Goal: Task Accomplishment & Management: Use online tool/utility

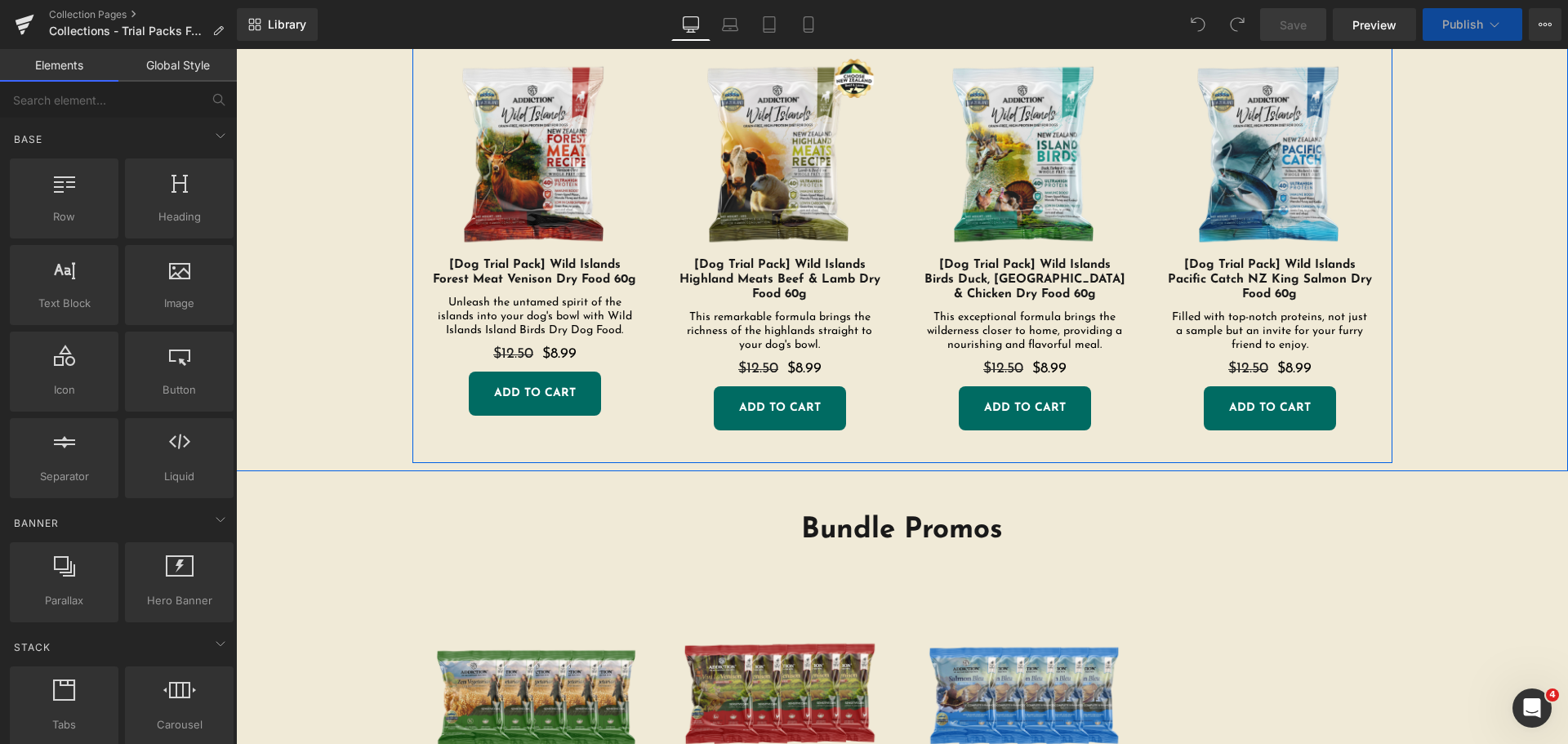
scroll to position [899, 0]
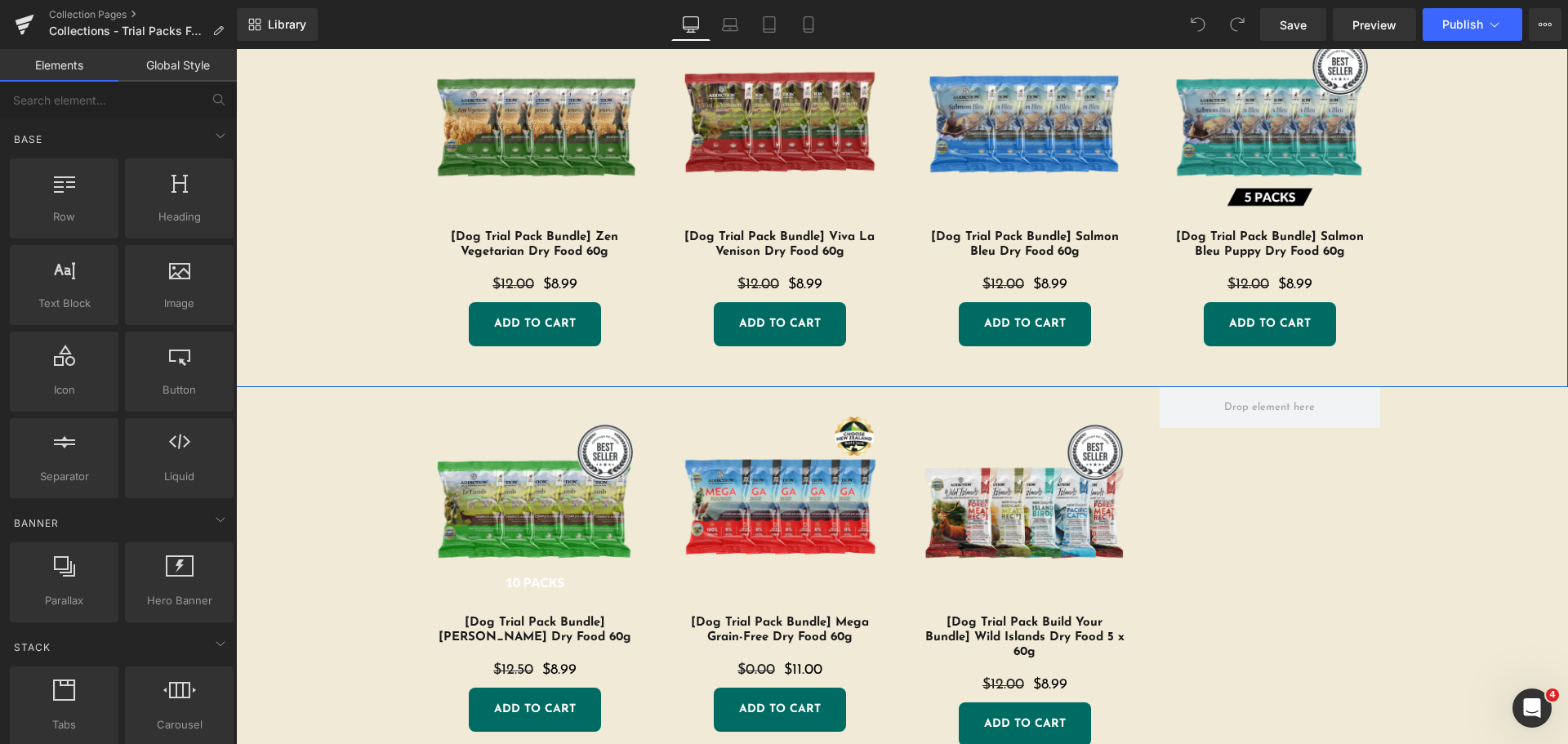
scroll to position [1389, 0]
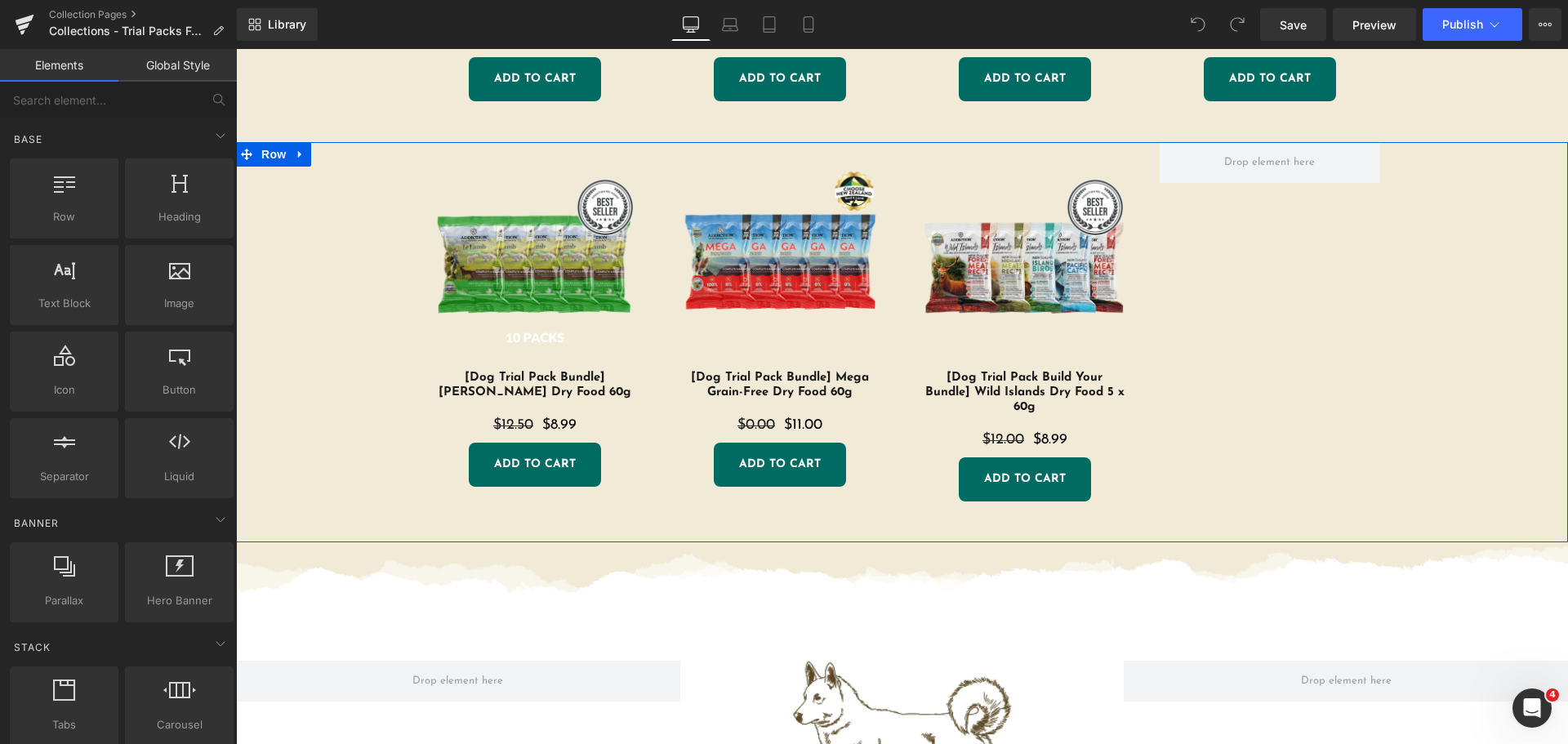
click at [997, 219] on img at bounding box center [1025, 268] width 204 height 204
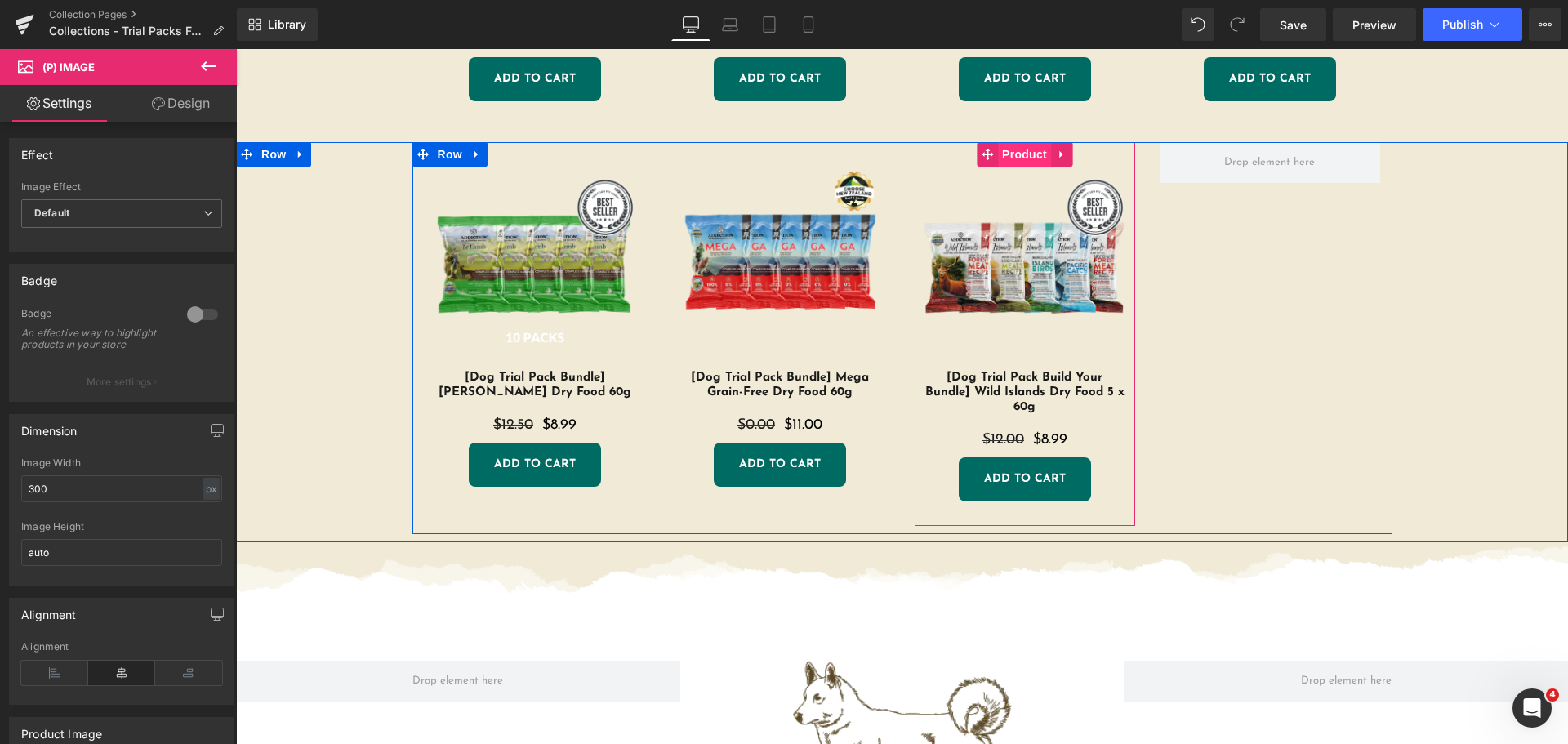
click at [1015, 159] on span "Product" at bounding box center [1025, 154] width 53 height 24
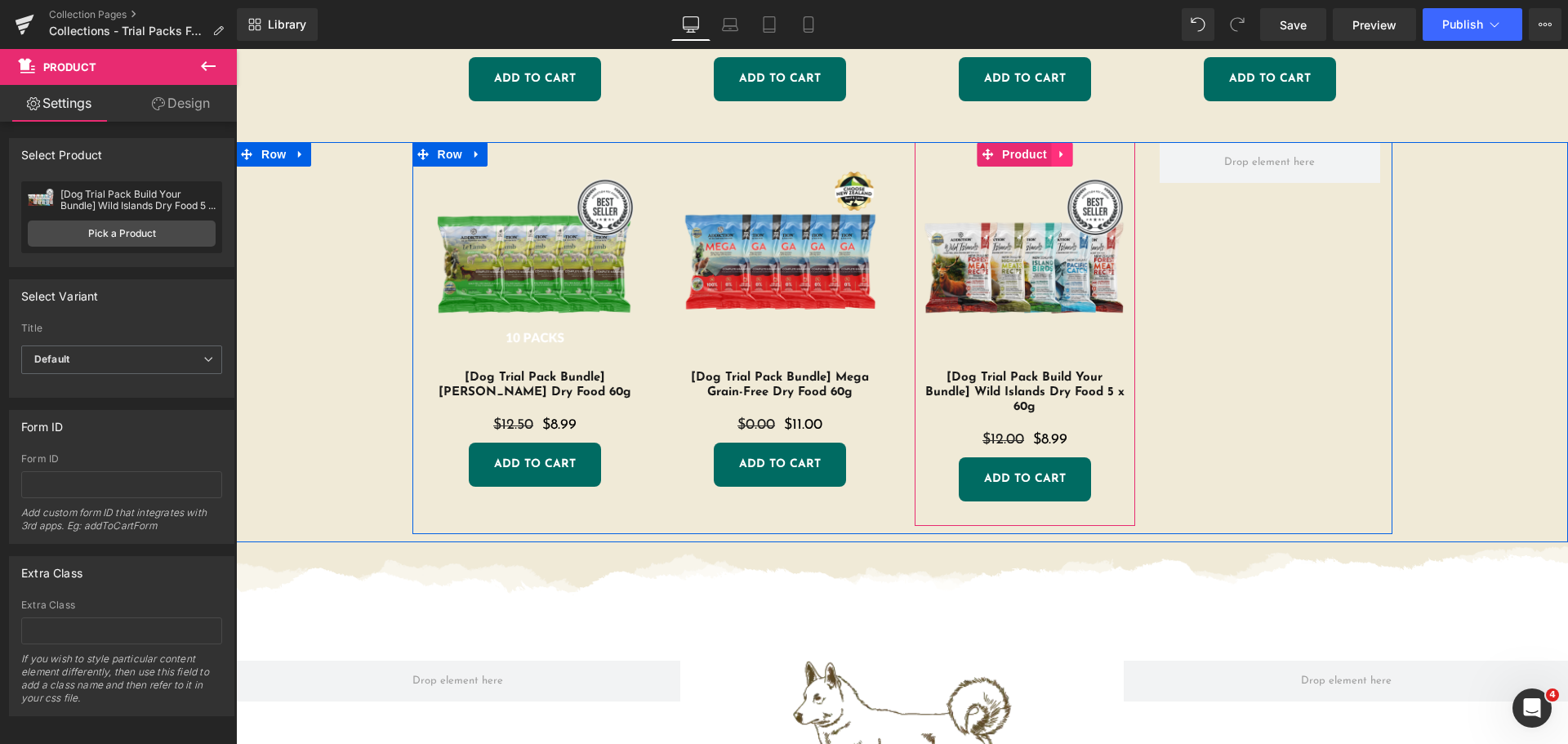
click at [1058, 156] on icon at bounding box center [1062, 154] width 12 height 13
click at [1046, 153] on icon at bounding box center [1051, 154] width 12 height 12
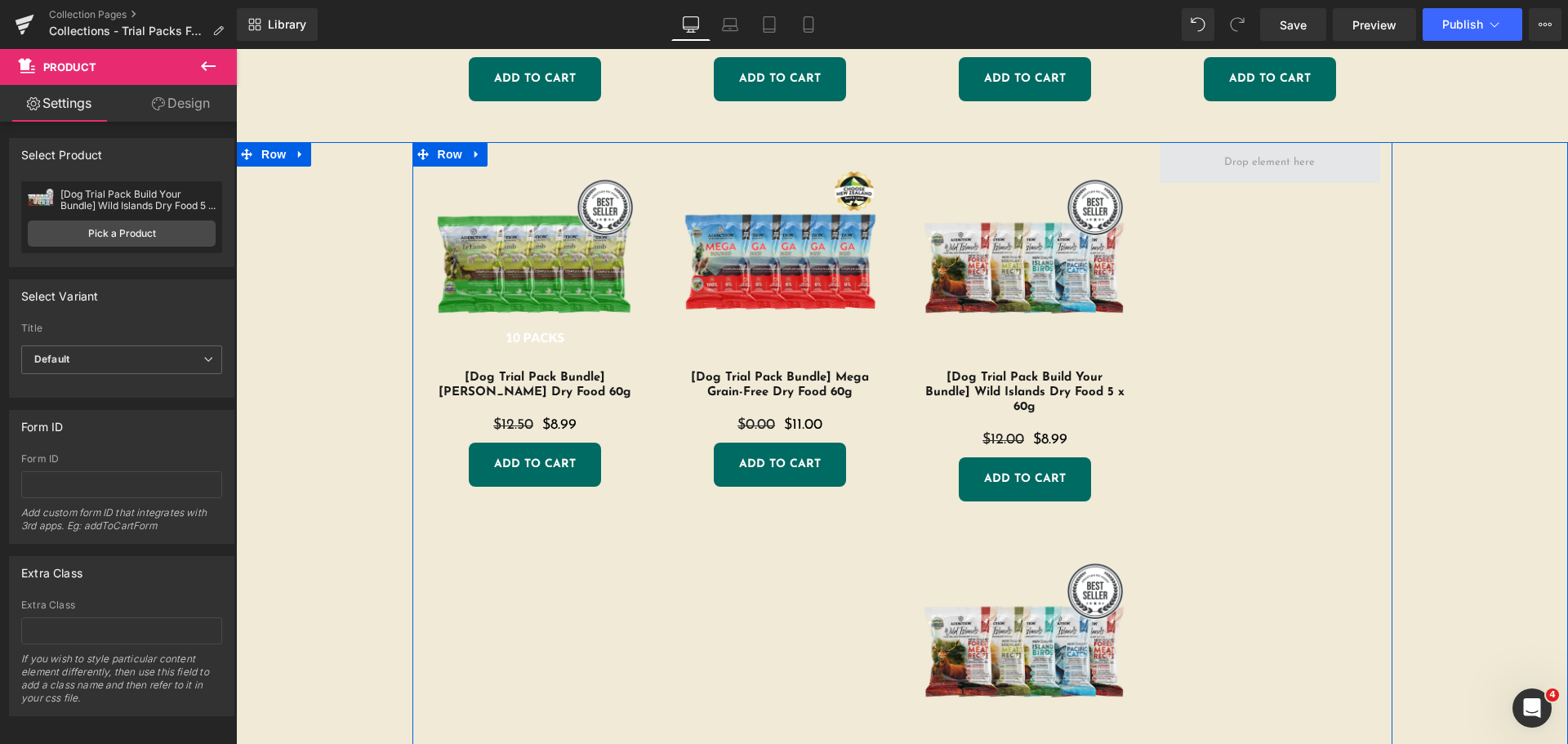
click at [1265, 165] on span at bounding box center [1270, 162] width 103 height 26
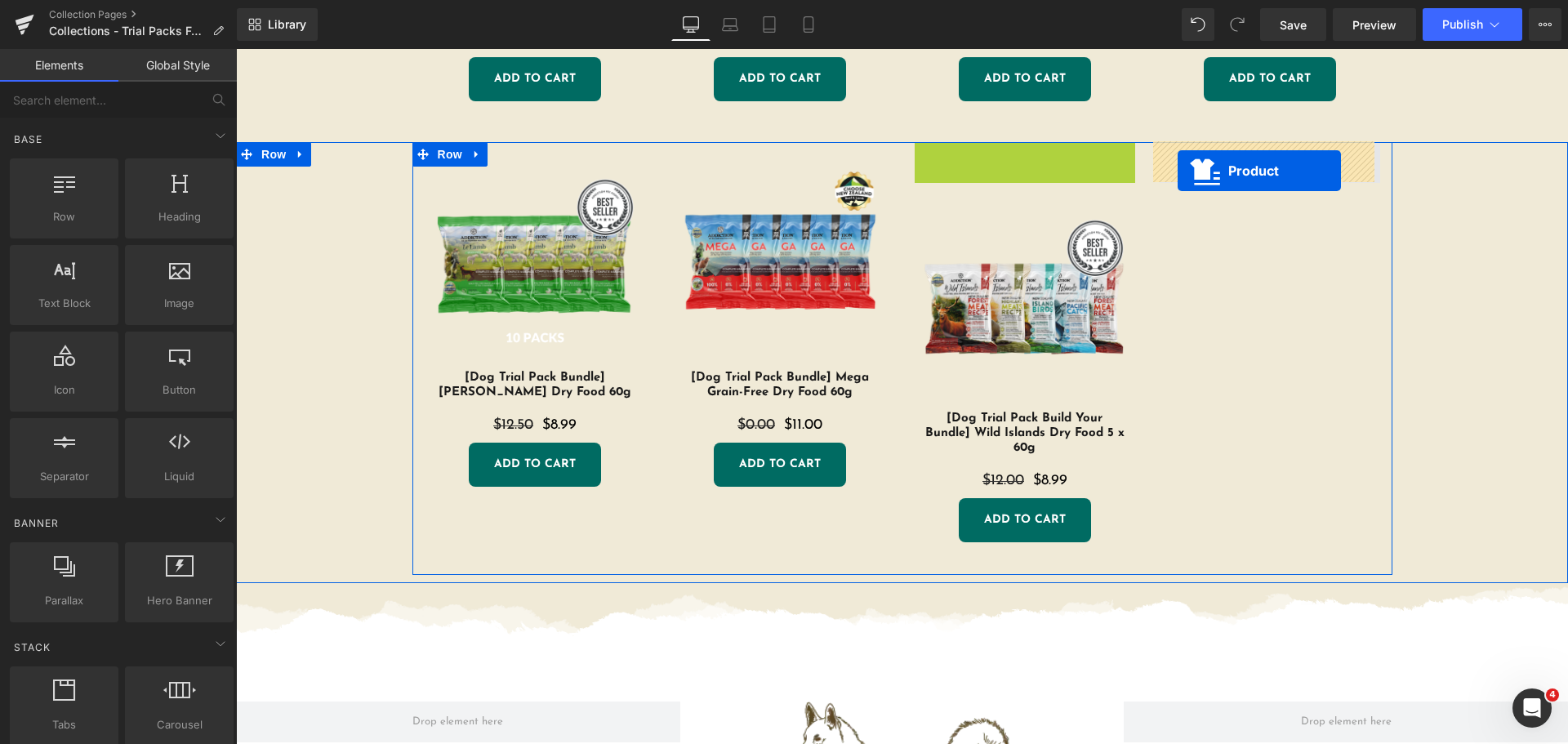
drag, startPoint x: 945, startPoint y: 156, endPoint x: 1178, endPoint y: 171, distance: 233.5
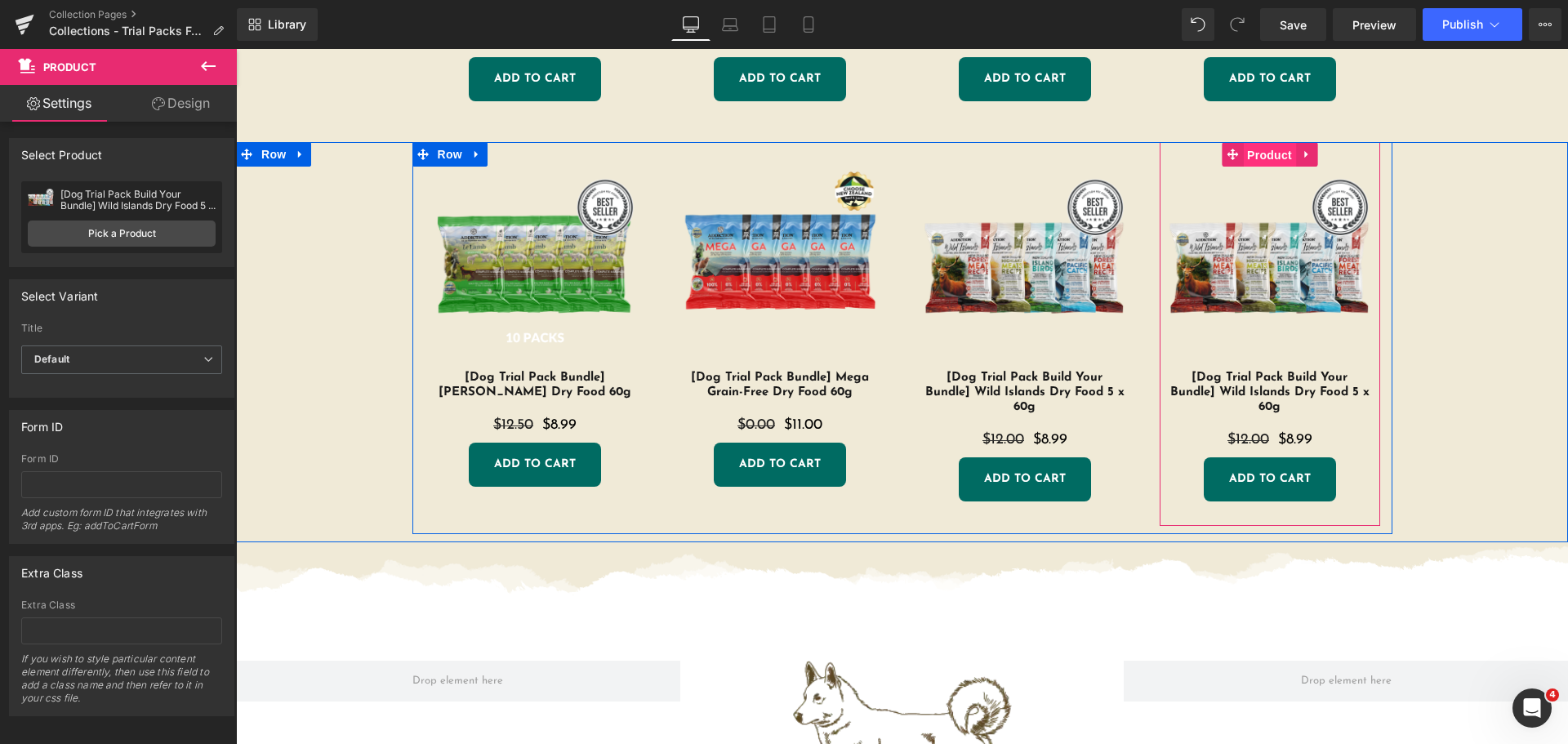
click at [1259, 157] on span "Product" at bounding box center [1269, 155] width 53 height 24
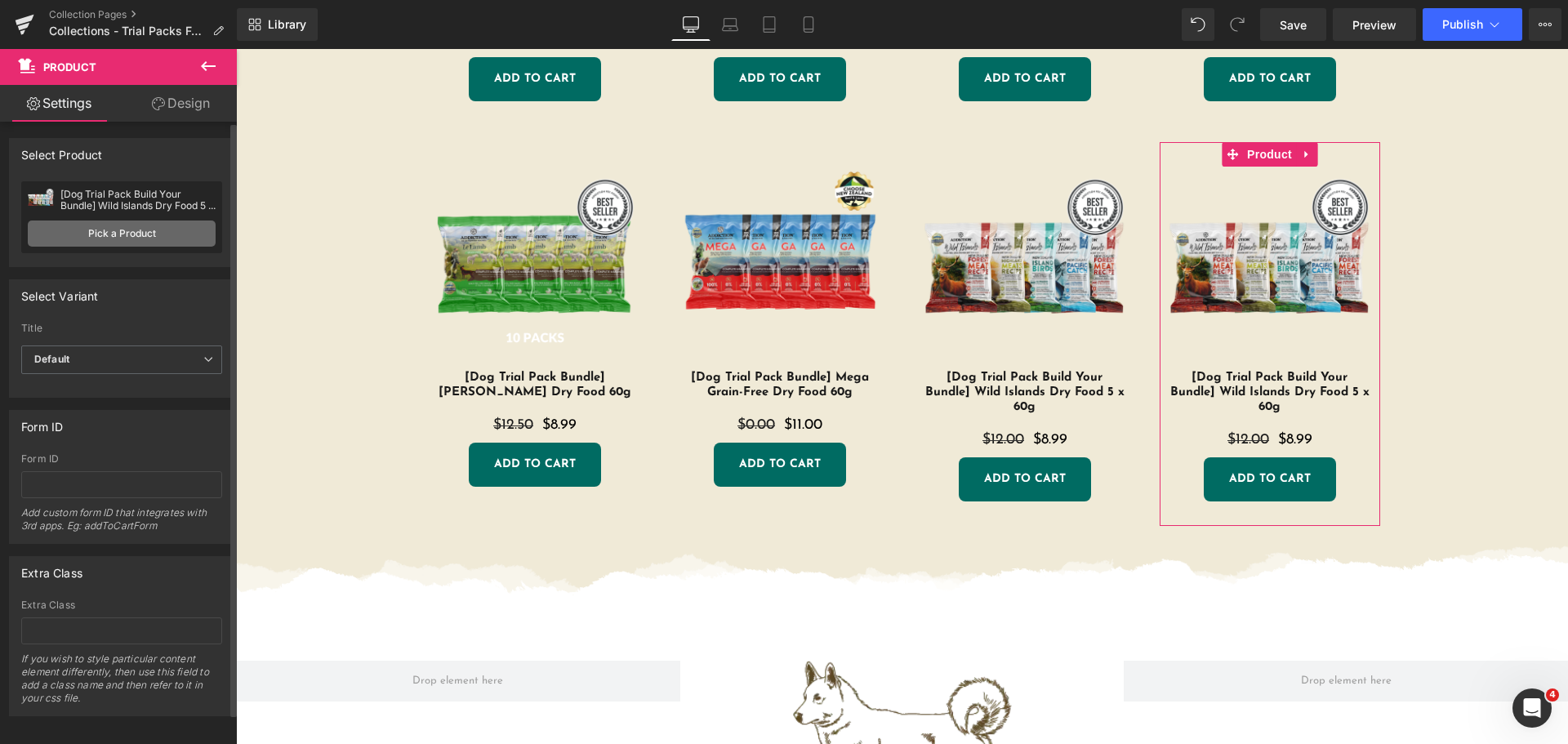
click at [105, 228] on link "Pick a Product" at bounding box center [121, 233] width 188 height 26
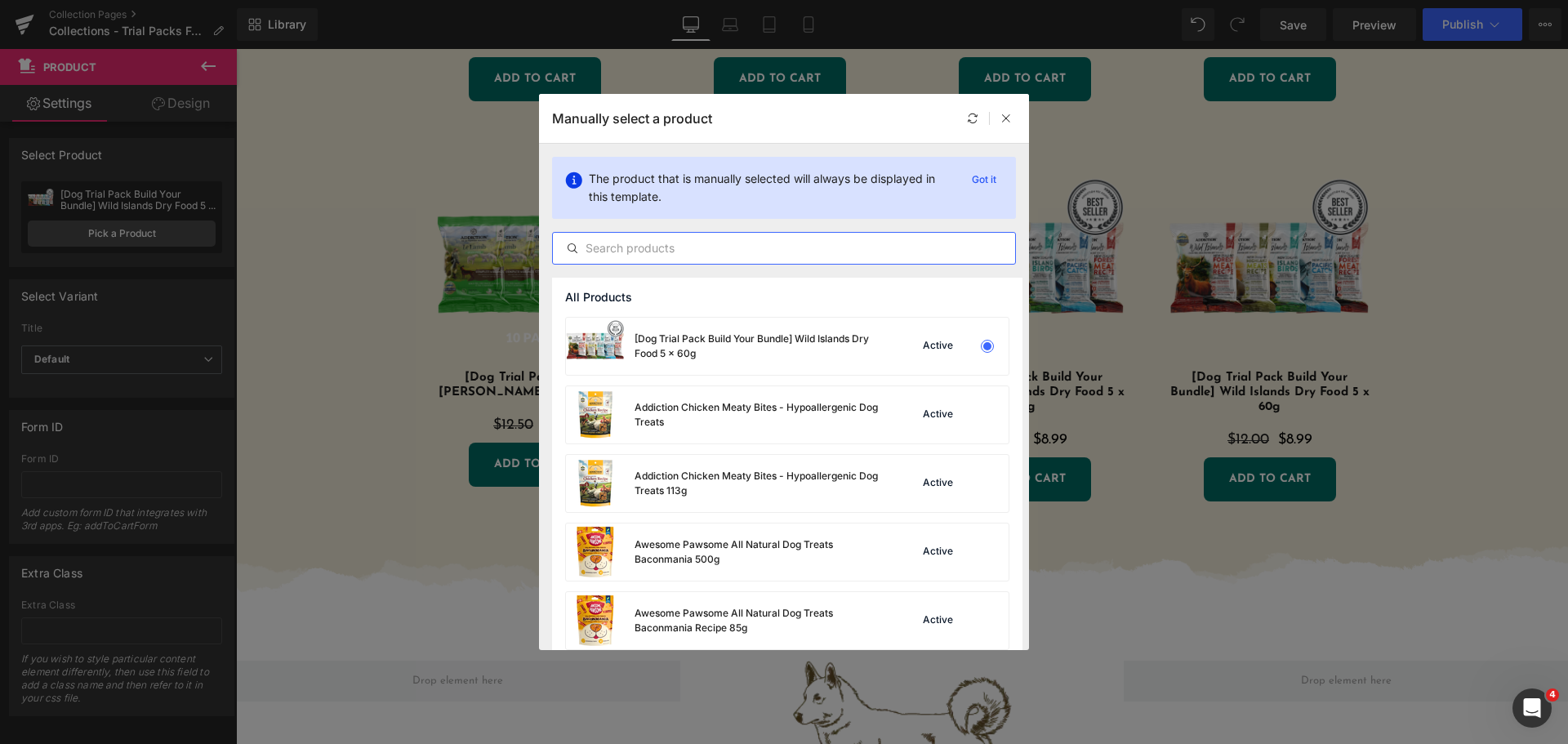
click at [771, 244] on input "text" at bounding box center [784, 248] width 462 height 20
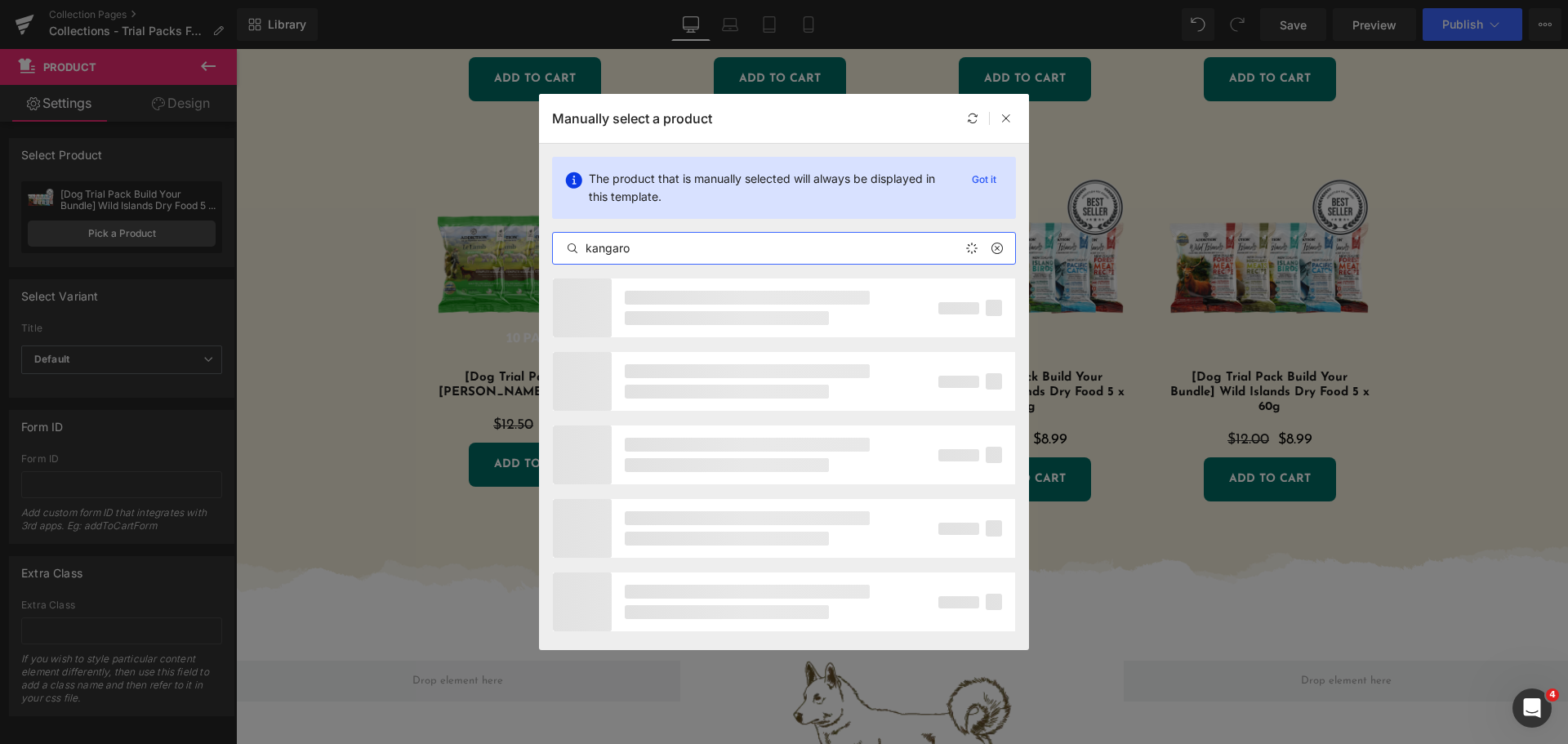
type input "kangaroo"
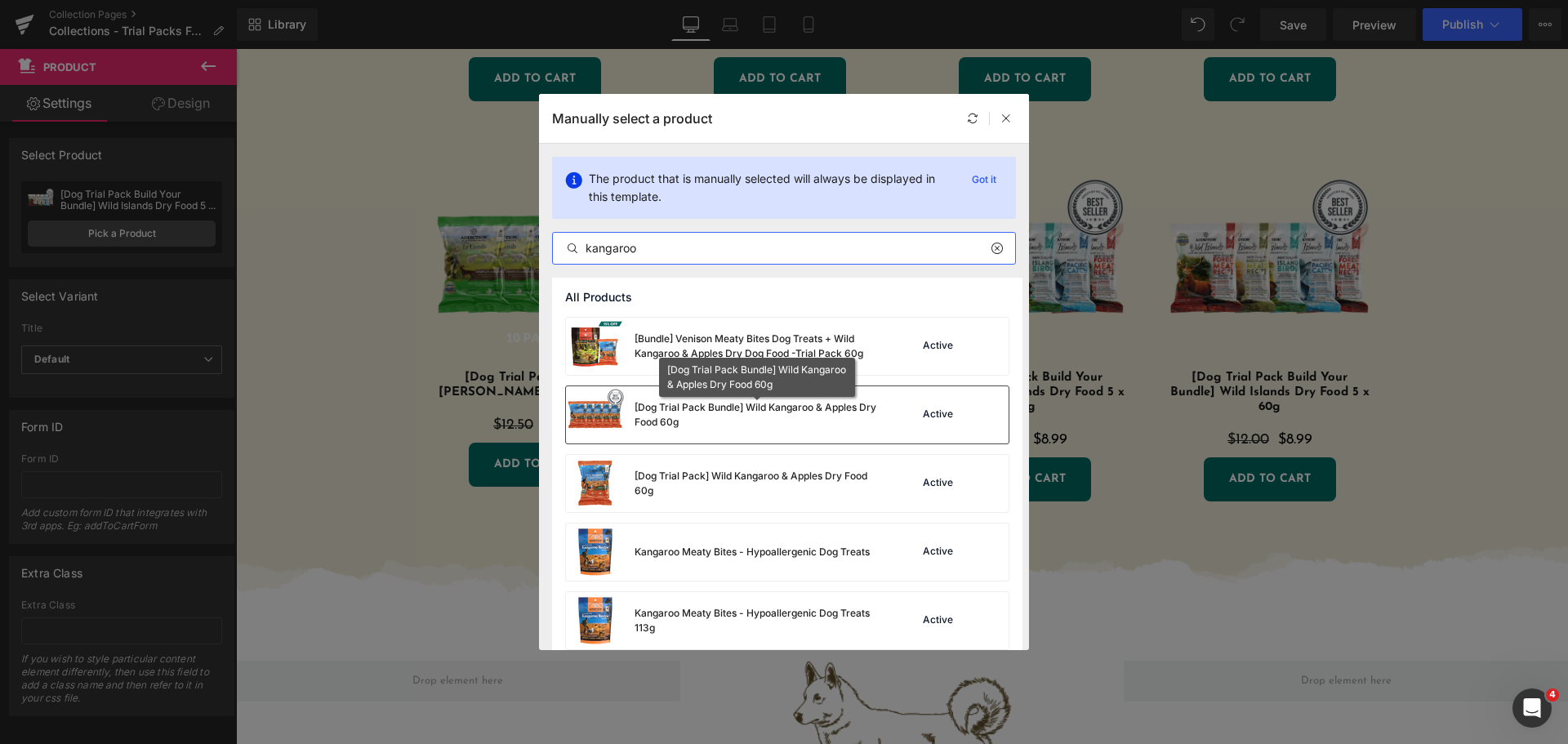
click at [759, 422] on div "[Dog Trial Pack Bundle] Wild Kangaroo & Apples Dry Food 60g" at bounding box center [757, 415] width 245 height 30
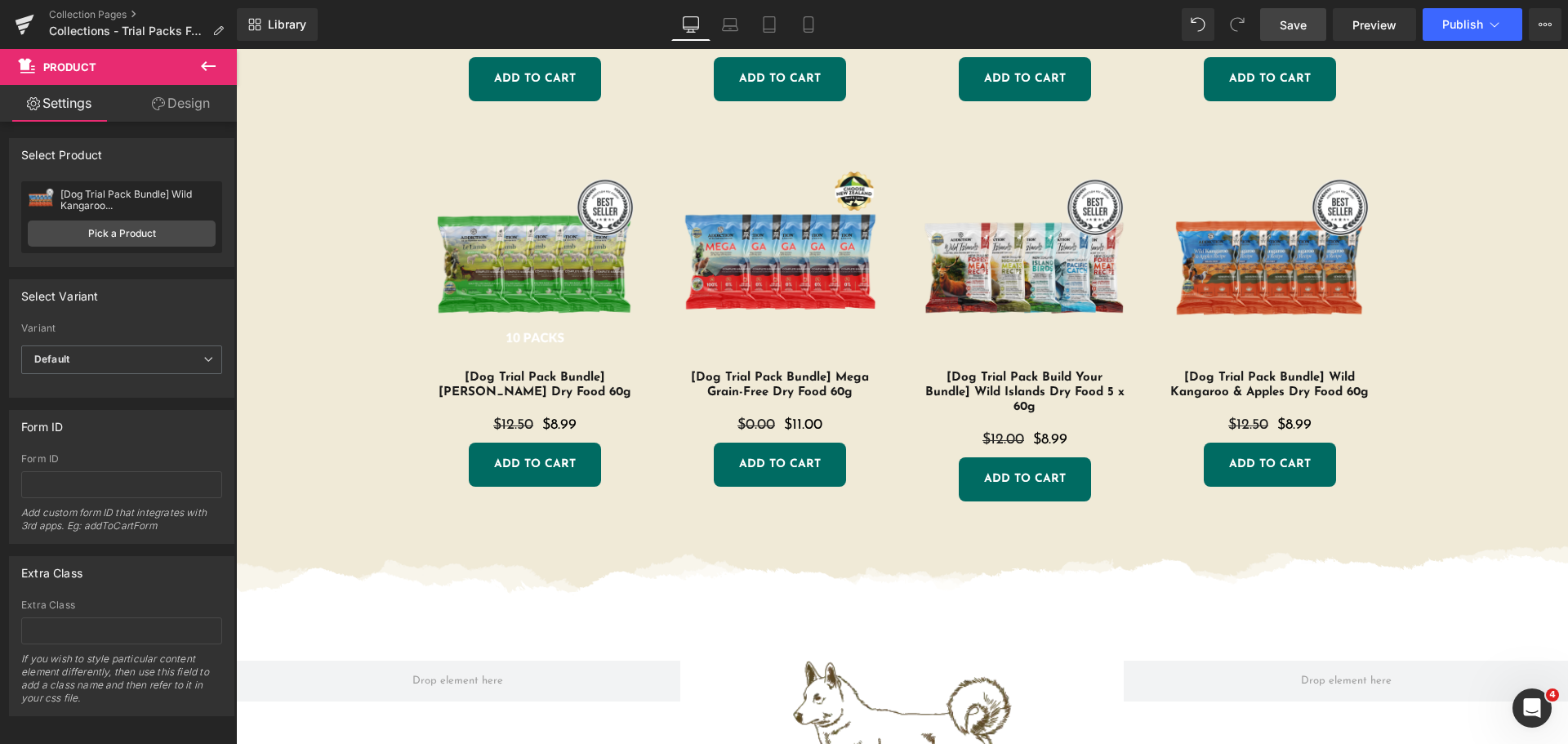
click at [1305, 21] on span "Save" at bounding box center [1294, 24] width 27 height 17
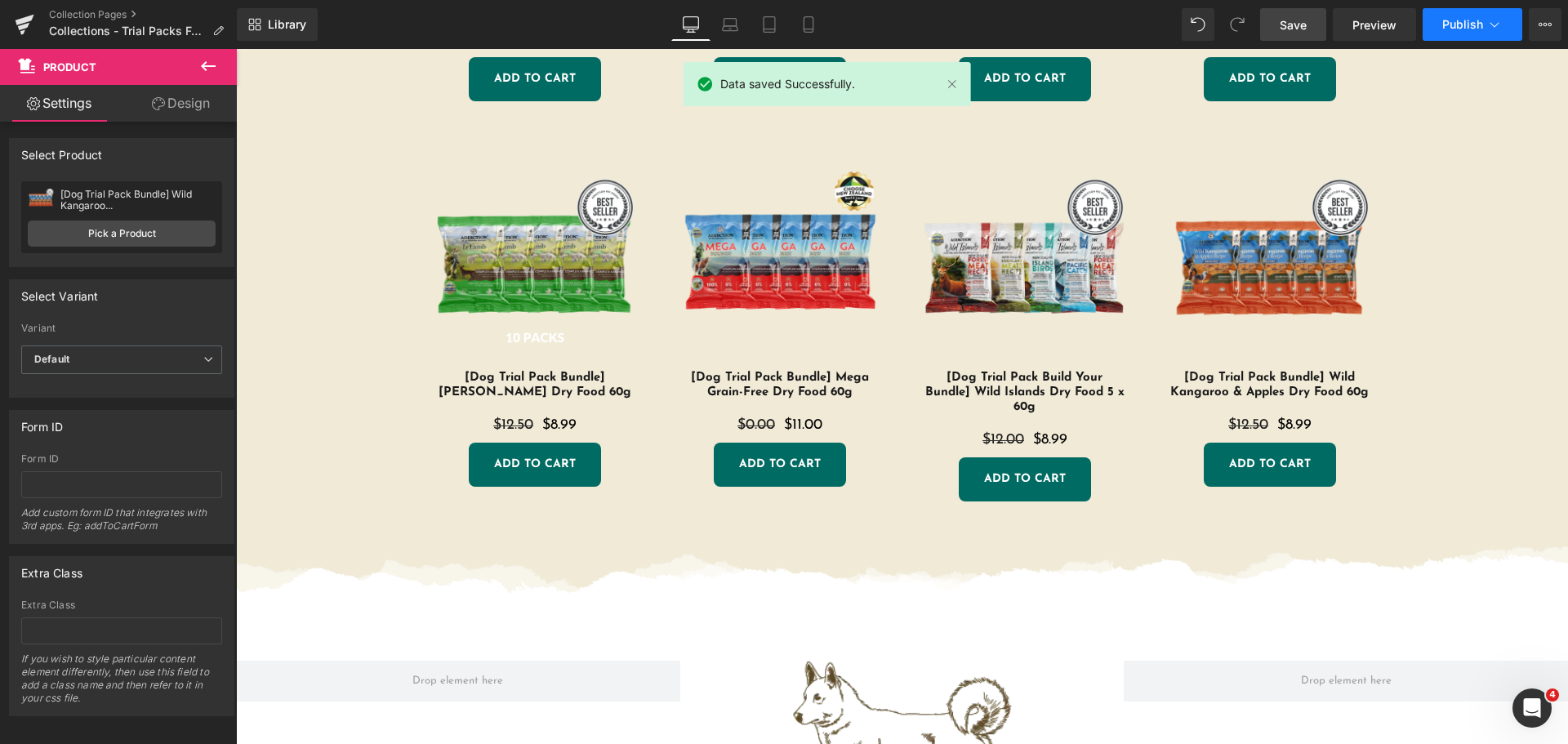
click at [1461, 25] on span "Publish" at bounding box center [1463, 24] width 40 height 13
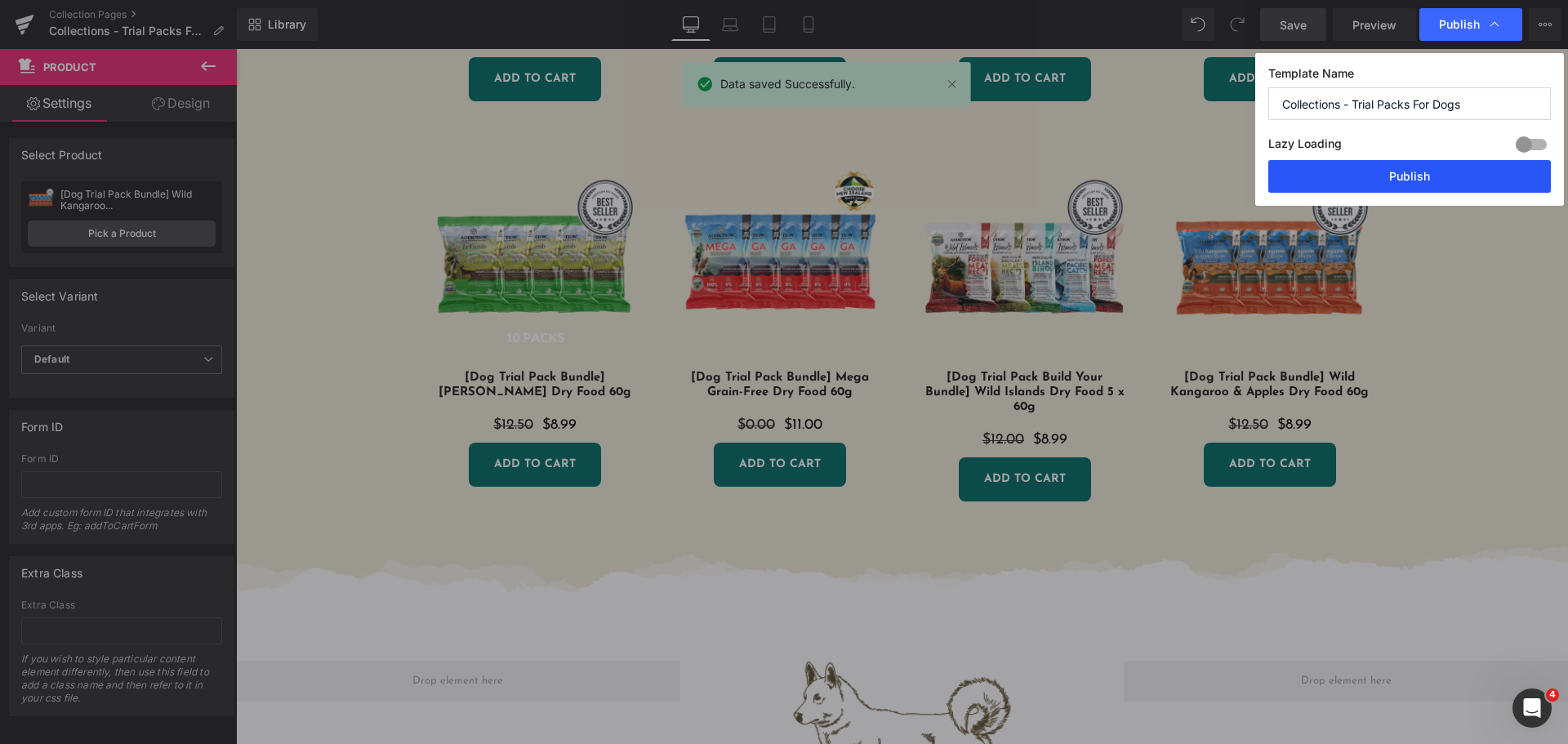
click at [1420, 168] on button "Publish" at bounding box center [1410, 176] width 282 height 32
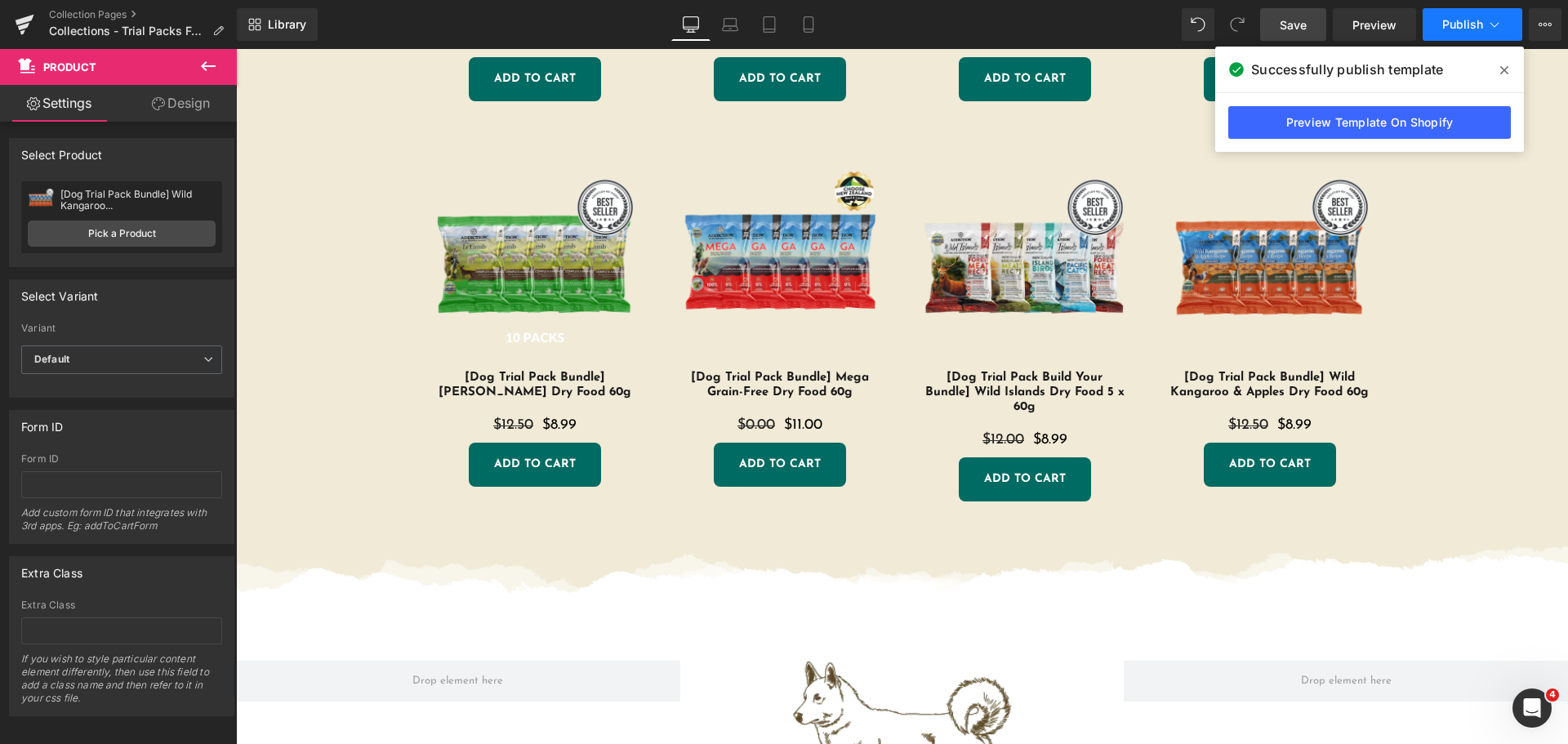
click at [1458, 16] on button "Publish" at bounding box center [1473, 24] width 100 height 32
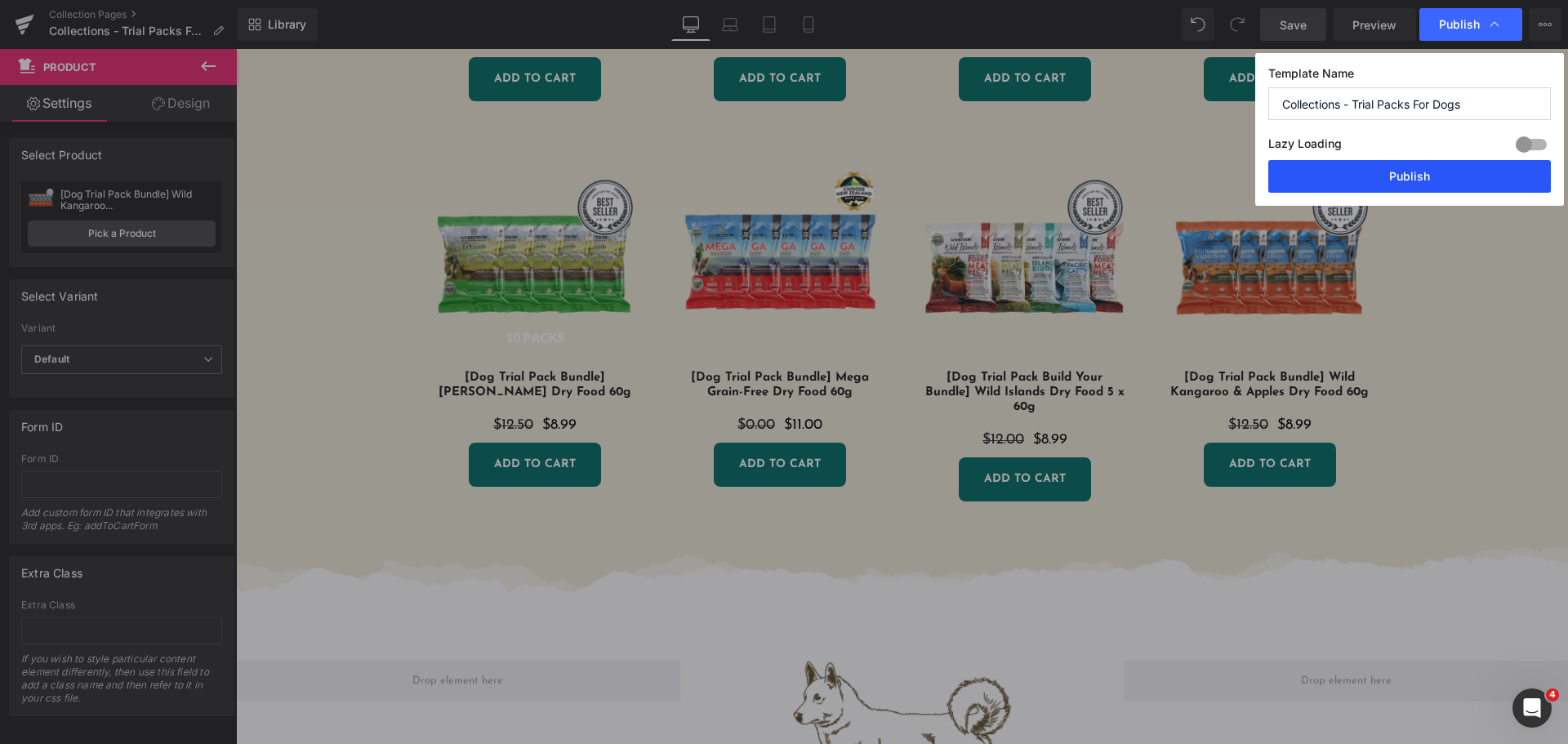
click at [1413, 180] on button "Publish" at bounding box center [1410, 176] width 282 height 32
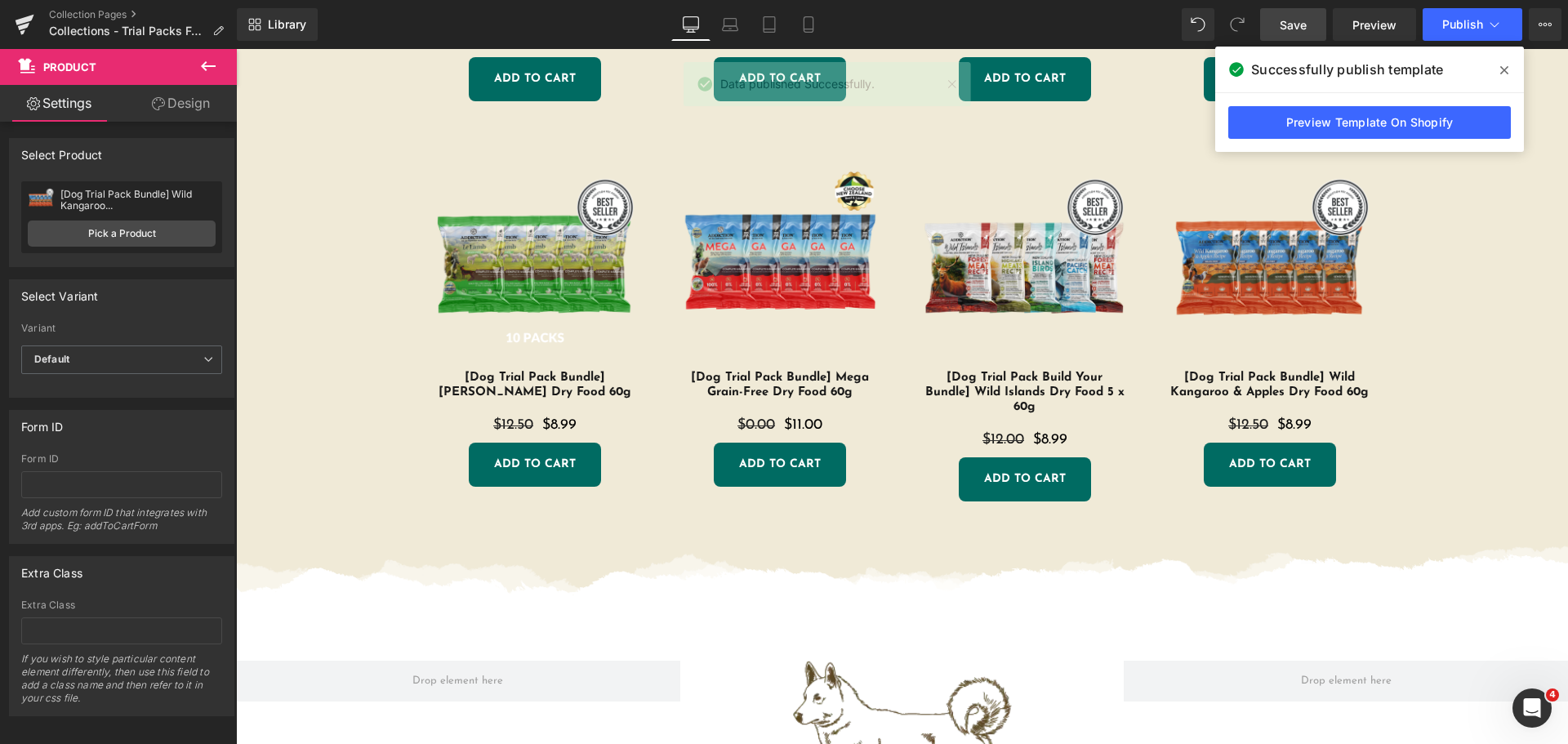
click at [206, 68] on icon at bounding box center [209, 67] width 20 height 20
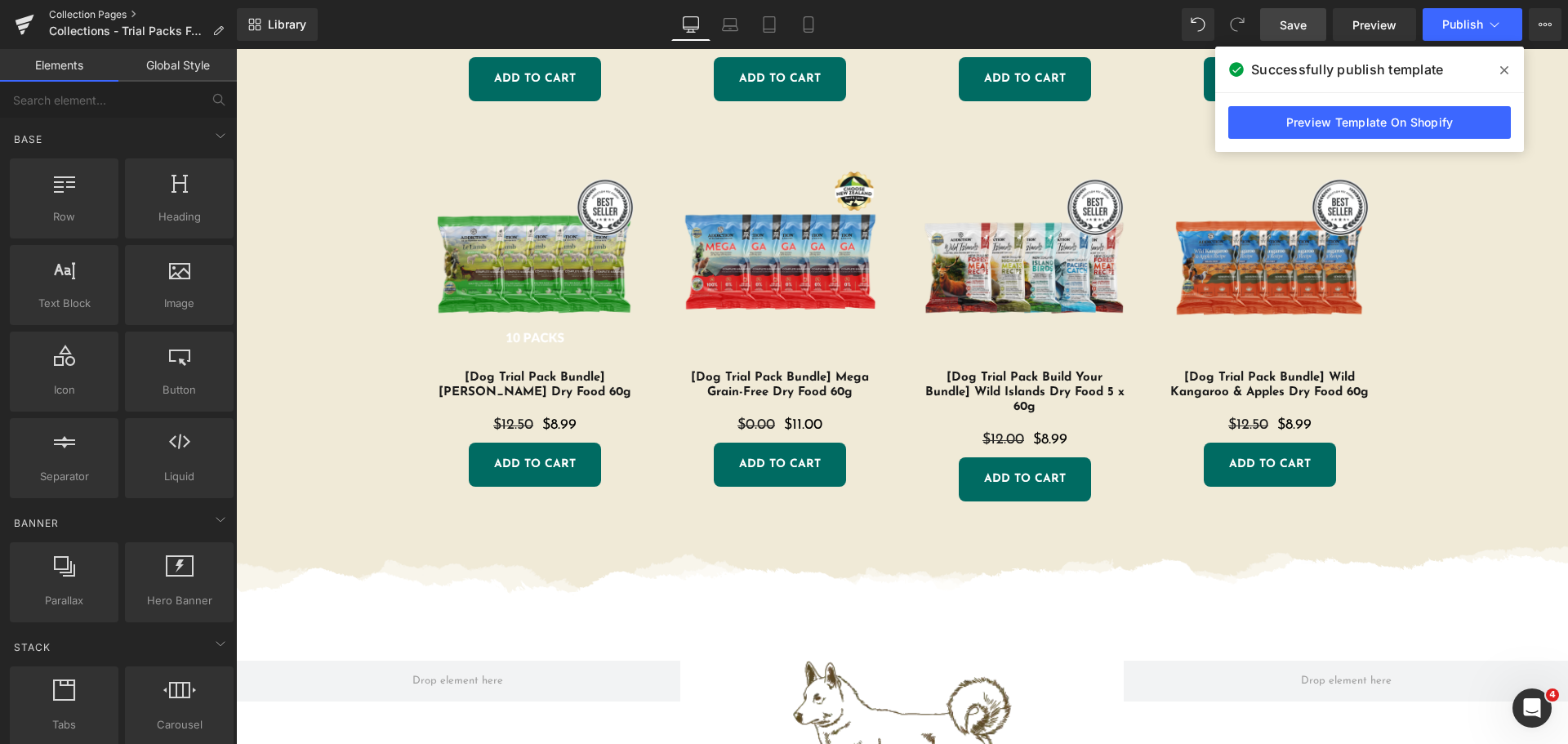
click at [63, 17] on link "Collection Pages" at bounding box center [142, 14] width 188 height 13
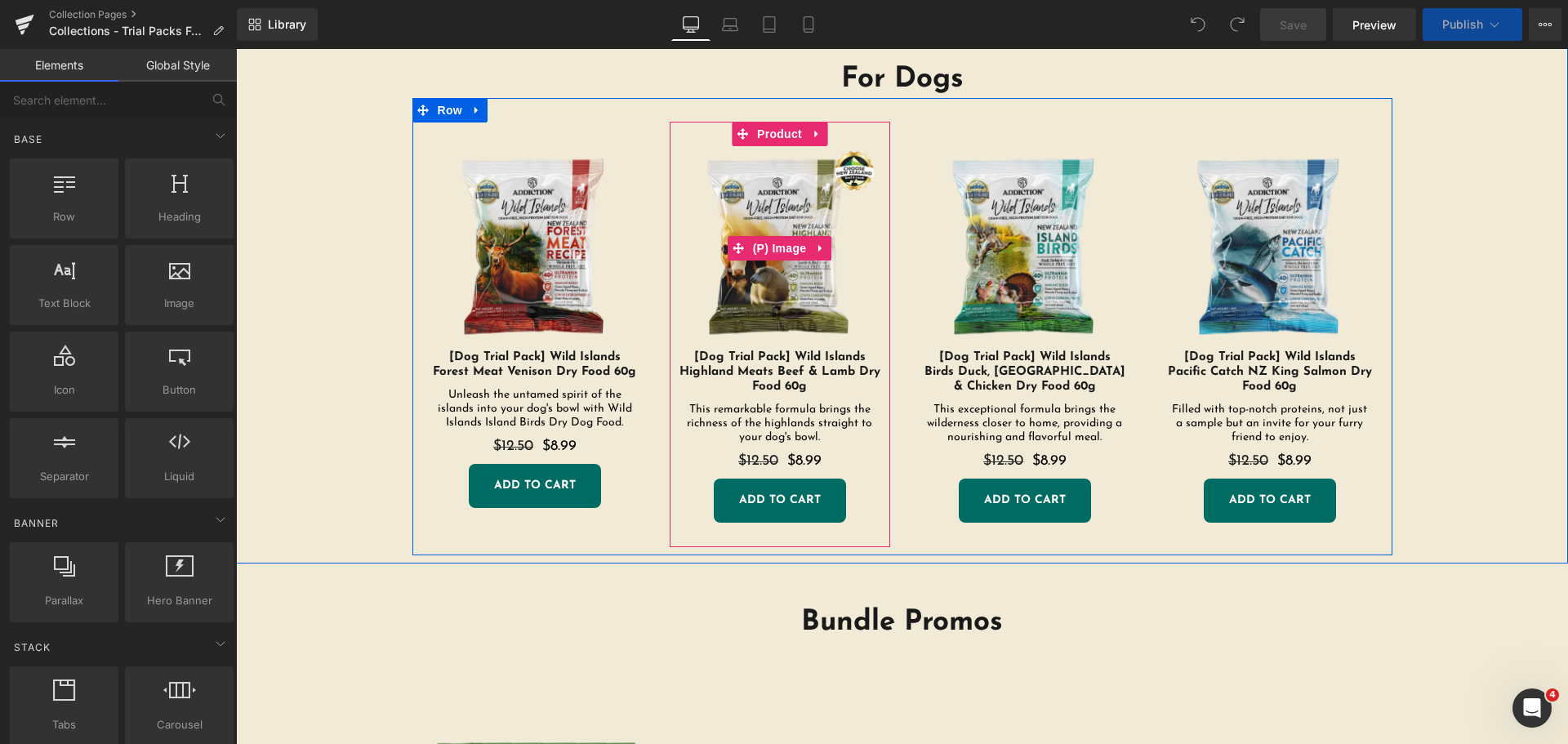
scroll to position [490, 0]
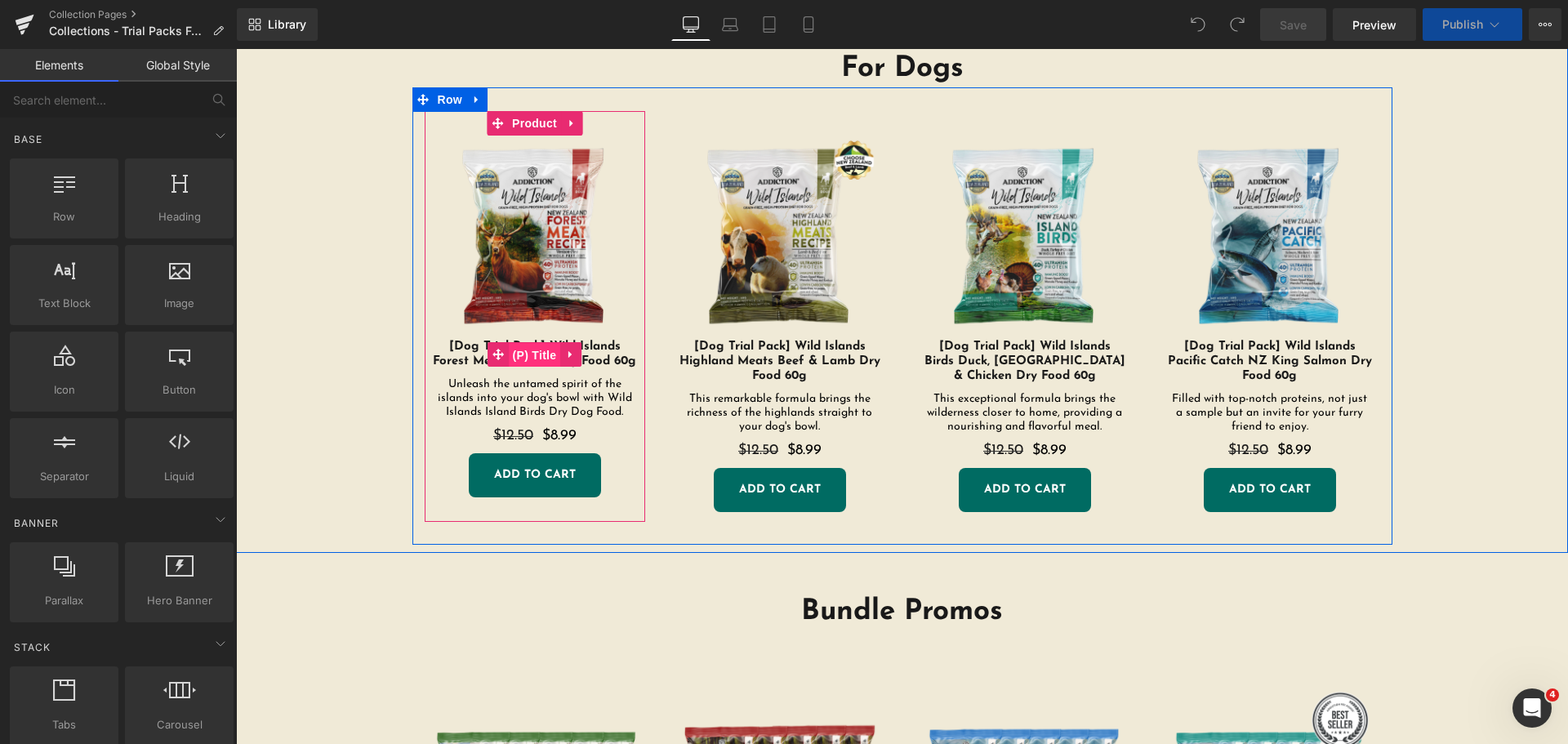
click at [542, 354] on span "(P) Title" at bounding box center [535, 354] width 52 height 24
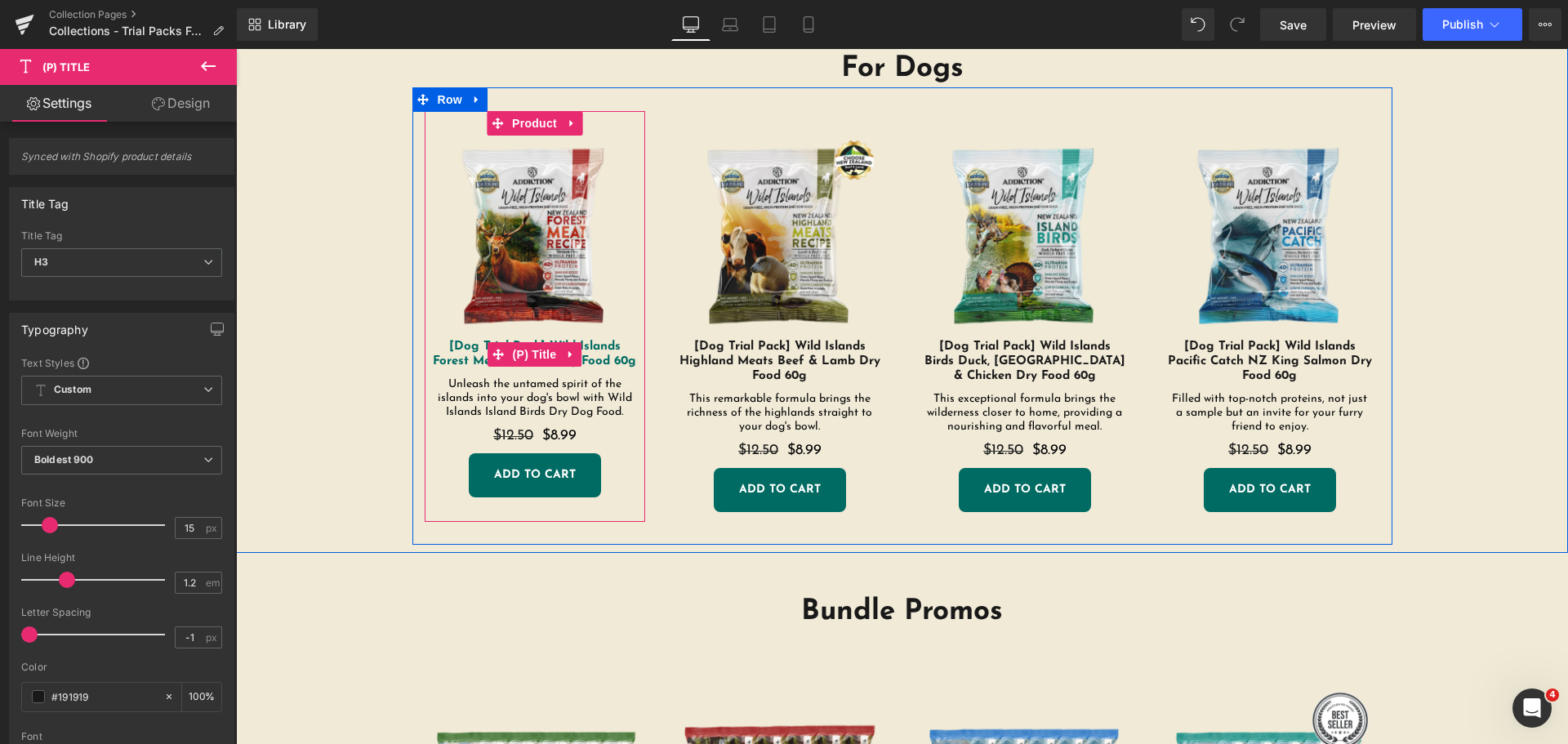
click at [618, 346] on link "[Dog Trial Pack] Wild Islands Forest Meat Venison Dry Food 60g" at bounding box center [534, 354] width 204 height 30
click at [532, 352] on span "(P) Title" at bounding box center [535, 354] width 52 height 24
click at [532, 352] on span "(P) Title" at bounding box center [535, 354] width 52 height 24
click at [546, 356] on span "(P) Title" at bounding box center [535, 354] width 52 height 24
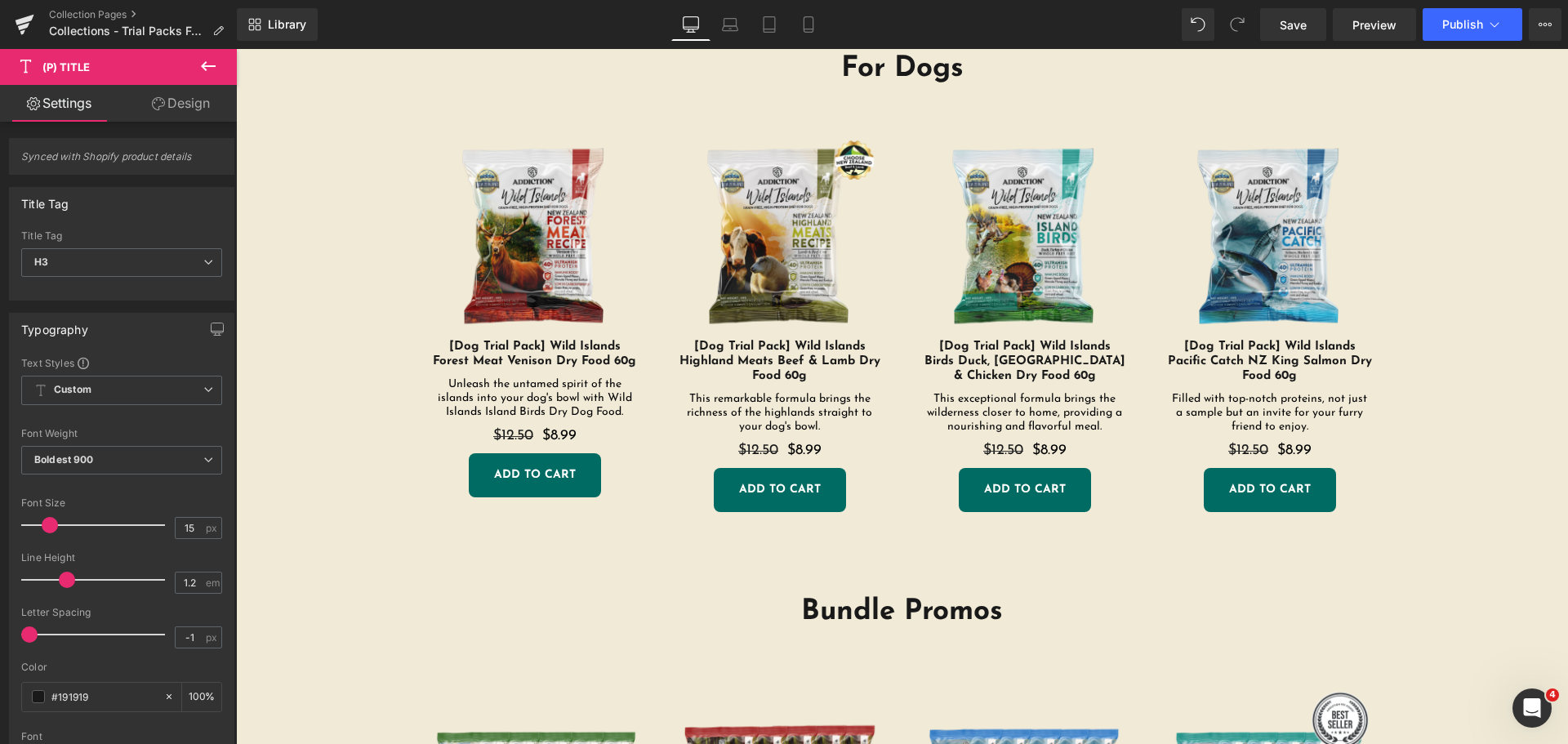
click at [207, 66] on icon at bounding box center [208, 66] width 14 height 10
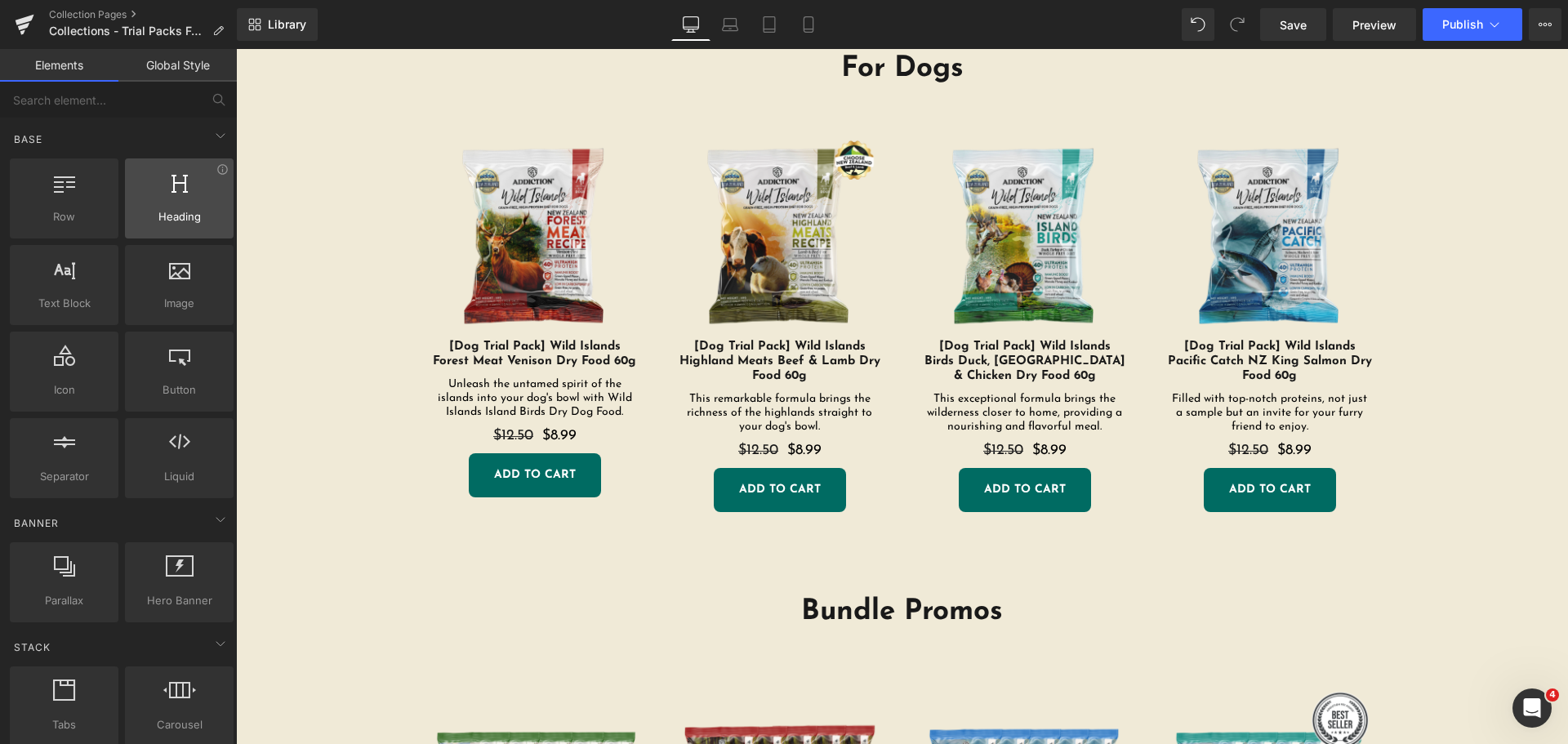
click at [166, 194] on div at bounding box center [179, 190] width 99 height 37
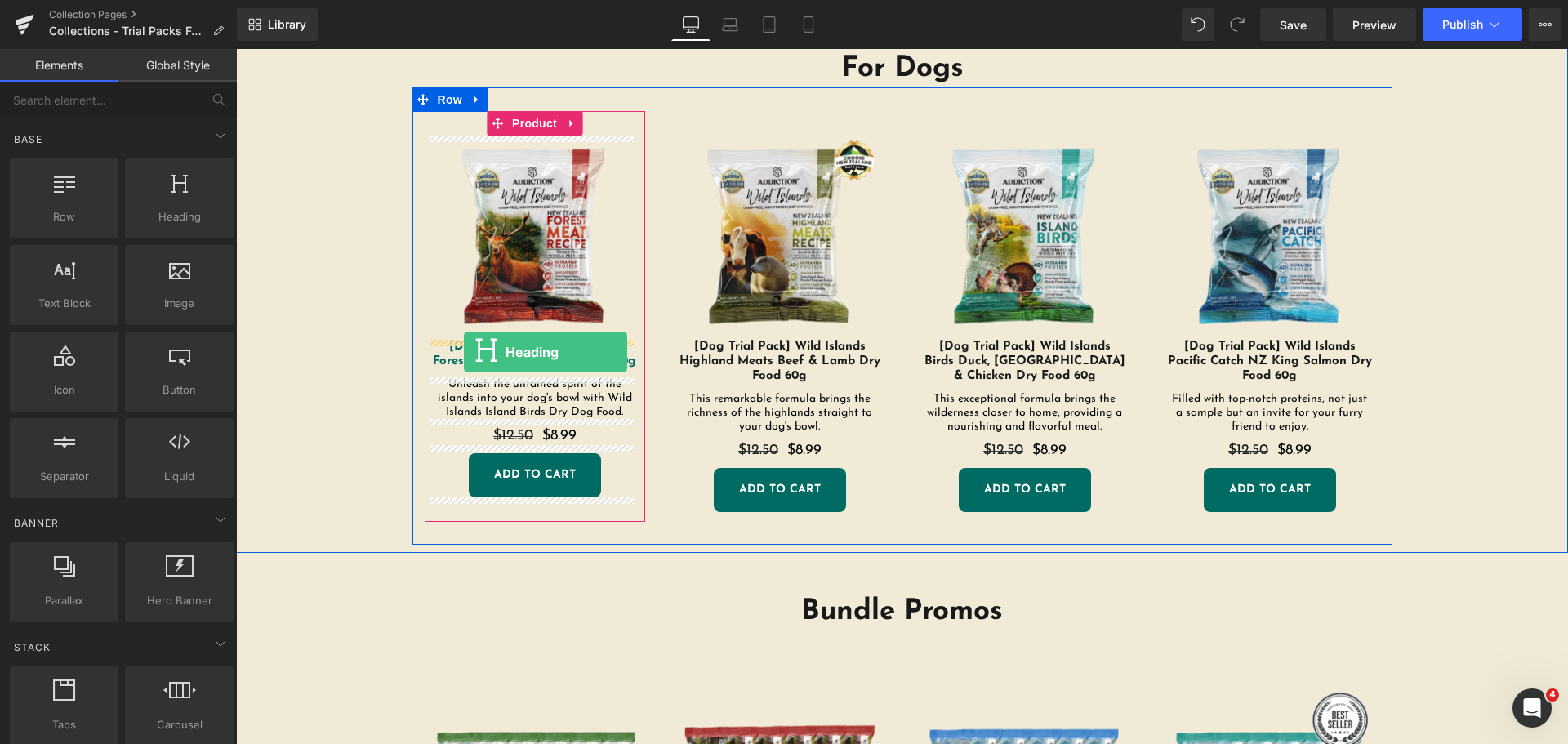
drag, startPoint x: 412, startPoint y: 253, endPoint x: 464, endPoint y: 352, distance: 111.8
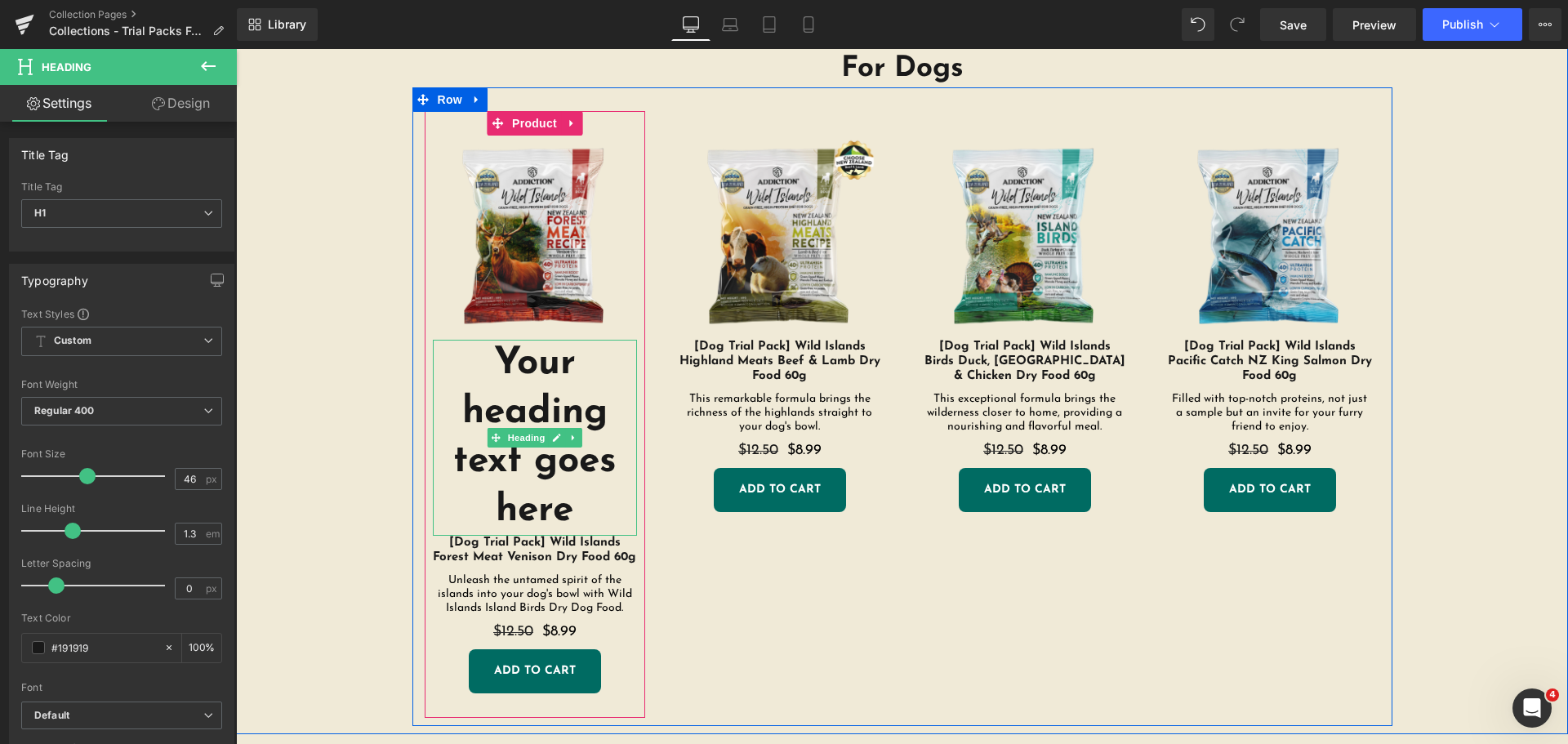
click at [582, 503] on h1 "Your heading text goes here" at bounding box center [534, 438] width 204 height 196
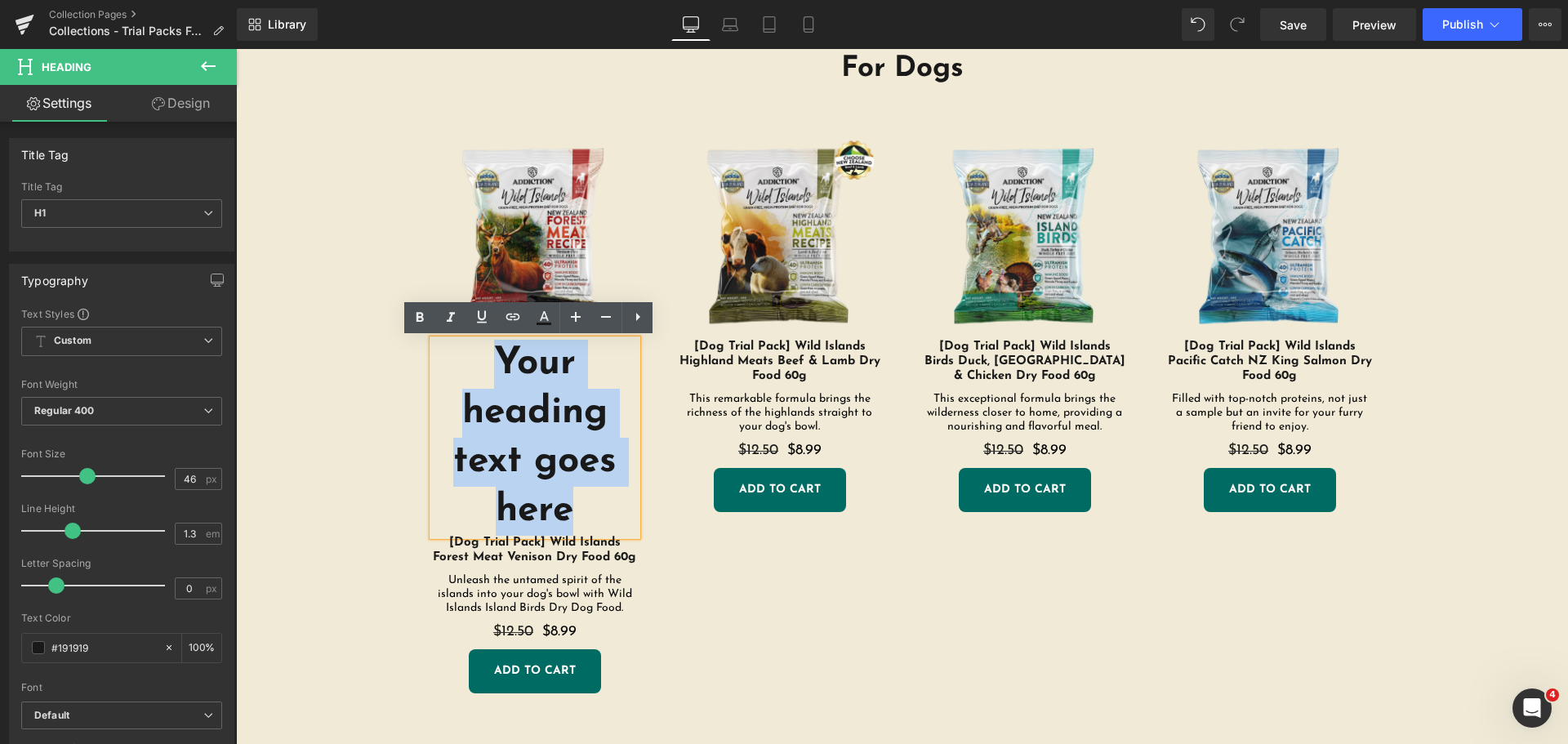
drag, startPoint x: 582, startPoint y: 503, endPoint x: 464, endPoint y: 369, distance: 178.5
click at [464, 369] on h1 "Your heading text goes here" at bounding box center [534, 438] width 204 height 196
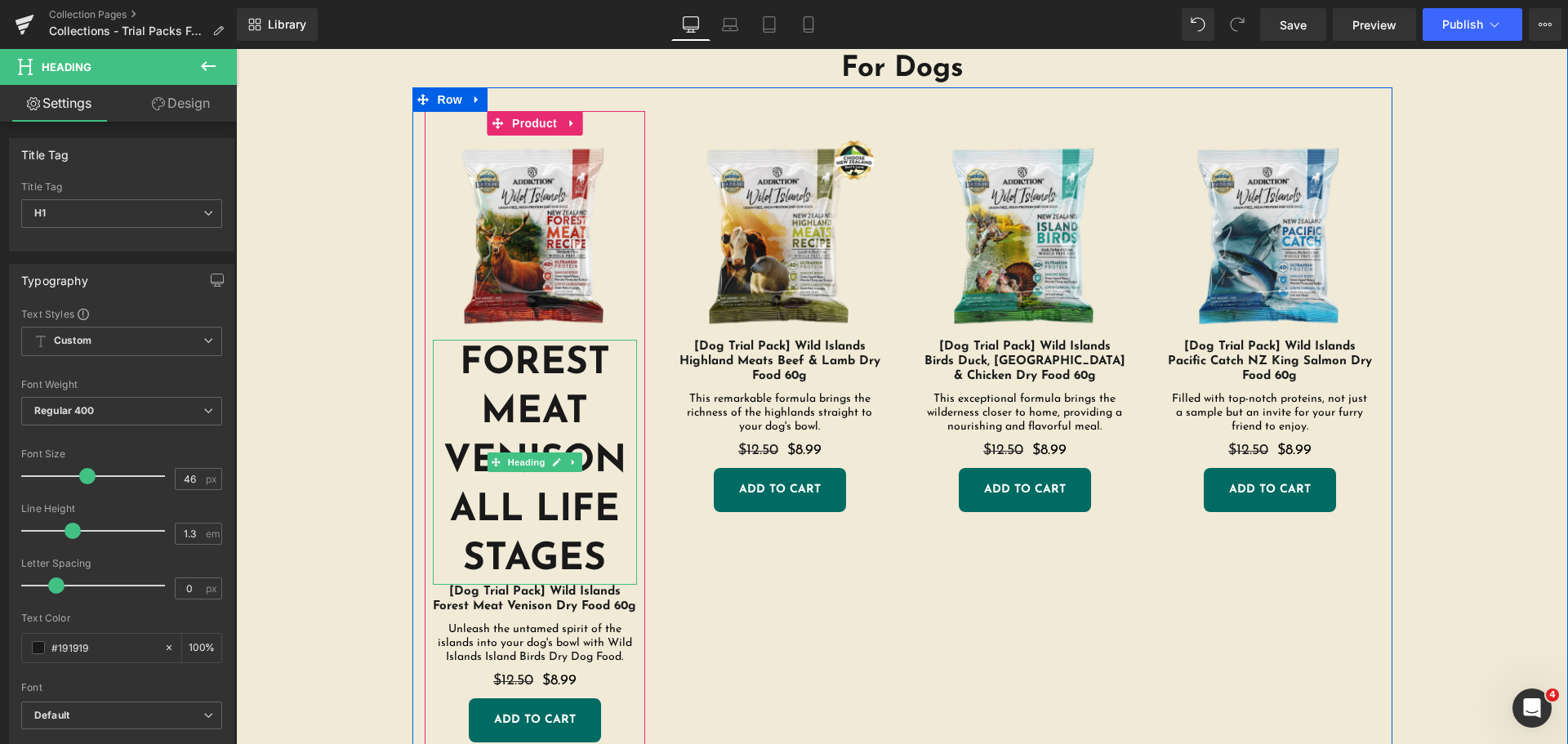
click at [518, 399] on h1 "FOREST MEAT VENISON ALL LIFE STAGES" at bounding box center [534, 462] width 204 height 245
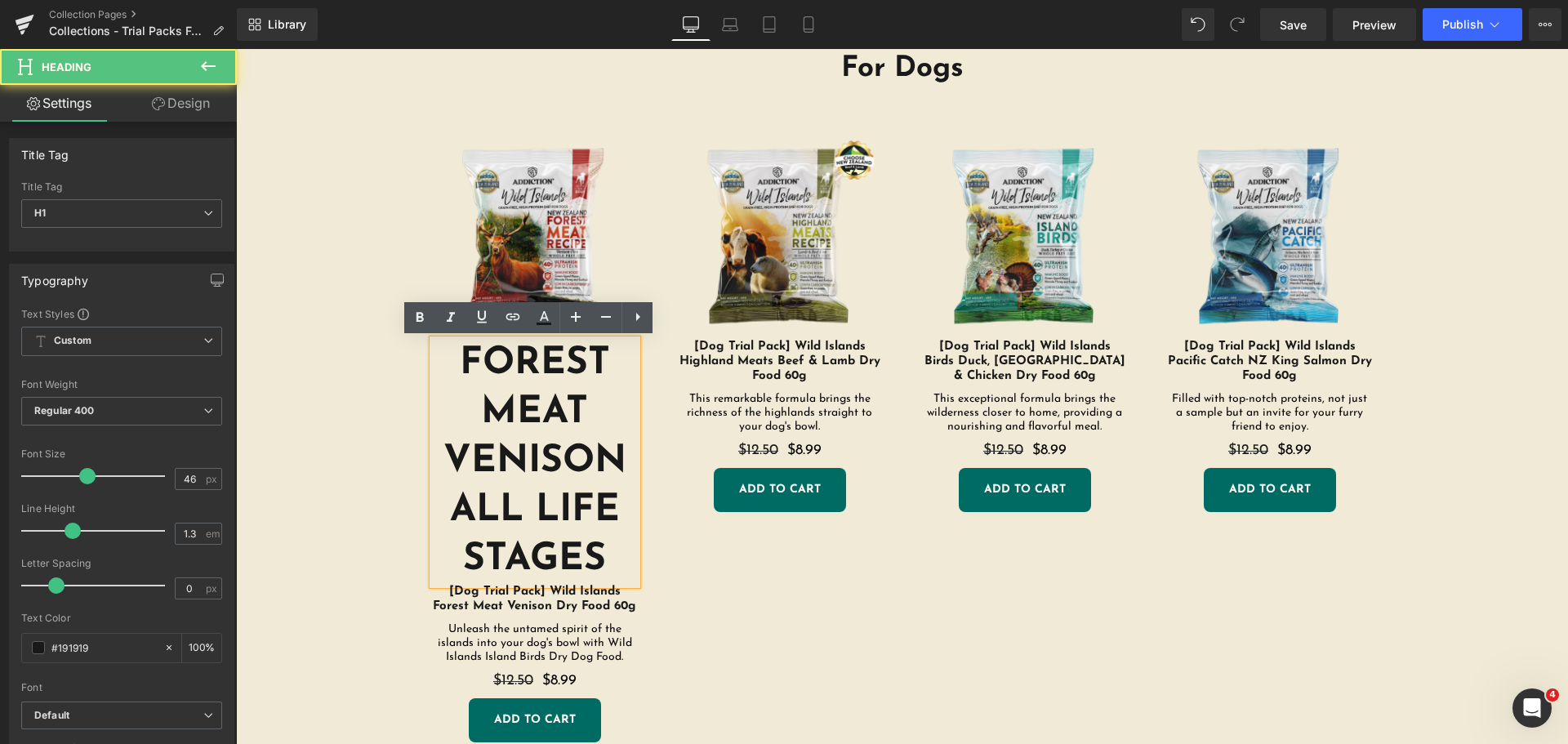
click at [521, 357] on h1 "FOREST MEAT VENISON ALL LIFE STAGES" at bounding box center [534, 462] width 204 height 245
click at [635, 321] on icon at bounding box center [638, 317] width 20 height 20
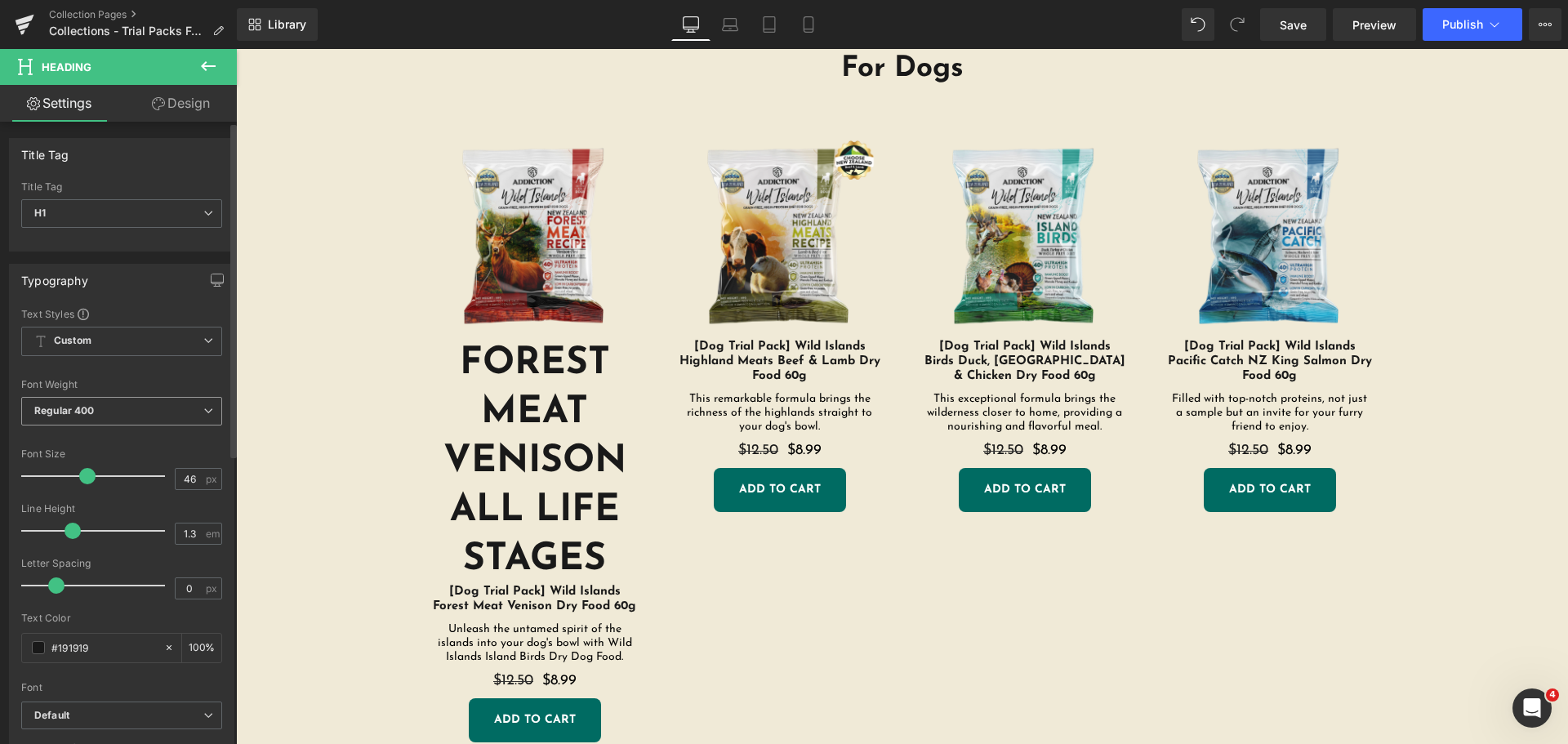
click at [161, 412] on span "Regular 400" at bounding box center [121, 411] width 201 height 29
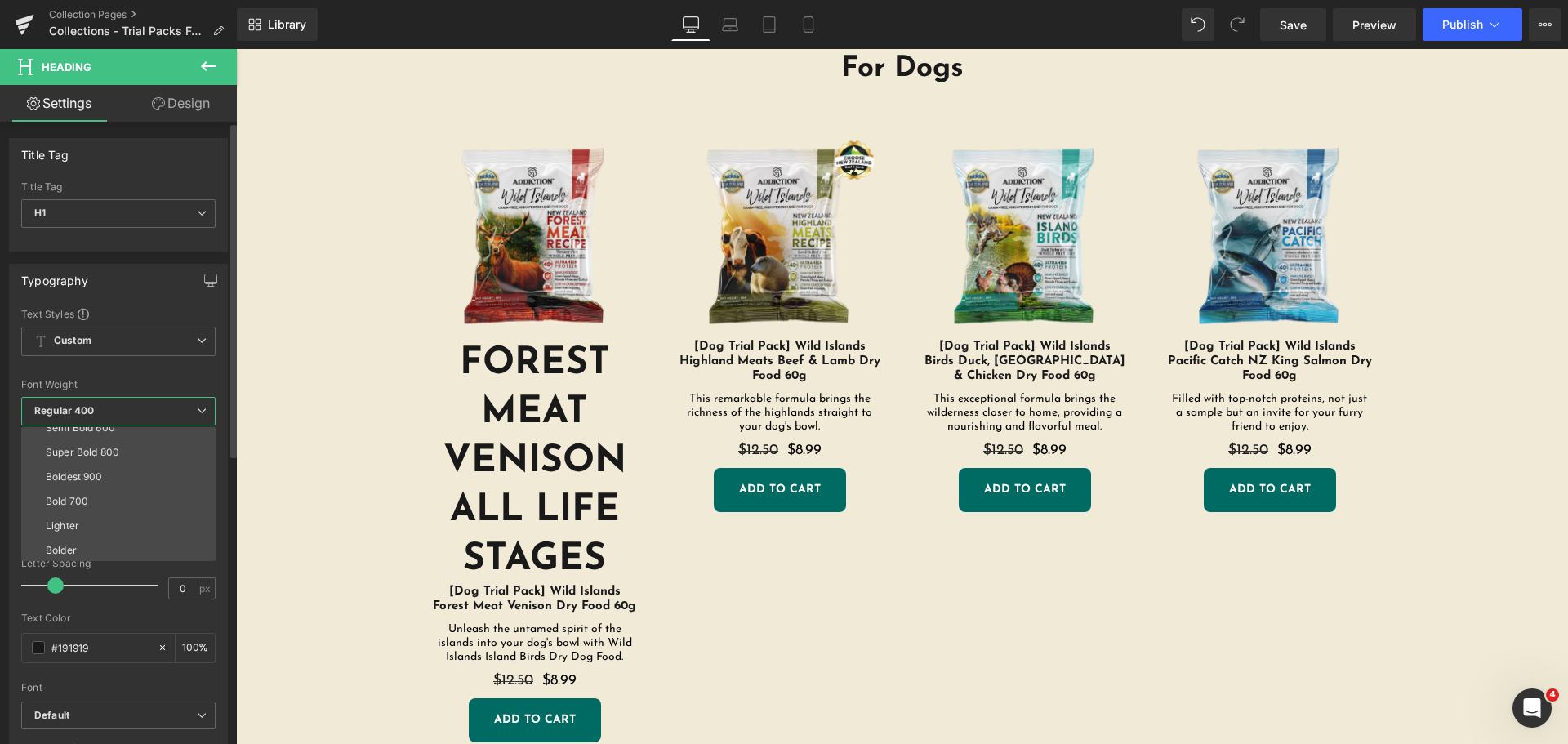
scroll to position [136, 0]
click at [143, 479] on li "Boldest 900" at bounding box center [122, 475] width 202 height 24
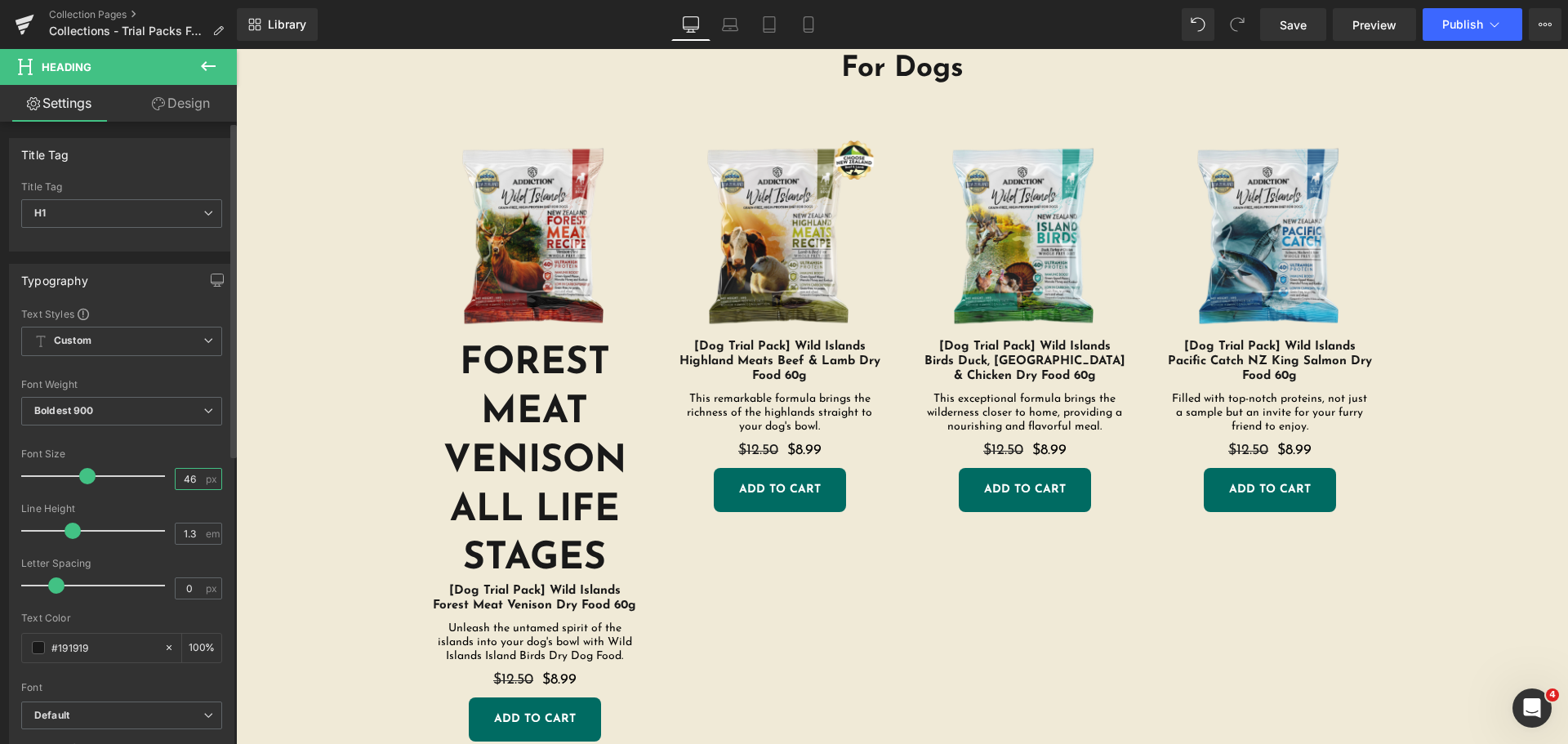
click at [186, 480] on input "46" at bounding box center [190, 479] width 29 height 21
drag, startPoint x: 190, startPoint y: 480, endPoint x: 159, endPoint y: 479, distance: 31.0
click at [159, 479] on div "Font Size 46 px" at bounding box center [121, 476] width 201 height 55
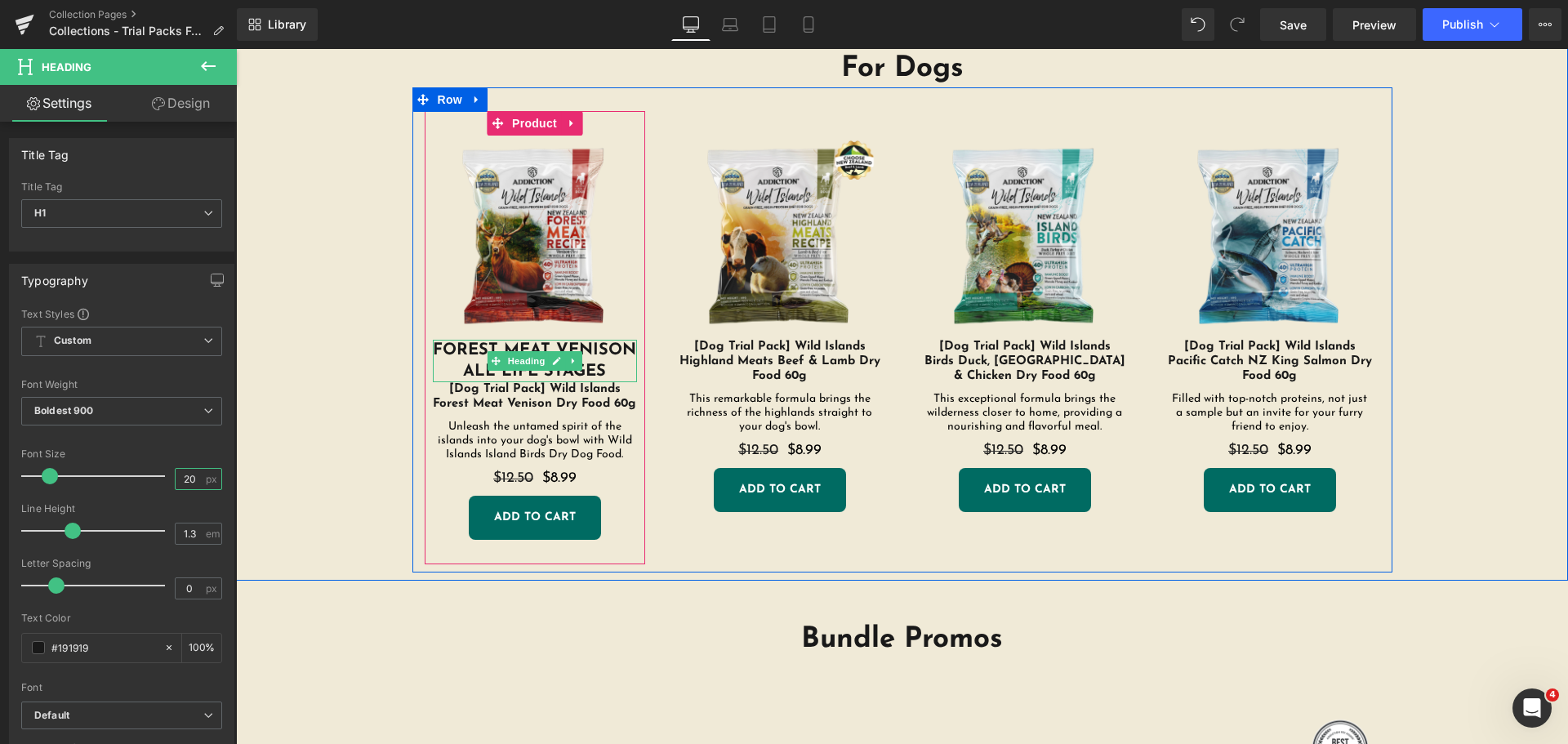
type input "20"
click at [610, 363] on h1 "FOREST MEAT VENISON ALL LIFE STAGES" at bounding box center [534, 361] width 204 height 42
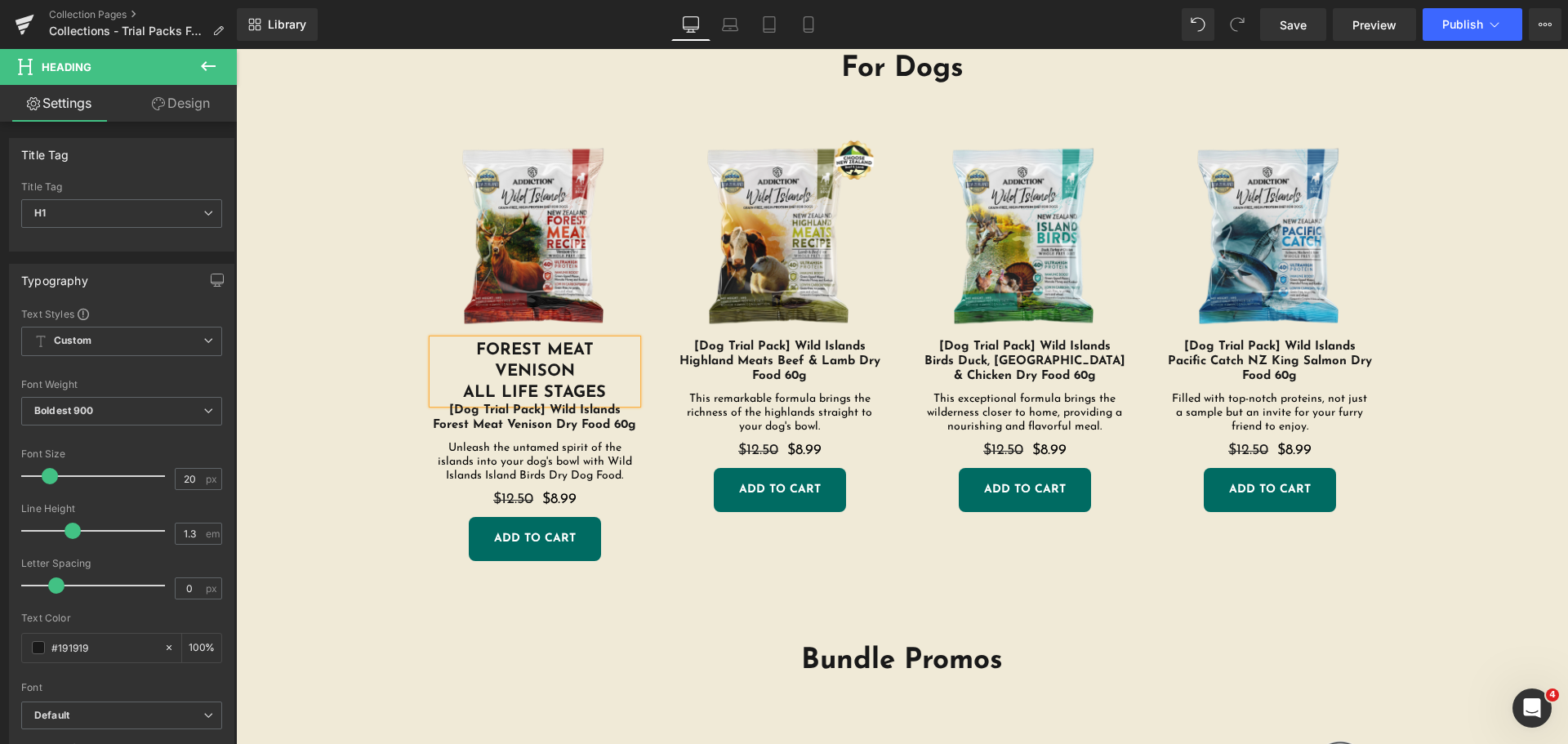
click at [611, 390] on h1 "ALL LIFE STAGES" at bounding box center [534, 393] width 204 height 22
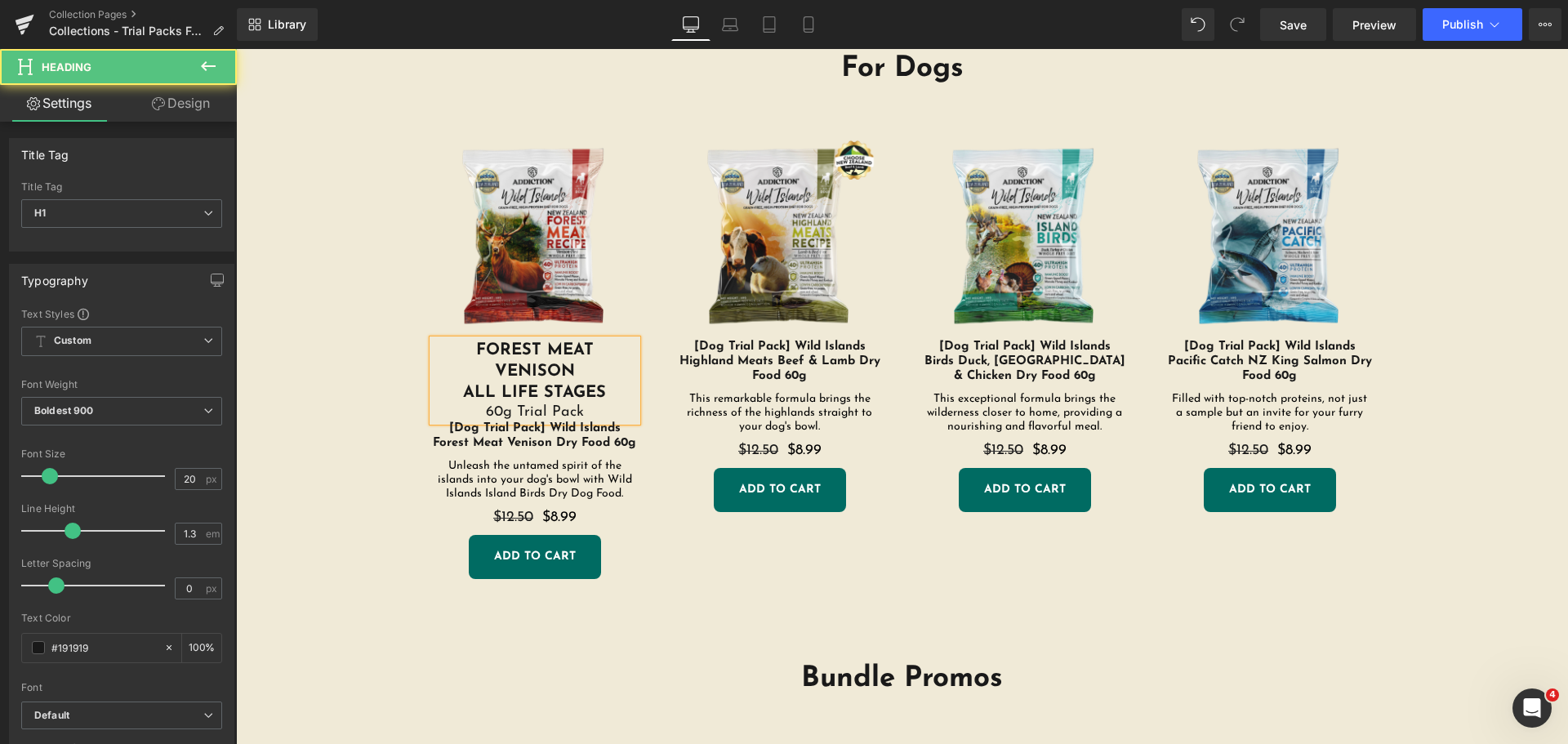
click at [582, 410] on div "60g Trial Pack" at bounding box center [534, 413] width 204 height 18
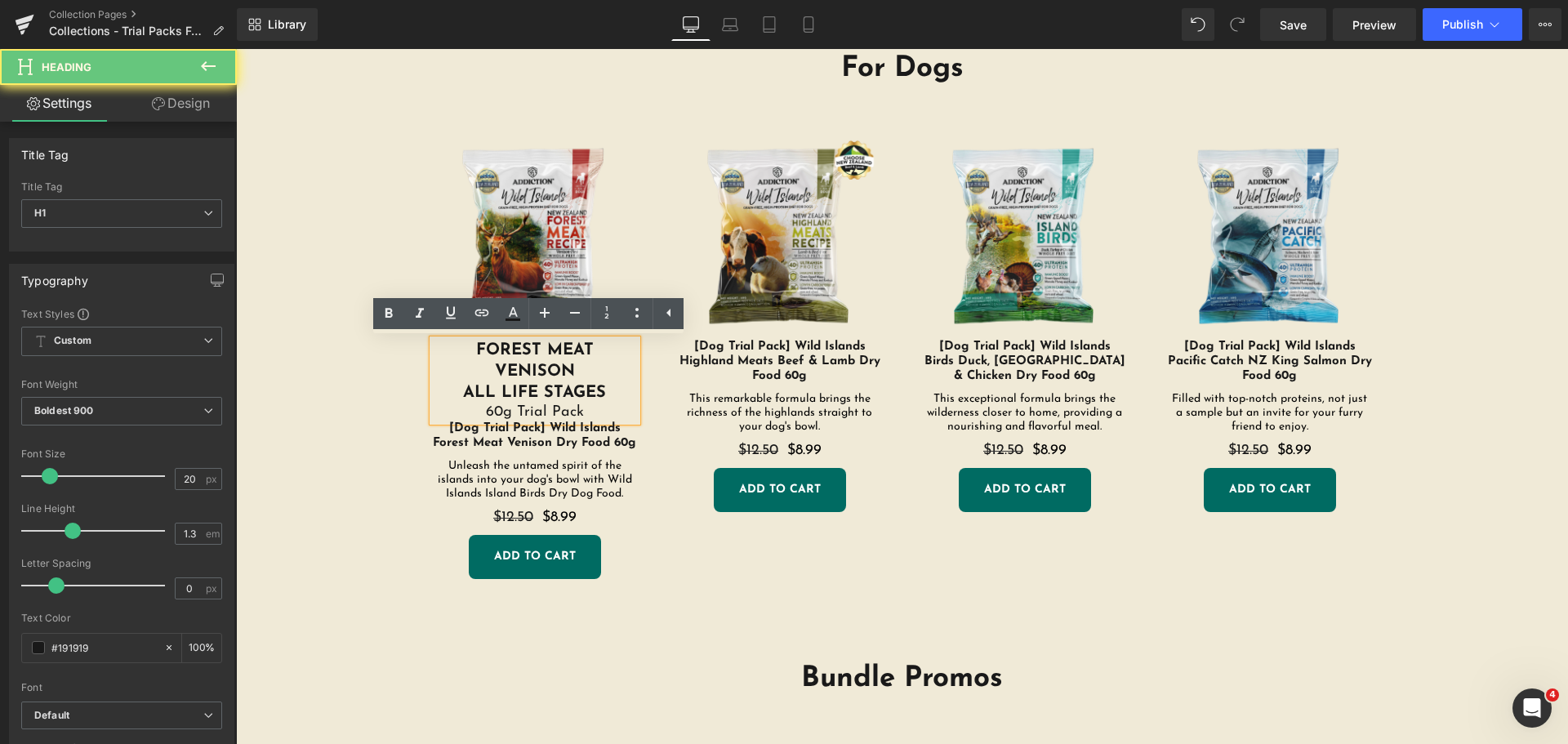
click at [544, 384] on h1 "ALL LIFE STAGES" at bounding box center [534, 393] width 204 height 22
click at [544, 411] on div "60g Trial Pack" at bounding box center [534, 413] width 204 height 18
click at [545, 417] on div "60g Trial Pack" at bounding box center [534, 413] width 204 height 18
click at [554, 395] on h1 "ALL LIFE STAGES" at bounding box center [534, 393] width 204 height 22
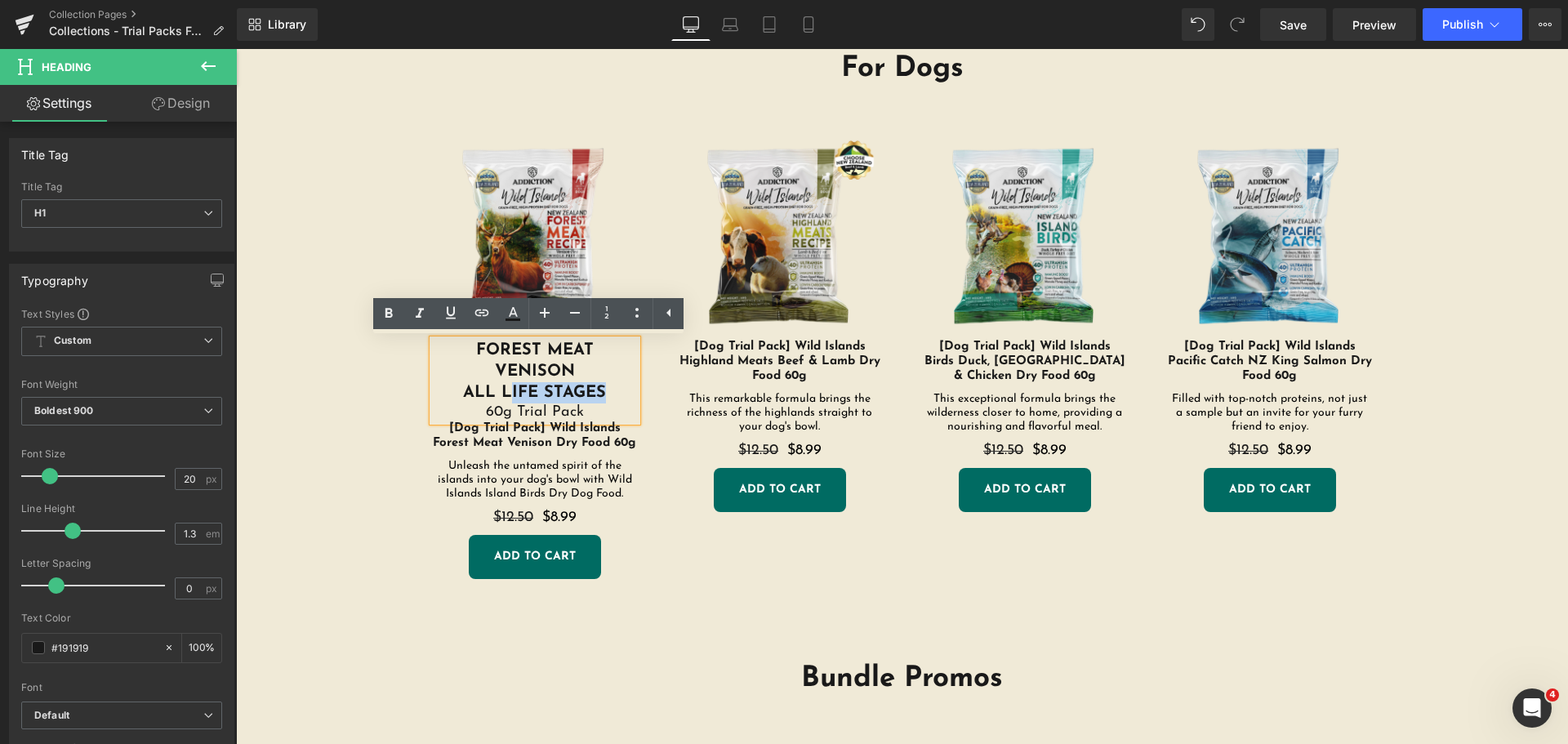
drag, startPoint x: 595, startPoint y: 391, endPoint x: 504, endPoint y: 392, distance: 91.0
click at [504, 392] on h1 "ALL LIFE STAGES" at bounding box center [534, 393] width 204 height 22
click at [544, 411] on div "60g Trial Pack" at bounding box center [534, 413] width 204 height 18
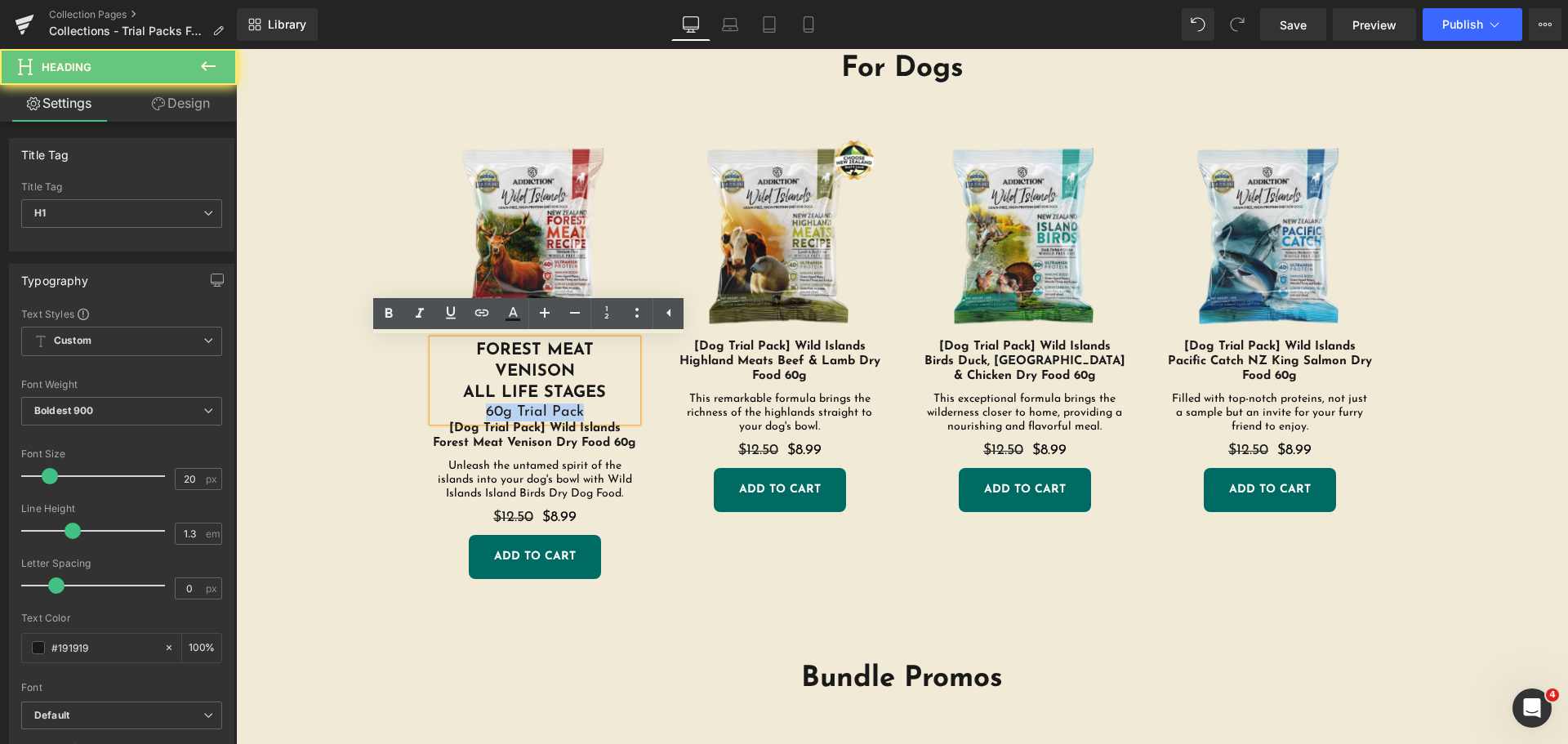
drag, startPoint x: 571, startPoint y: 410, endPoint x: 470, endPoint y: 410, distance: 101.0
click at [470, 410] on div "60g Trial Pack" at bounding box center [534, 413] width 204 height 18
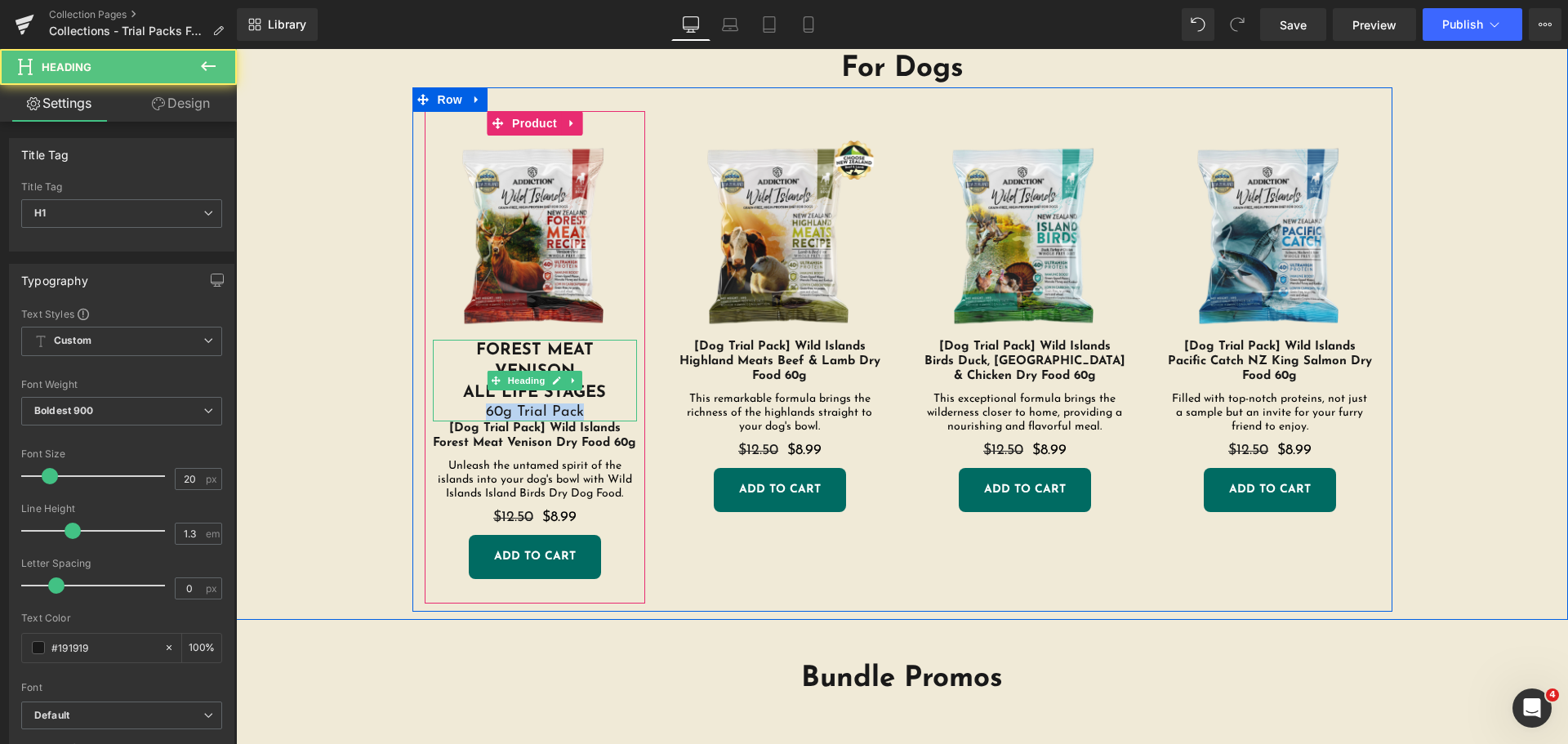
click at [512, 410] on div "60g Trial Pack" at bounding box center [534, 413] width 204 height 18
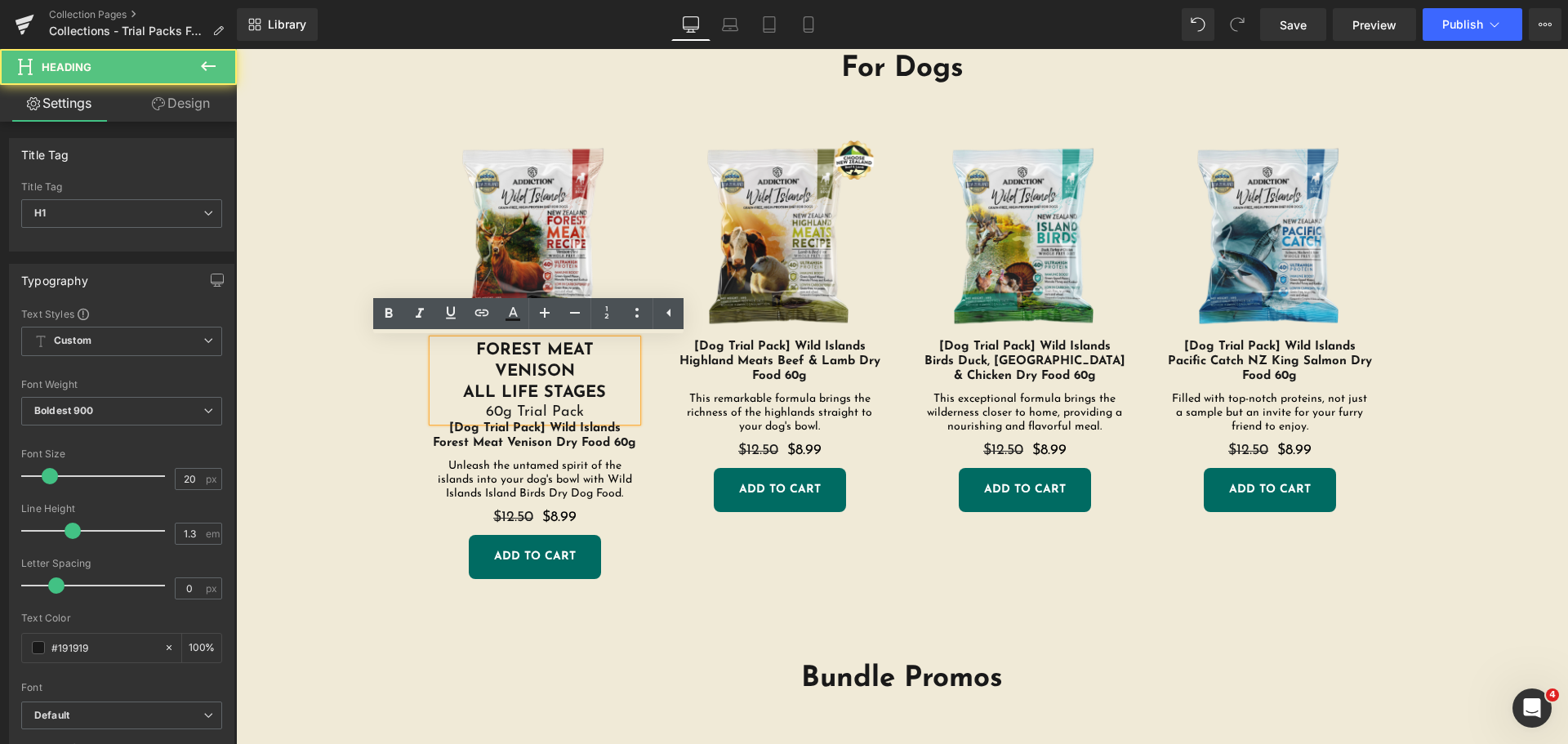
click at [556, 410] on div "60g Trial Pack" at bounding box center [534, 413] width 204 height 18
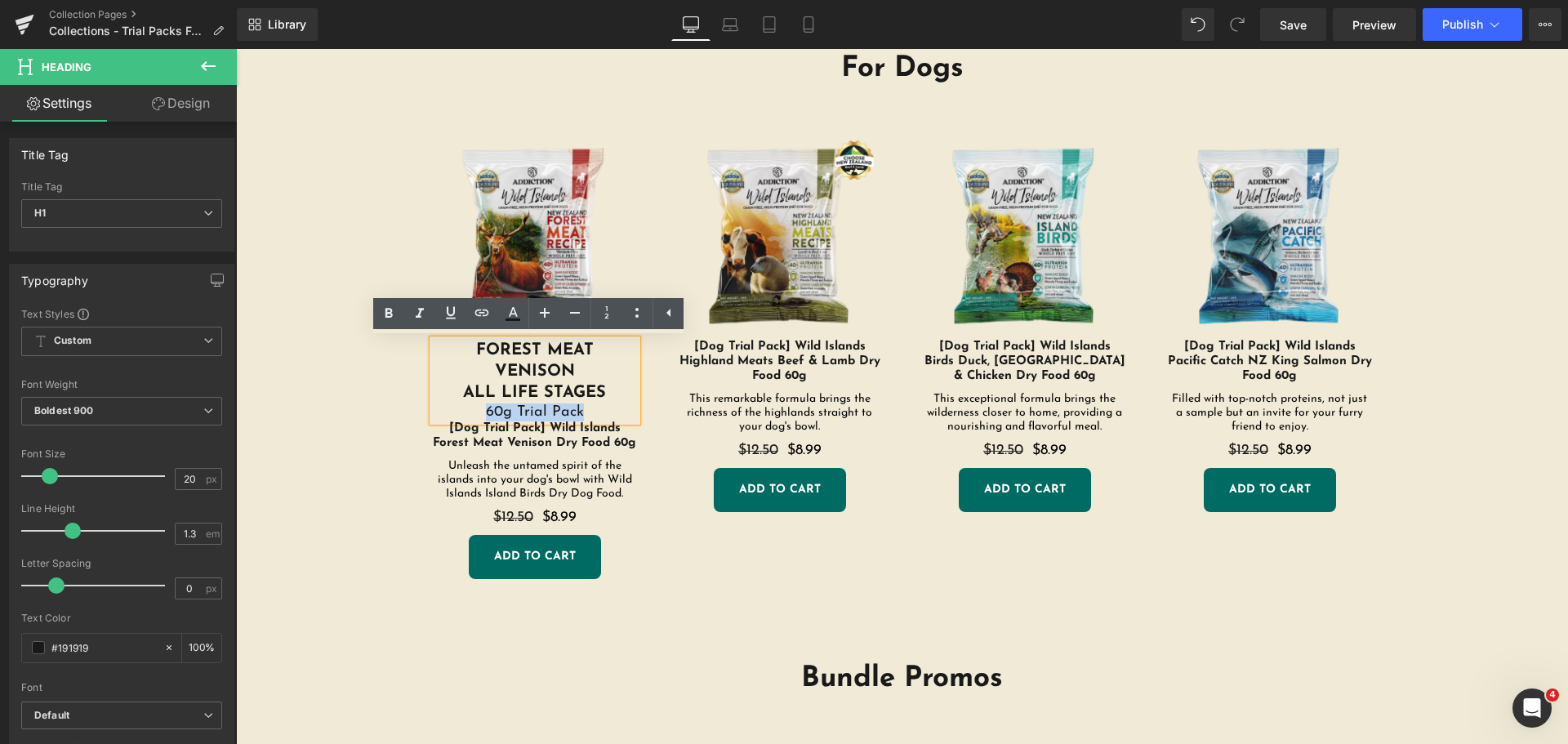
drag, startPoint x: 578, startPoint y: 409, endPoint x: 475, endPoint y: 410, distance: 103.0
click at [475, 410] on div "60g Trial Pack" at bounding box center [534, 413] width 204 height 18
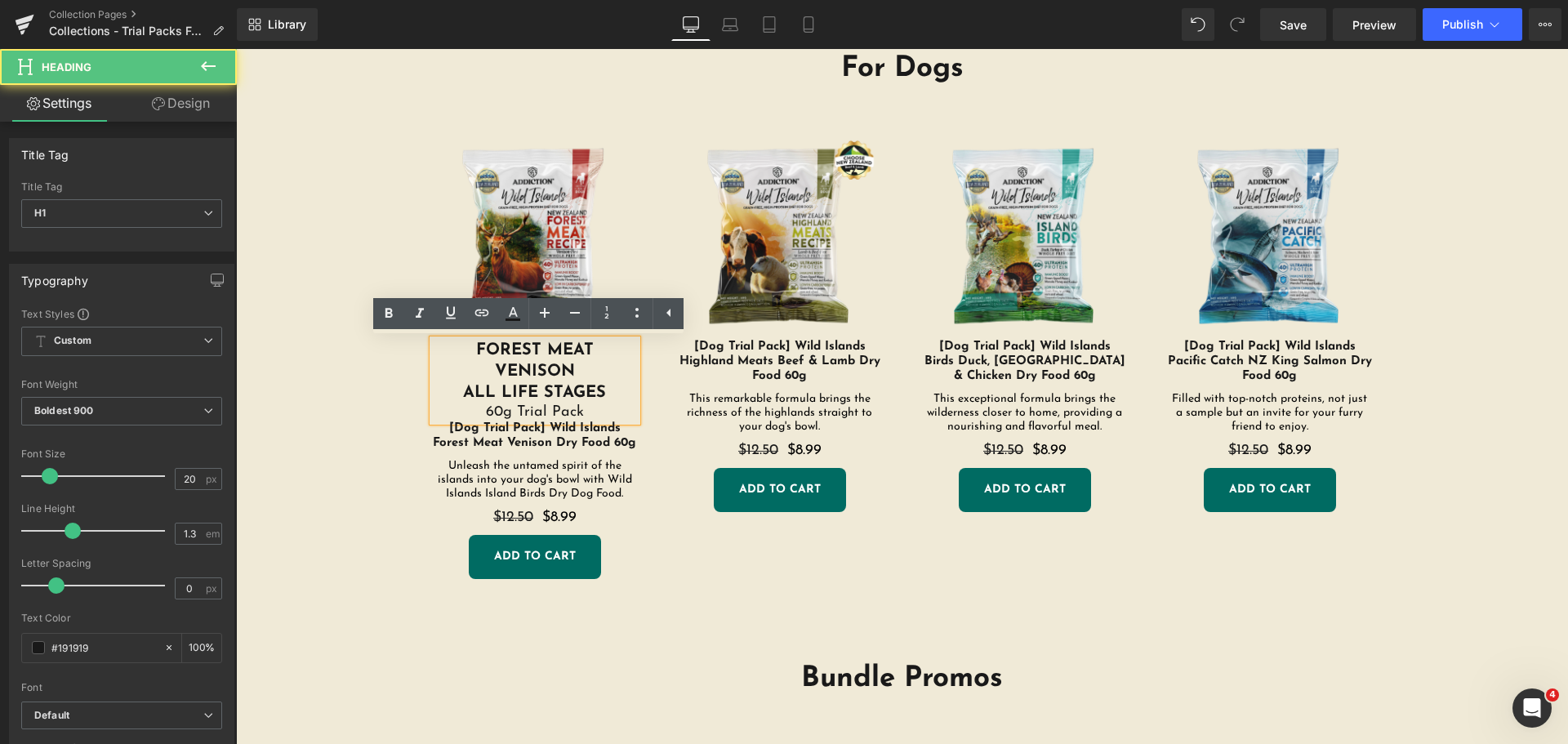
click at [553, 386] on h1 "ALL LIFE STAGES" at bounding box center [534, 393] width 204 height 22
click at [553, 387] on h1 "ALL LIFE STAGES" at bounding box center [534, 393] width 204 height 22
click at [595, 387] on h1 "ALL LIFE STAGES" at bounding box center [534, 393] width 204 height 22
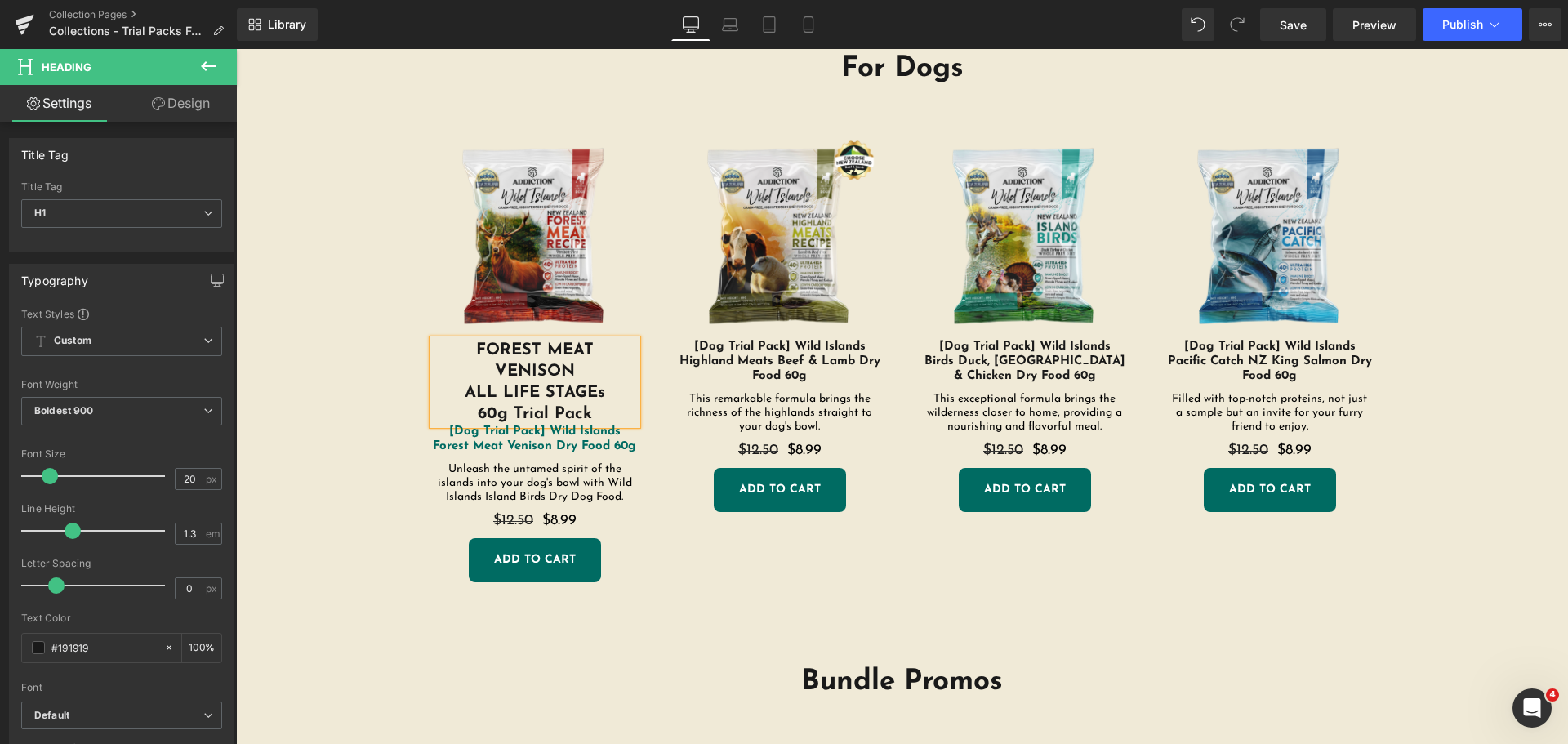
click at [599, 449] on link "[Dog Trial Pack] Wild Islands Forest Meat Venison Dry Food 60g" at bounding box center [534, 439] width 204 height 30
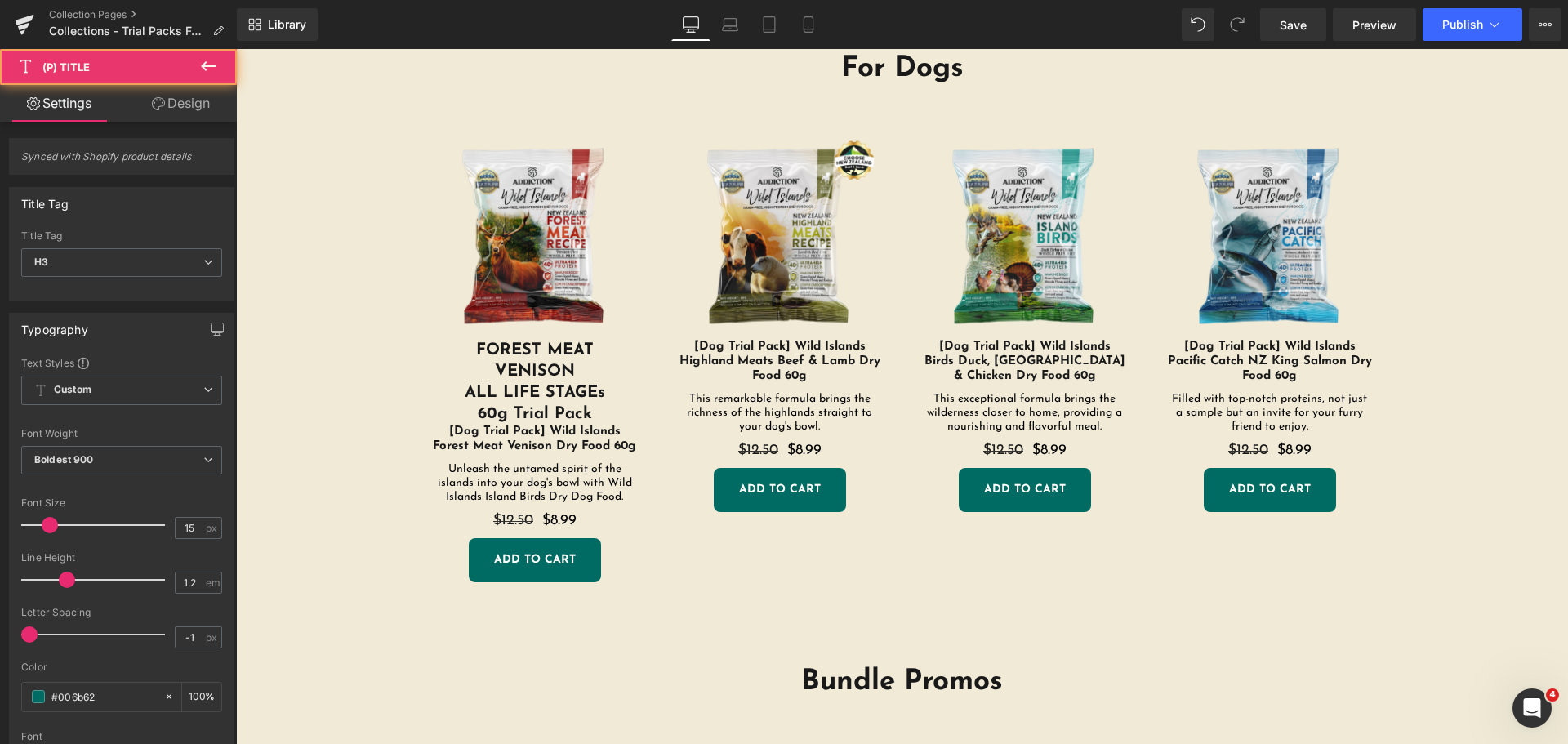
click at [584, 396] on h1 "ALL LIFE STAGEs" at bounding box center [534, 393] width 204 height 22
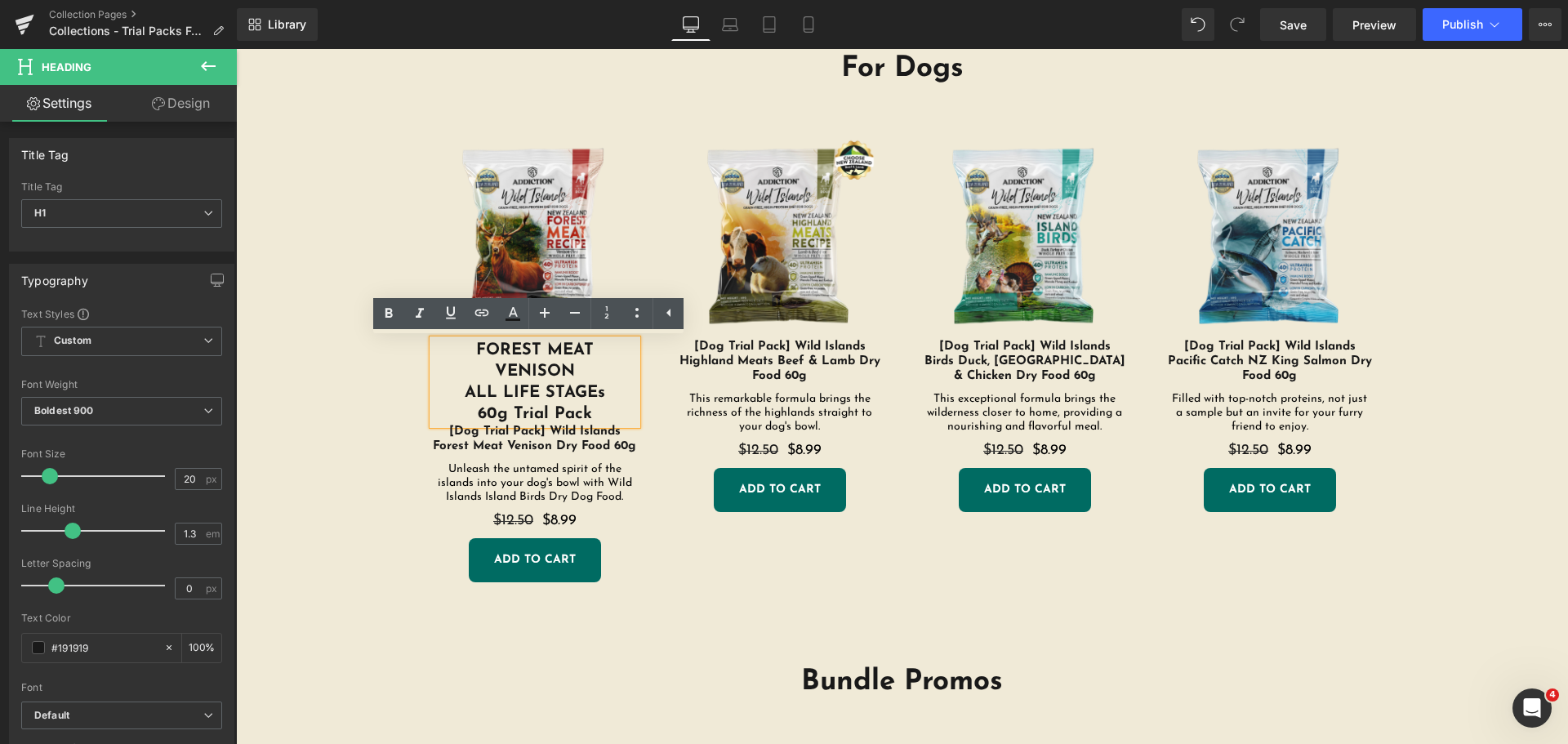
click at [591, 408] on h1 "60g Trial Pack" at bounding box center [534, 415] width 204 height 22
click at [593, 441] on link "[Dog Trial Pack] Wild Islands Forest Meat Venison Dry Food 60g" at bounding box center [534, 439] width 204 height 30
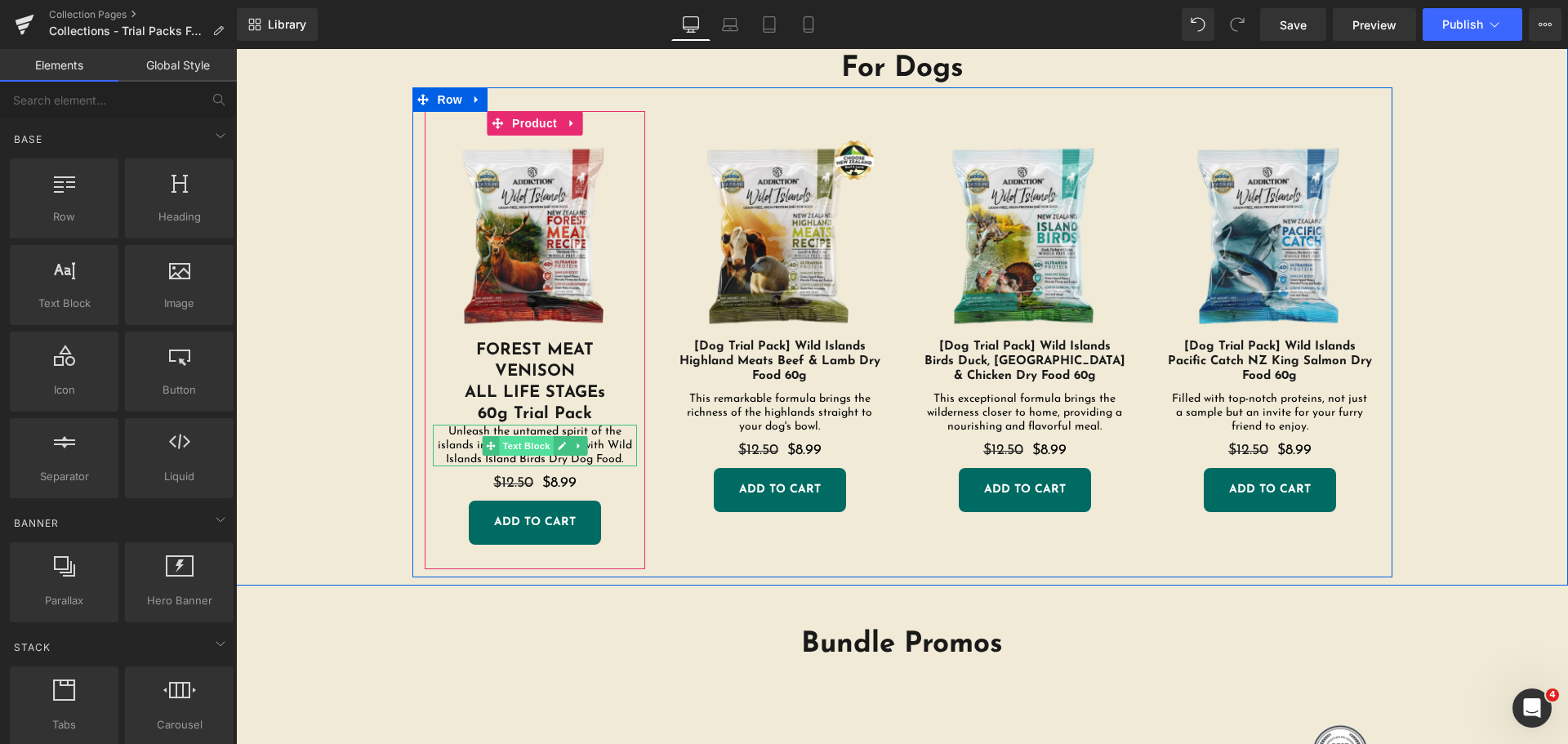
click at [534, 449] on span "Text Block" at bounding box center [526, 446] width 54 height 20
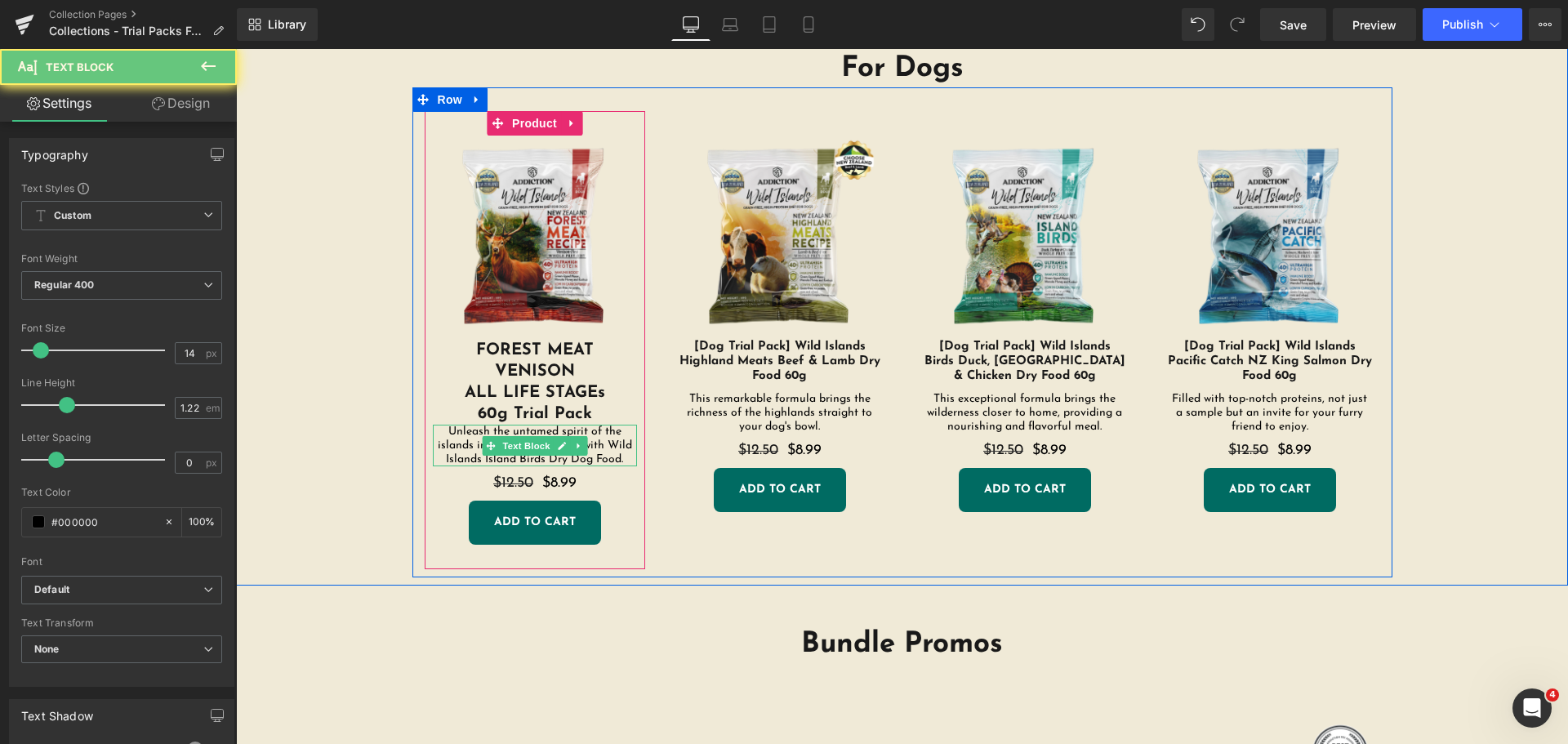
click at [616, 457] on p "Unleash the untamed spirit of the islands into your dog's bowl with Wild Island…" at bounding box center [534, 445] width 204 height 41
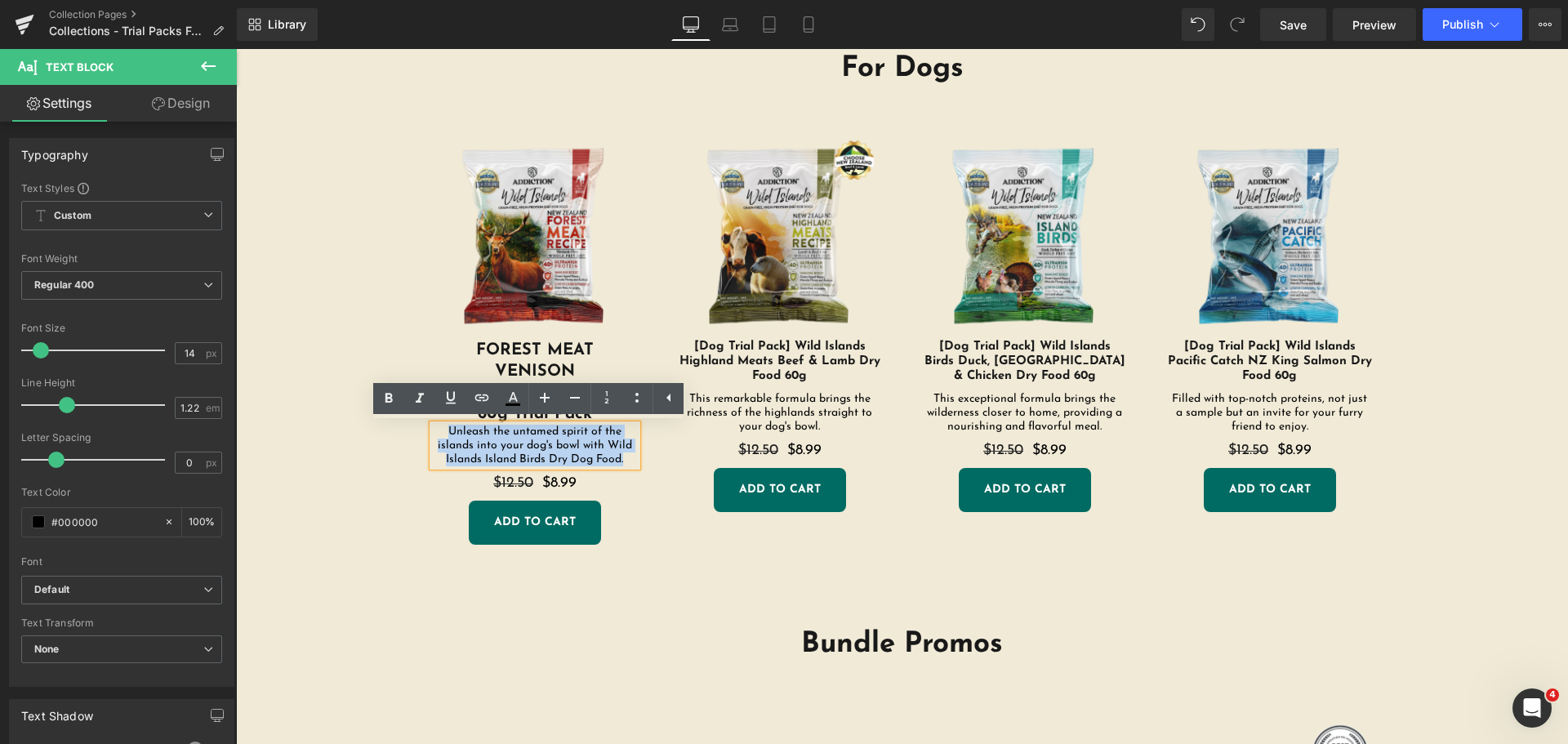
drag, startPoint x: 617, startPoint y: 457, endPoint x: 429, endPoint y: 434, distance: 189.4
click at [433, 434] on p "Unleash the untamed spirit of the islands into your dog's bowl with Wild Island…" at bounding box center [534, 445] width 204 height 41
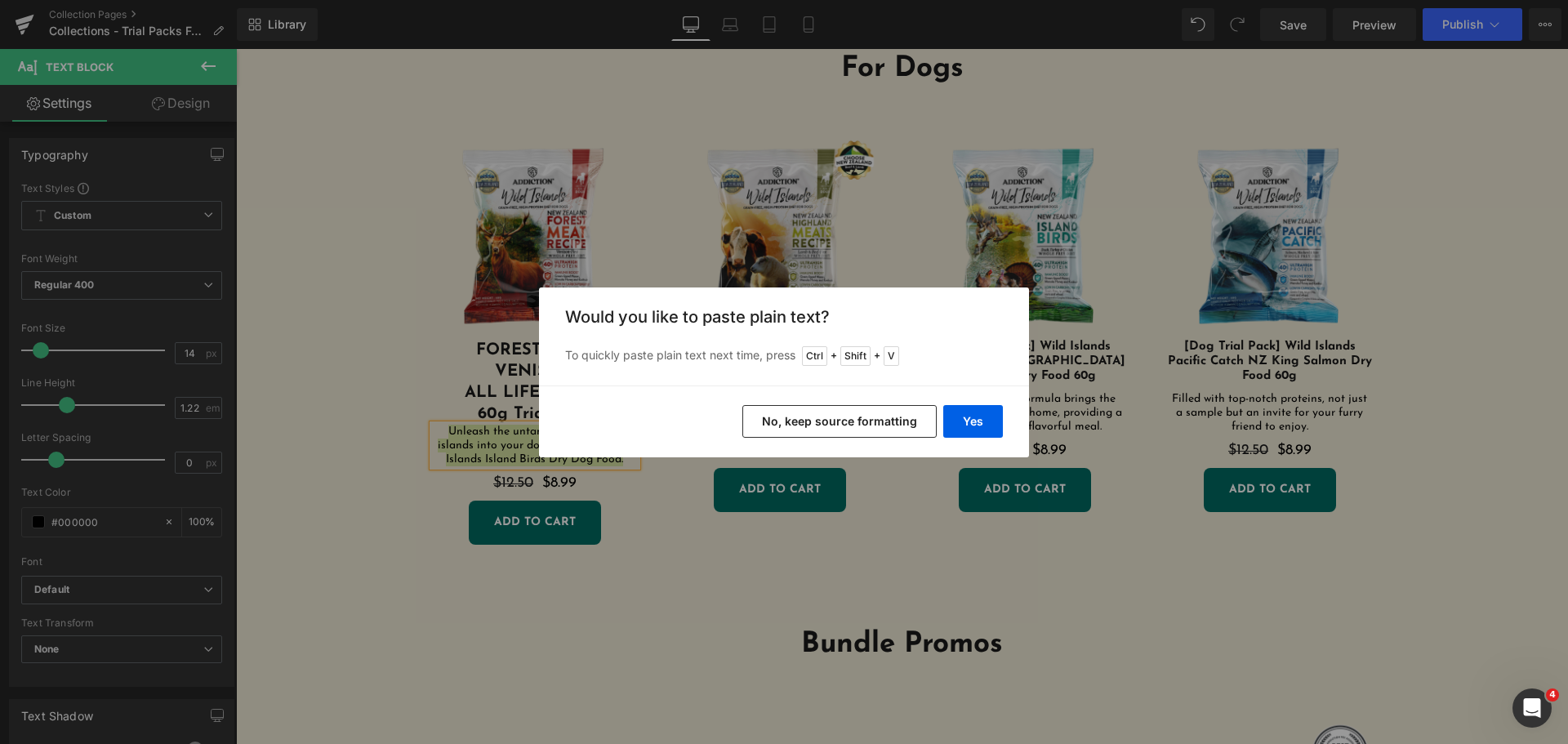
click at [870, 422] on button "No, keep source formatting" at bounding box center [839, 421] width 194 height 32
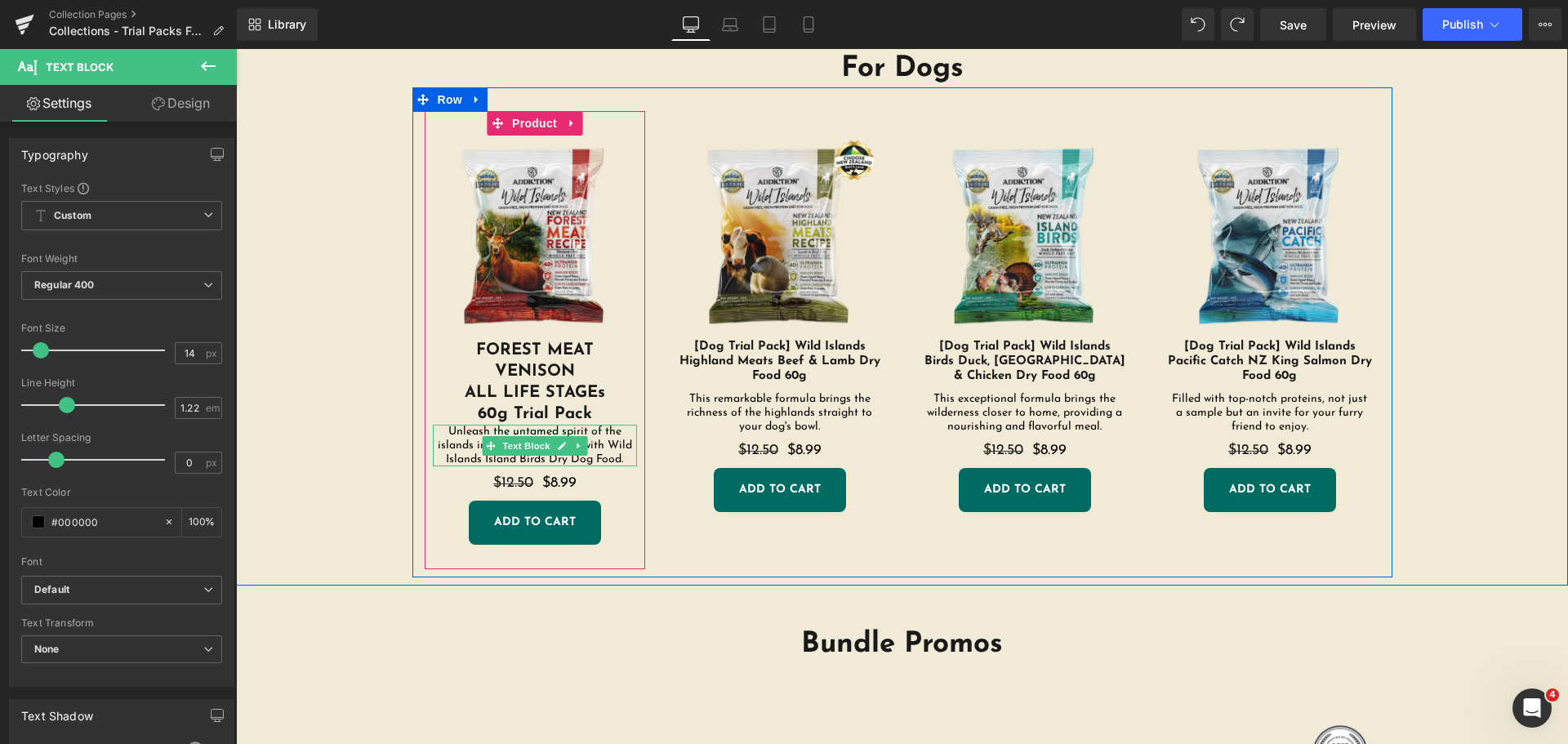
click at [622, 453] on p "Unleash the untamed spirit of the islands into your dog's bowl with Wild Island…" at bounding box center [534, 445] width 204 height 41
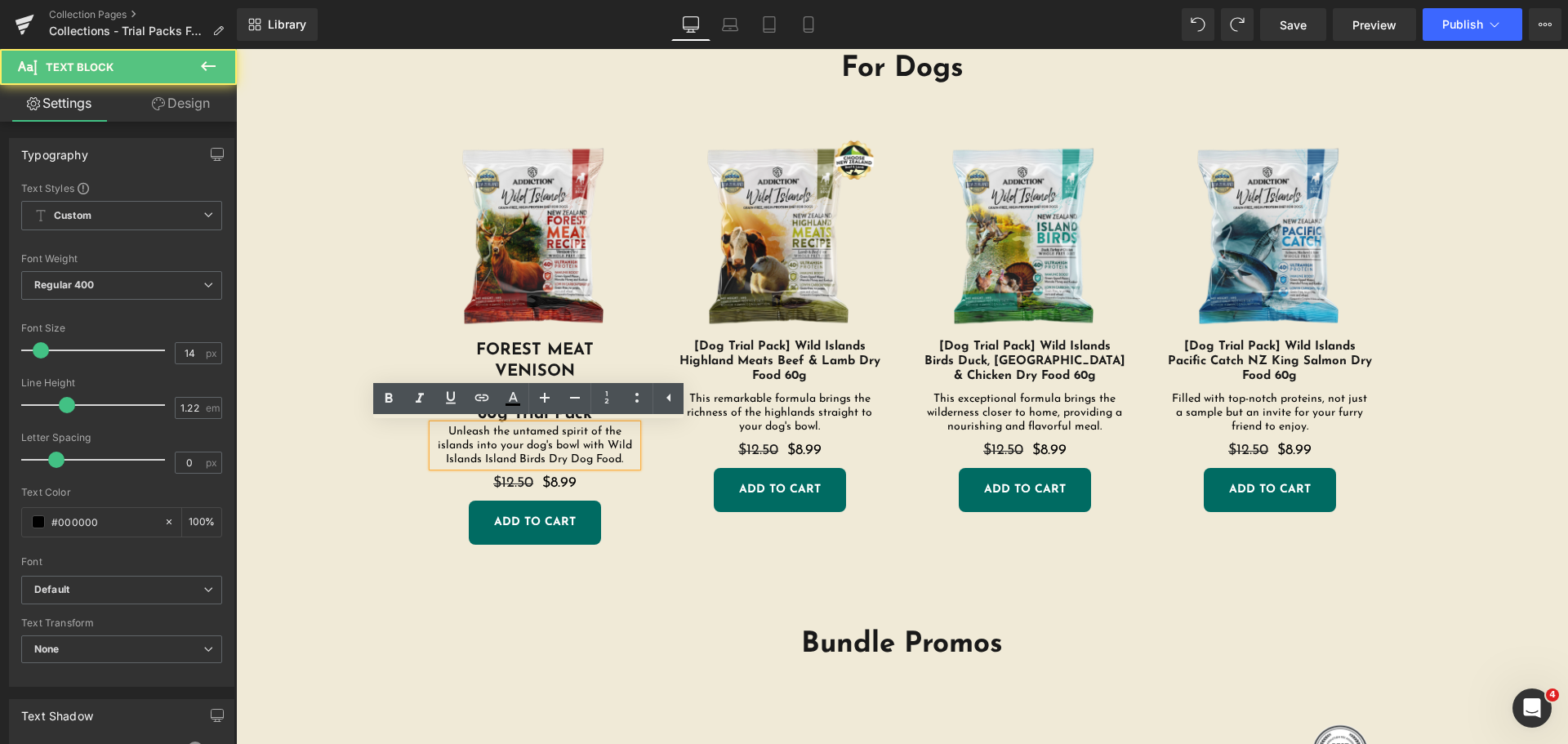
click at [619, 458] on p "Unleash the untamed spirit of the islands into your dog's bowl with Wild Island…" at bounding box center [534, 445] width 204 height 41
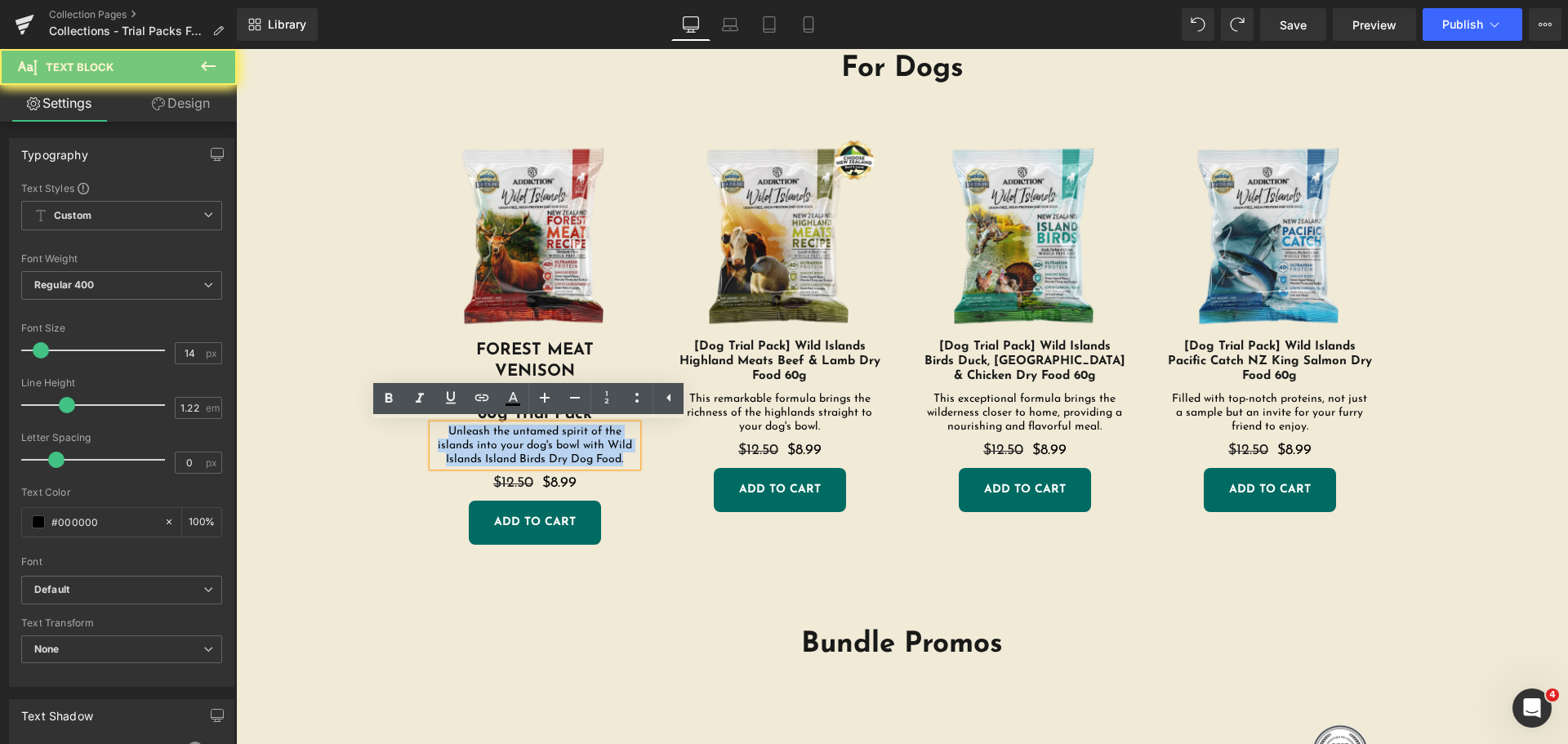
click at [619, 458] on p "Unleash the untamed spirit of the islands into your dog's bowl with Wild Island…" at bounding box center [534, 445] width 204 height 41
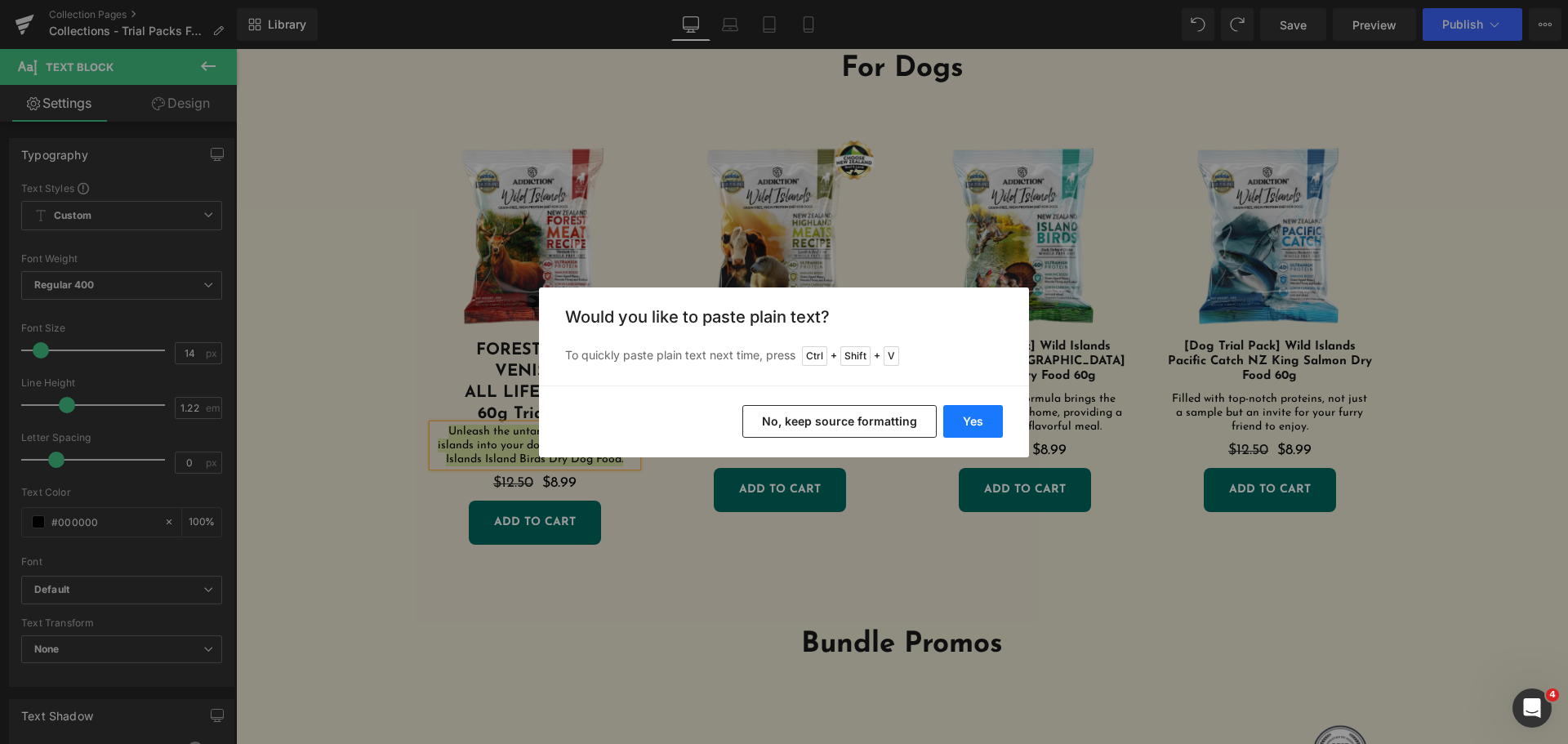
click at [962, 422] on button "Yes" at bounding box center [973, 421] width 59 height 32
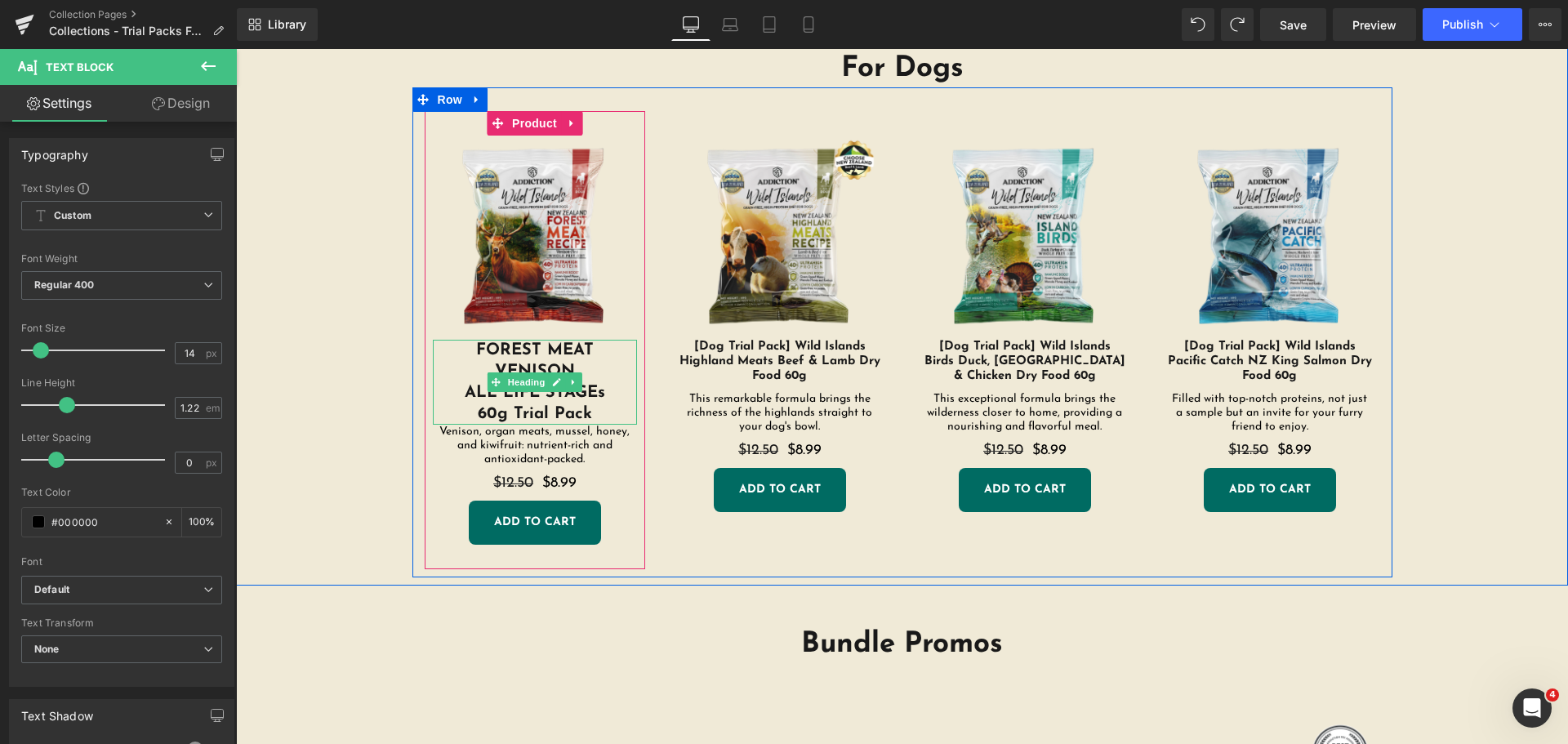
drag, startPoint x: 586, startPoint y: 387, endPoint x: 602, endPoint y: 388, distance: 16.0
click at [587, 387] on h1 "ALL LIFE STAGEs" at bounding box center [534, 393] width 204 height 22
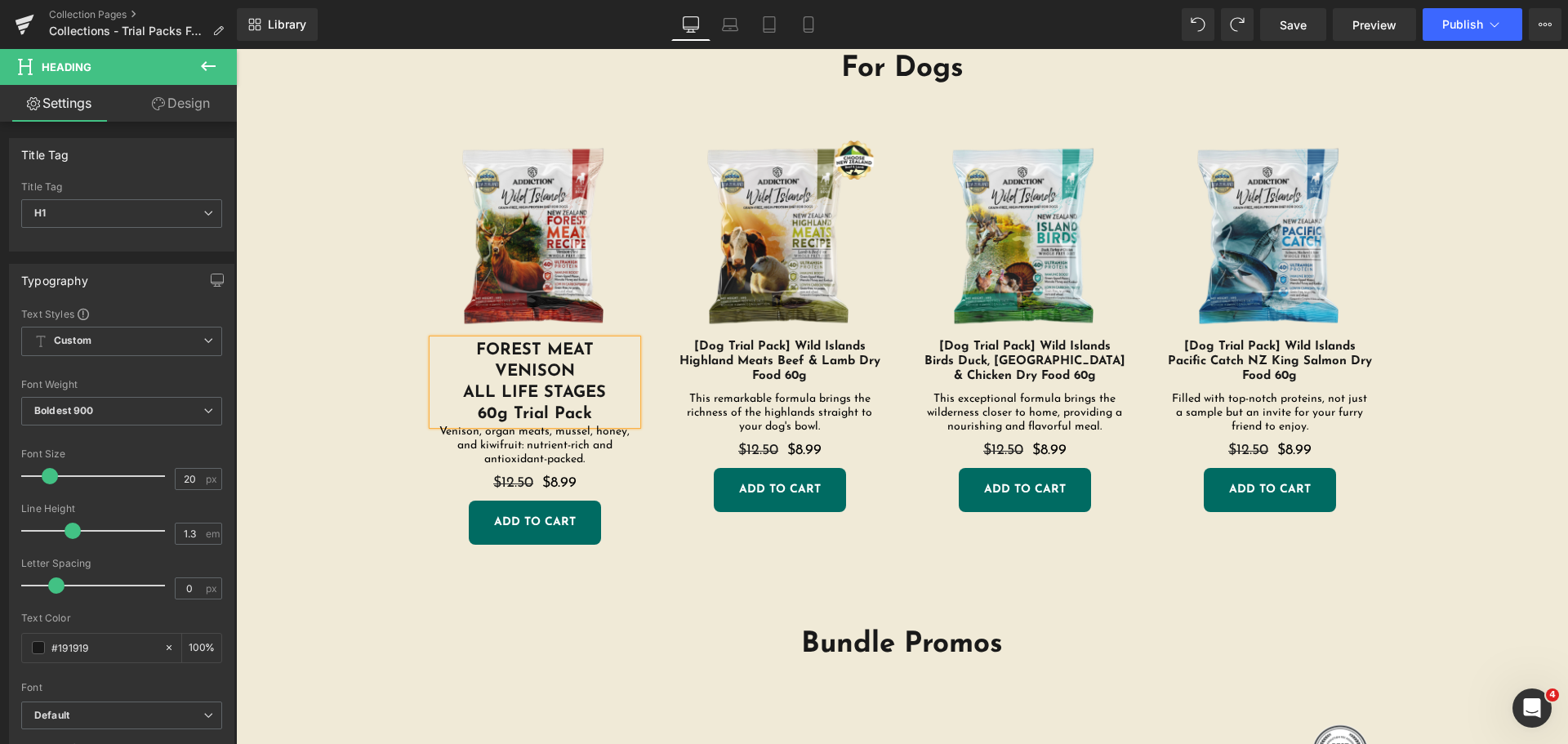
click at [334, 337] on div "For Dogs Heading Sale Off (P) Image FOREST MEAT VENISON ALL LIFE STAGES 60g Tri…" at bounding box center [902, 306] width 1250 height 544
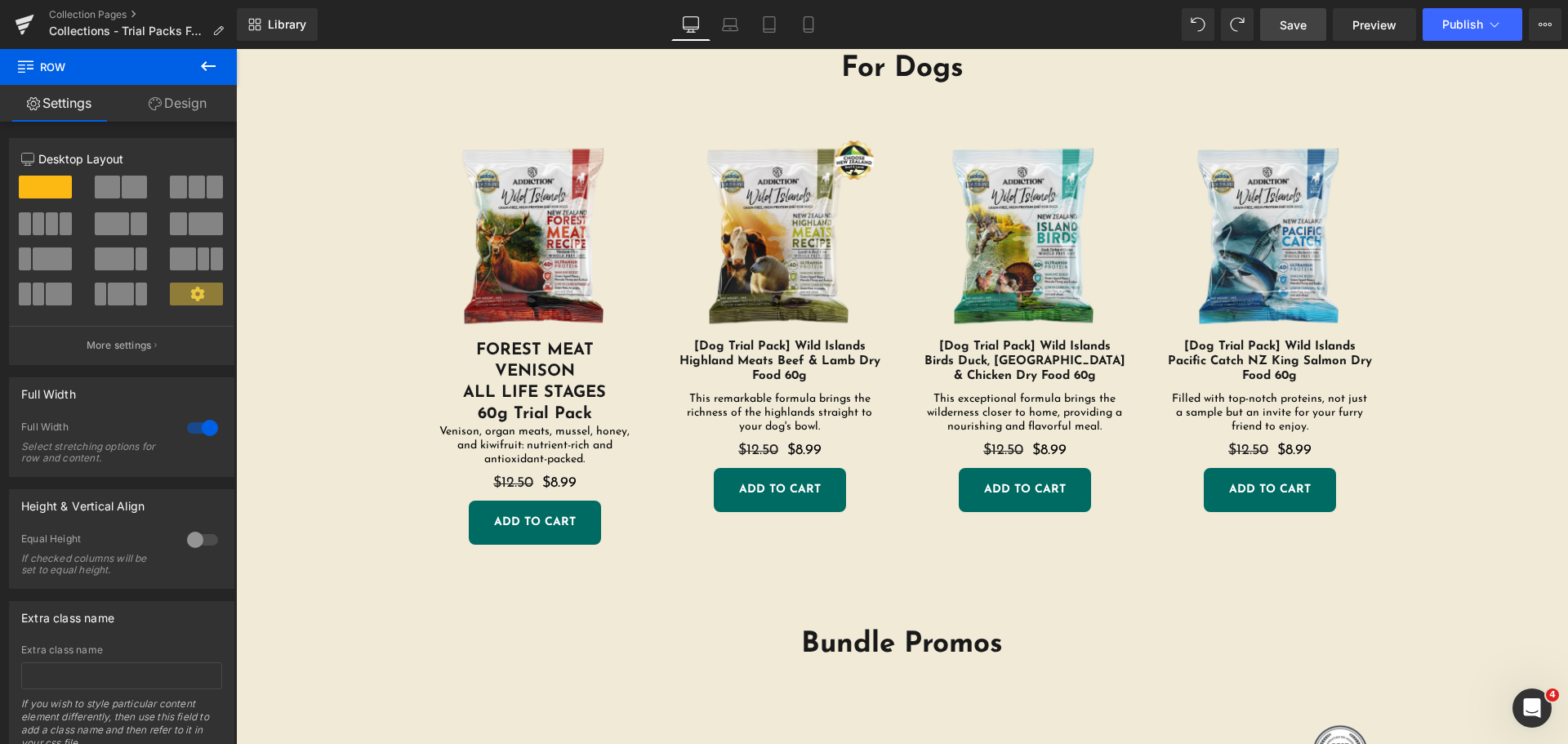
click at [1301, 22] on span "Save" at bounding box center [1294, 24] width 27 height 17
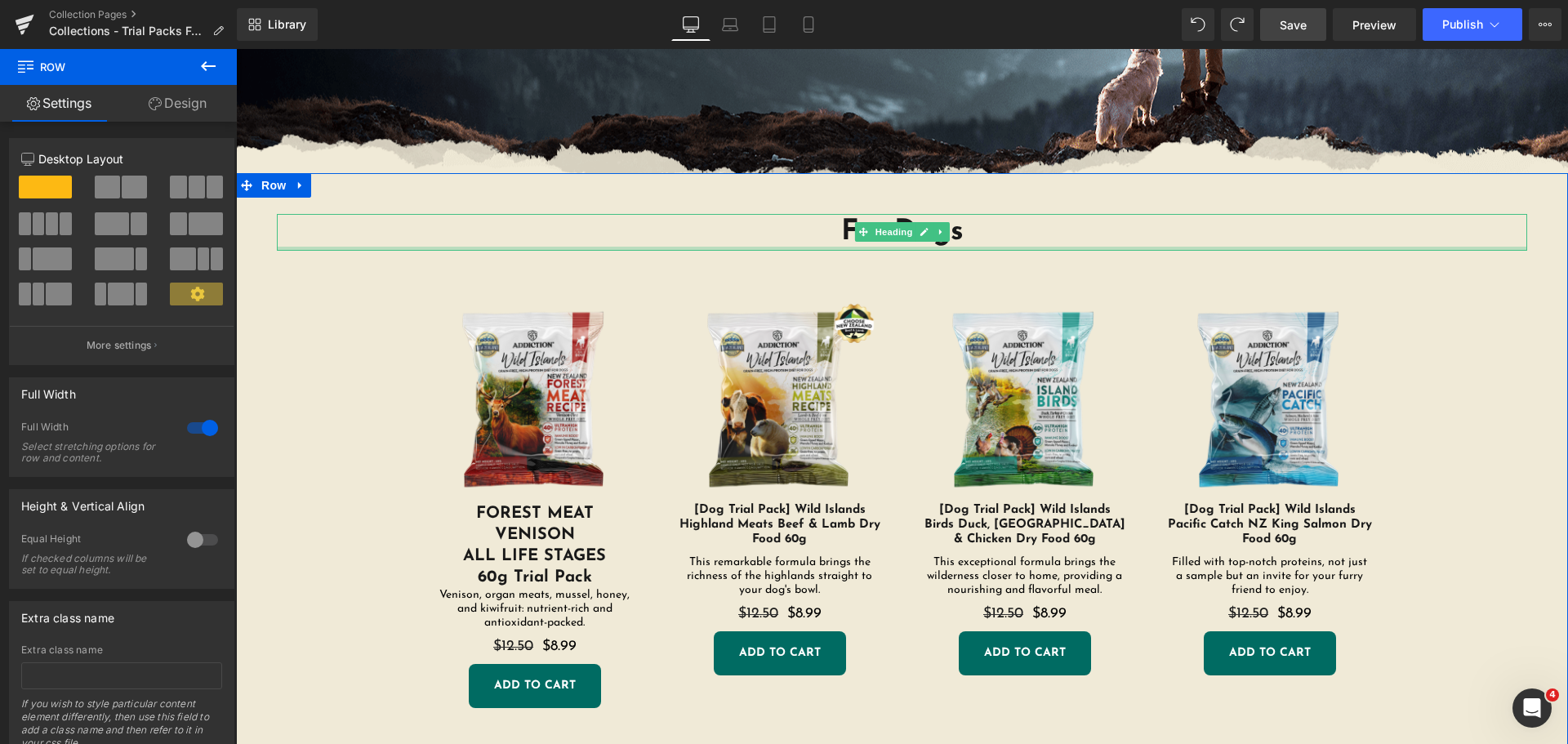
scroll to position [408, 0]
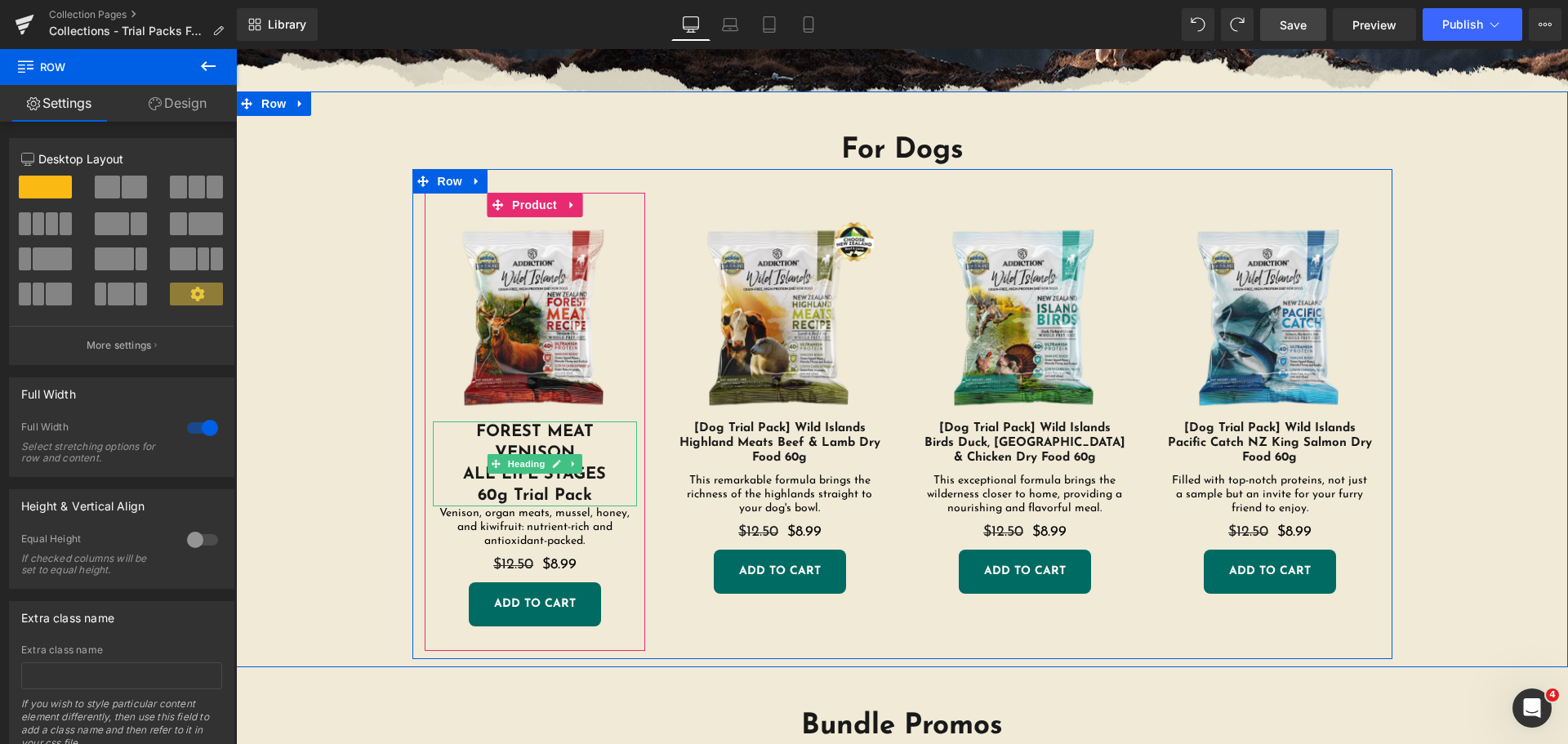
click at [539, 497] on h1 "60g Trial Pack" at bounding box center [534, 496] width 204 height 22
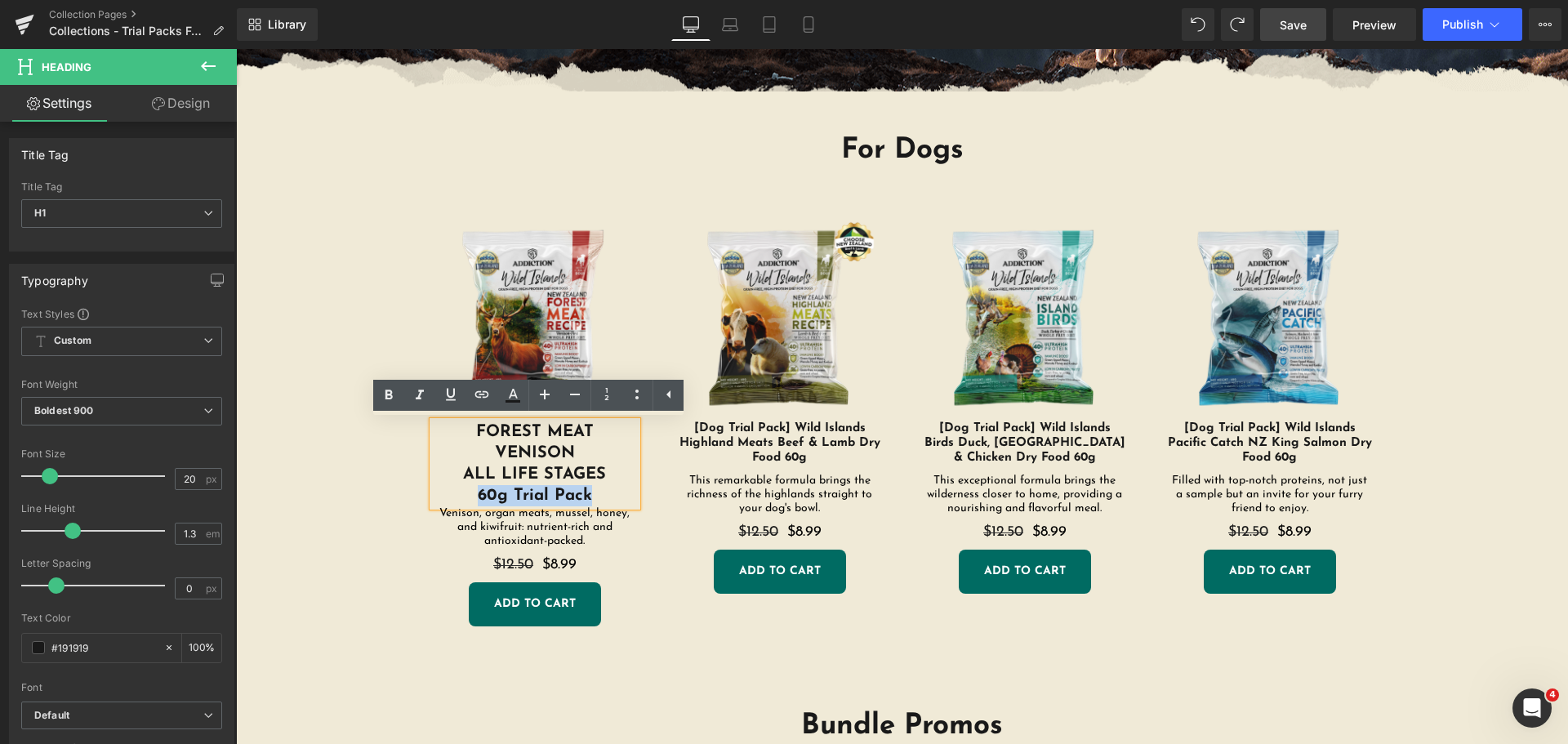
drag, startPoint x: 585, startPoint y: 497, endPoint x: 473, endPoint y: 498, distance: 112.0
click at [473, 498] on h1 "60g Trial Pack" at bounding box center [534, 496] width 204 height 22
click at [576, 528] on icon at bounding box center [578, 527] width 9 height 10
click at [627, 617] on div "ADD TO CART" at bounding box center [534, 604] width 204 height 44
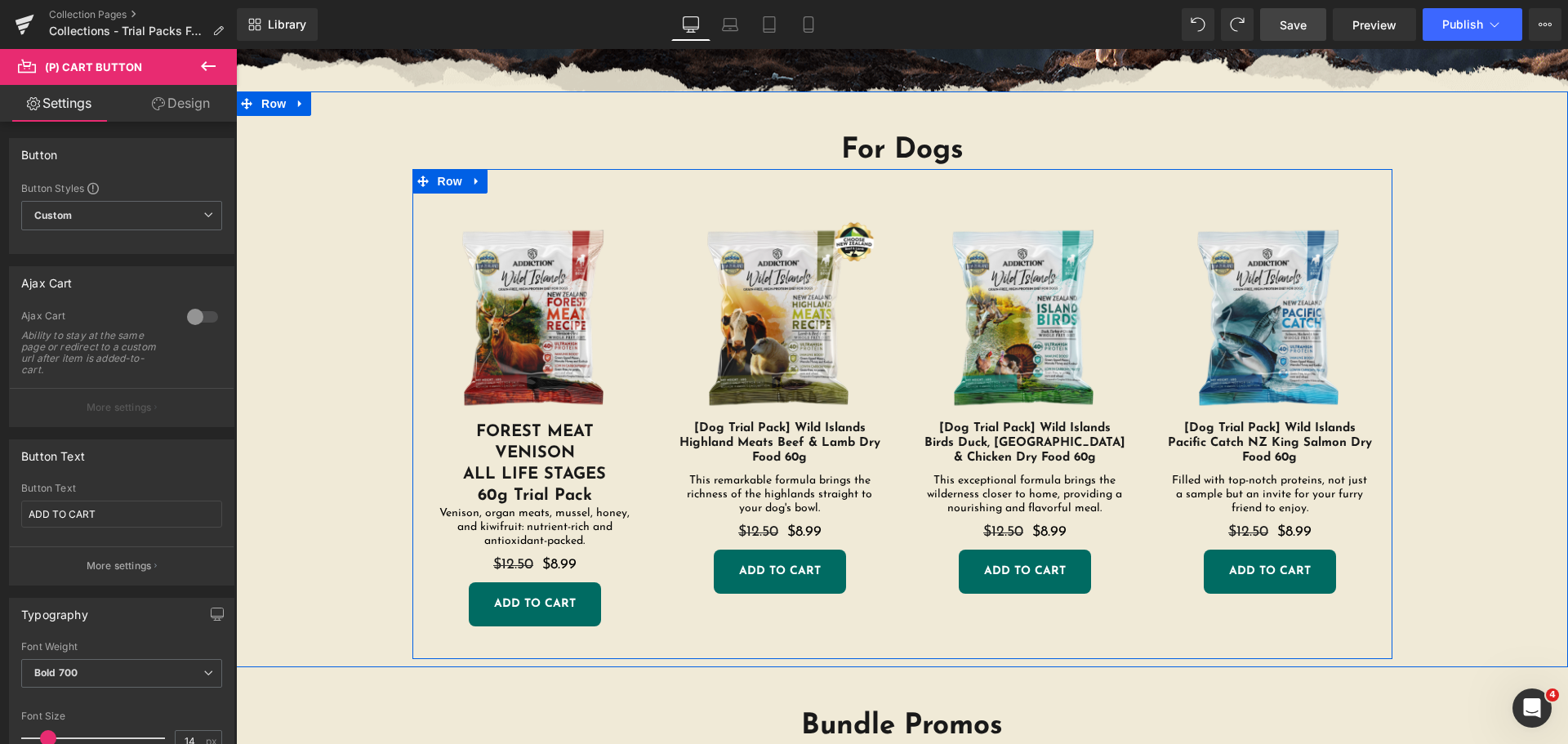
click at [565, 491] on h1 "60g Trial Pack" at bounding box center [534, 496] width 204 height 22
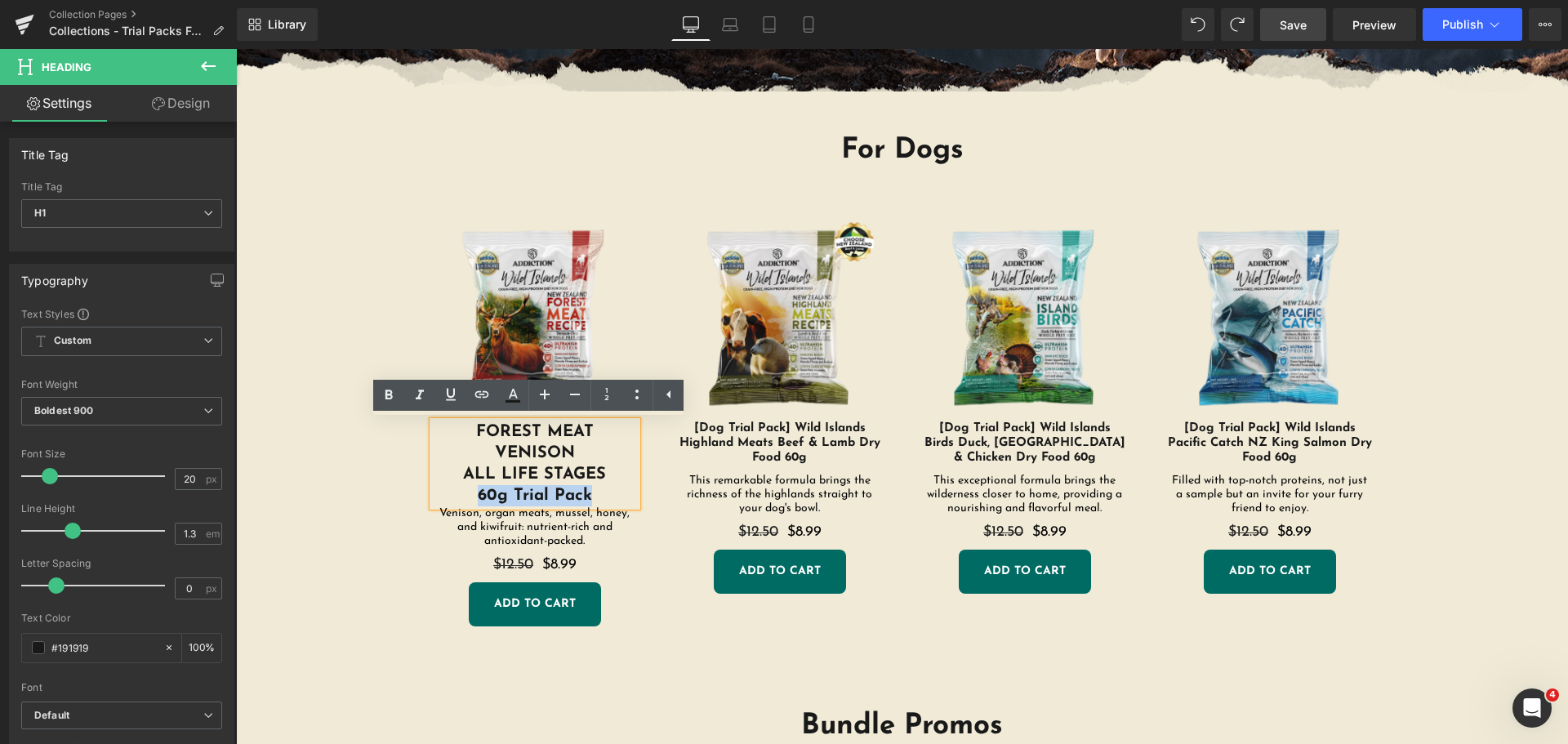
drag, startPoint x: 590, startPoint y: 493, endPoint x: 461, endPoint y: 492, distance: 129.0
click at [461, 492] on h1 "60g Trial Pack" at bounding box center [534, 496] width 204 height 22
click at [570, 391] on icon at bounding box center [575, 395] width 20 height 20
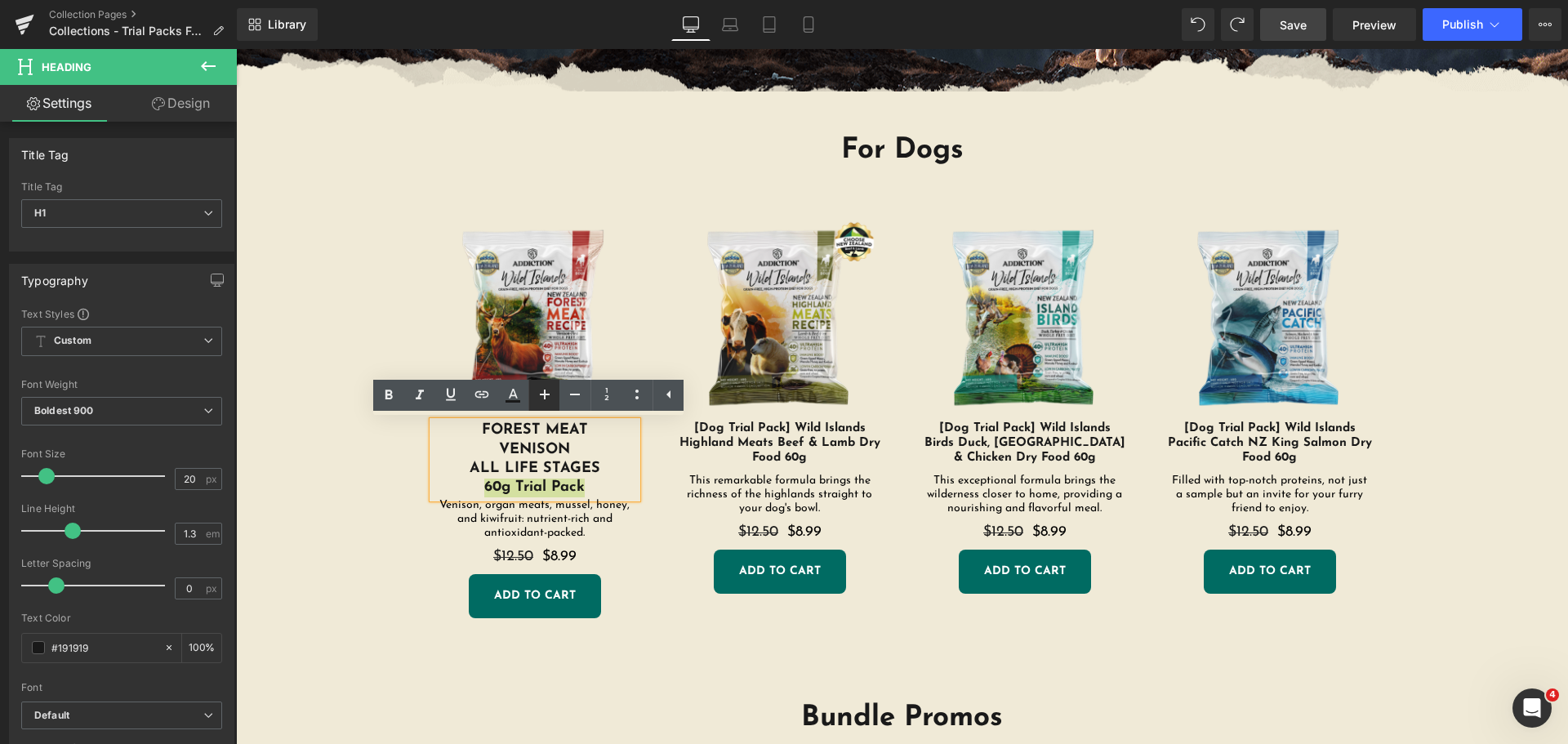
click at [551, 393] on icon at bounding box center [545, 395] width 20 height 20
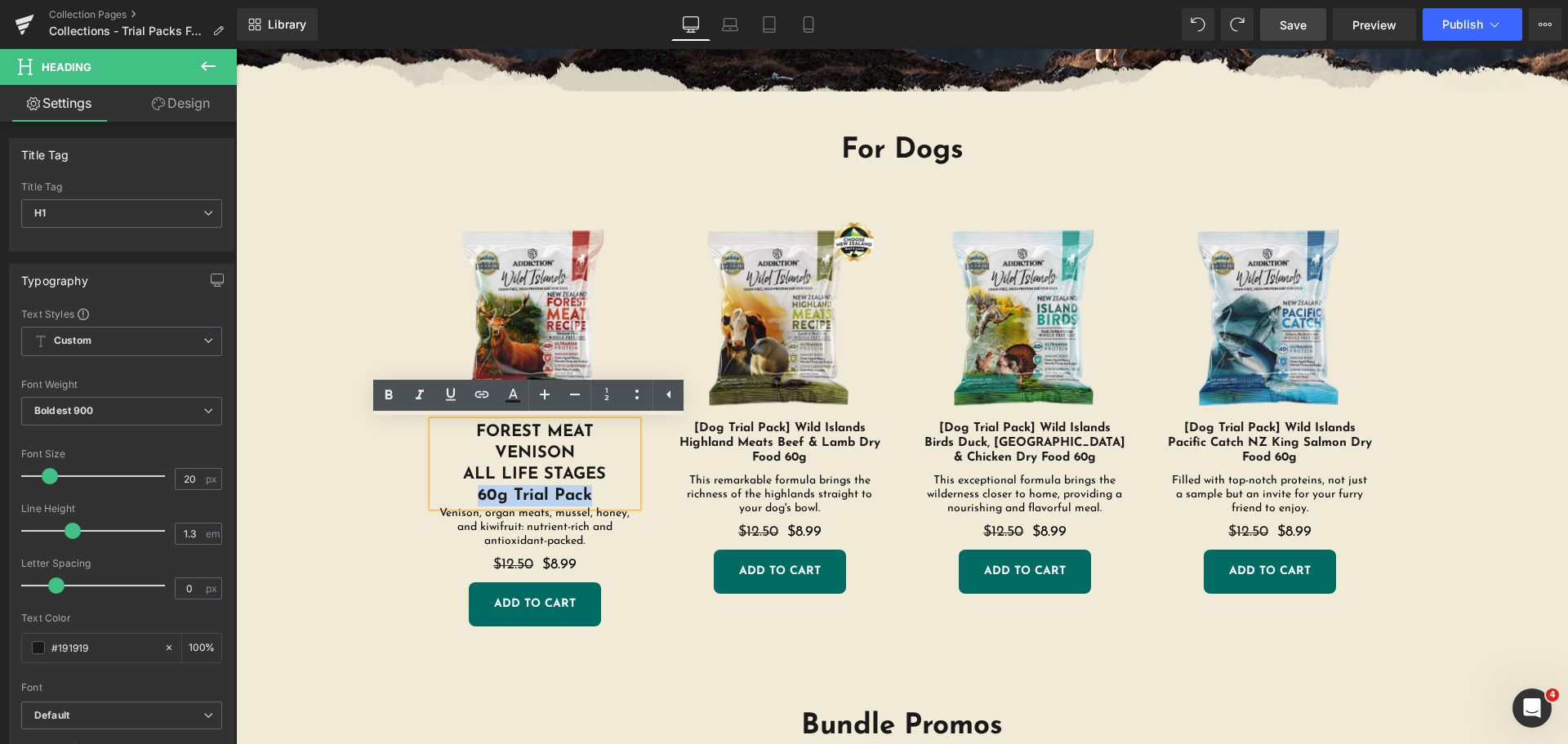
click at [655, 629] on div "Sale Off (P) Image FOREST MEAT VENISON ALL LIFE STAGES 60g Trial Pack Heading V…" at bounding box center [903, 414] width 981 height 490
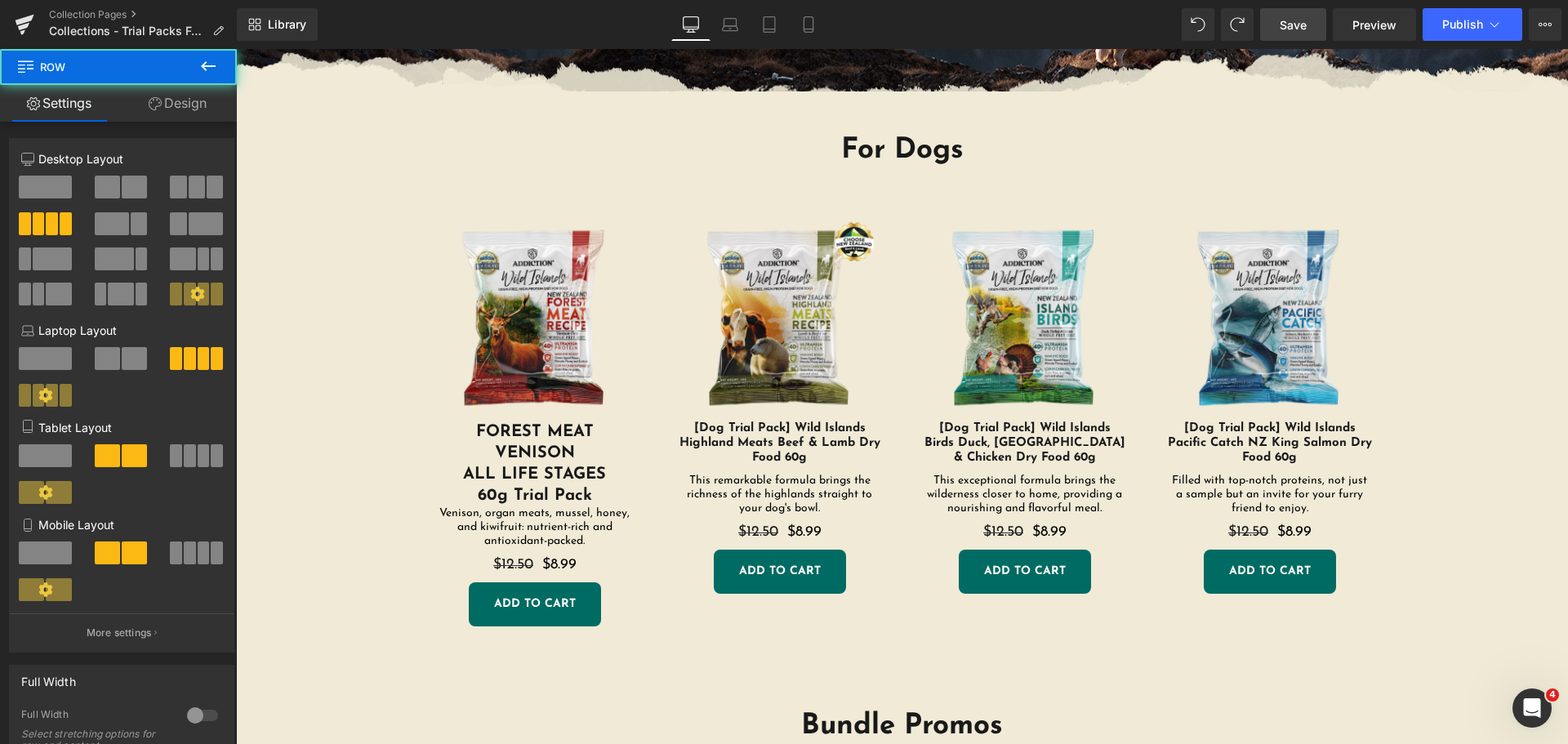
click at [655, 629] on div "Sale Off (P) Image FOREST MEAT VENISON ALL LIFE STAGES 60g Trial Pack Heading V…" at bounding box center [903, 414] width 981 height 490
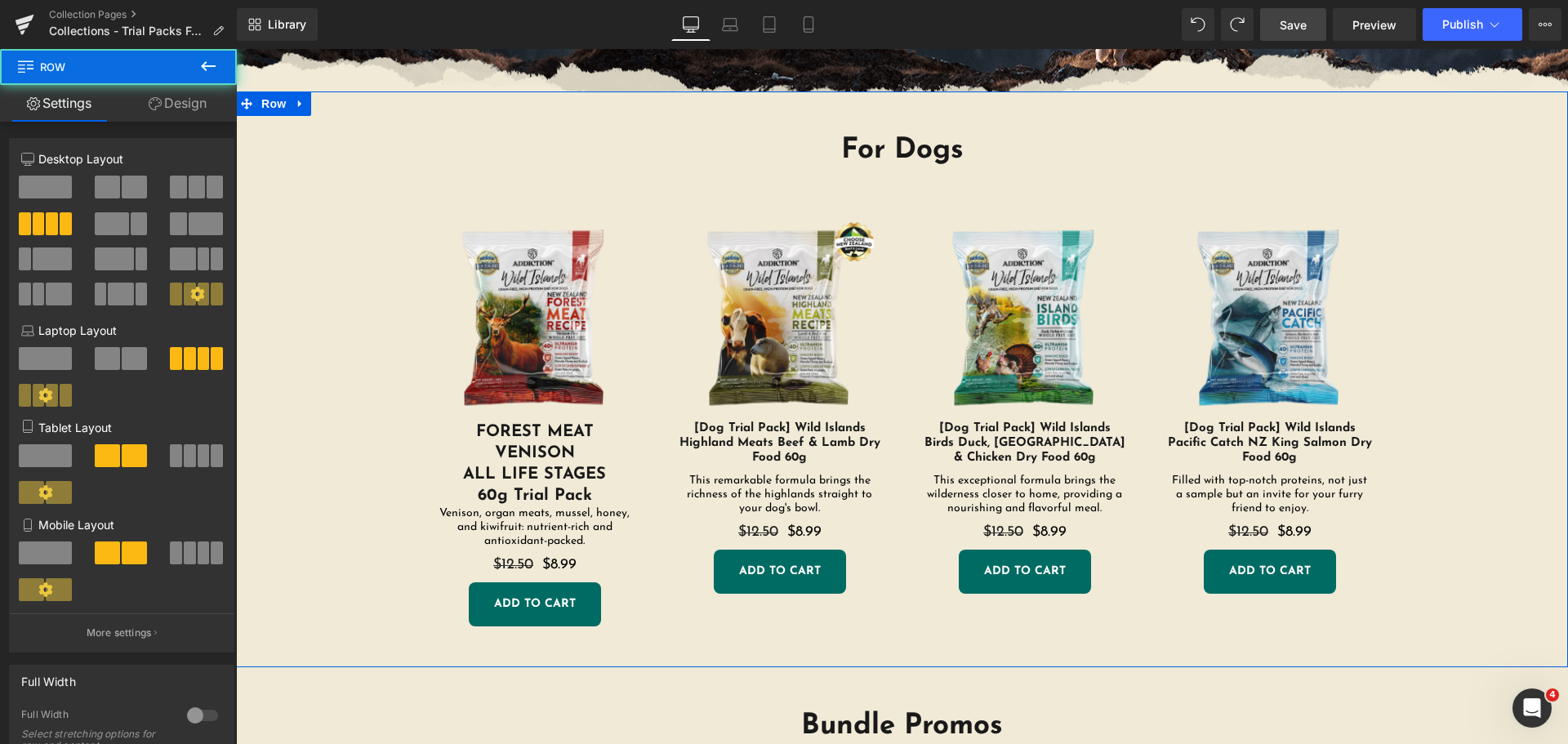
click at [302, 624] on div "For Dogs Heading Sale Off (P) Image FOREST MEAT VENISON ALL LIFE STAGES 60g Tri…" at bounding box center [902, 388] width 1250 height 544
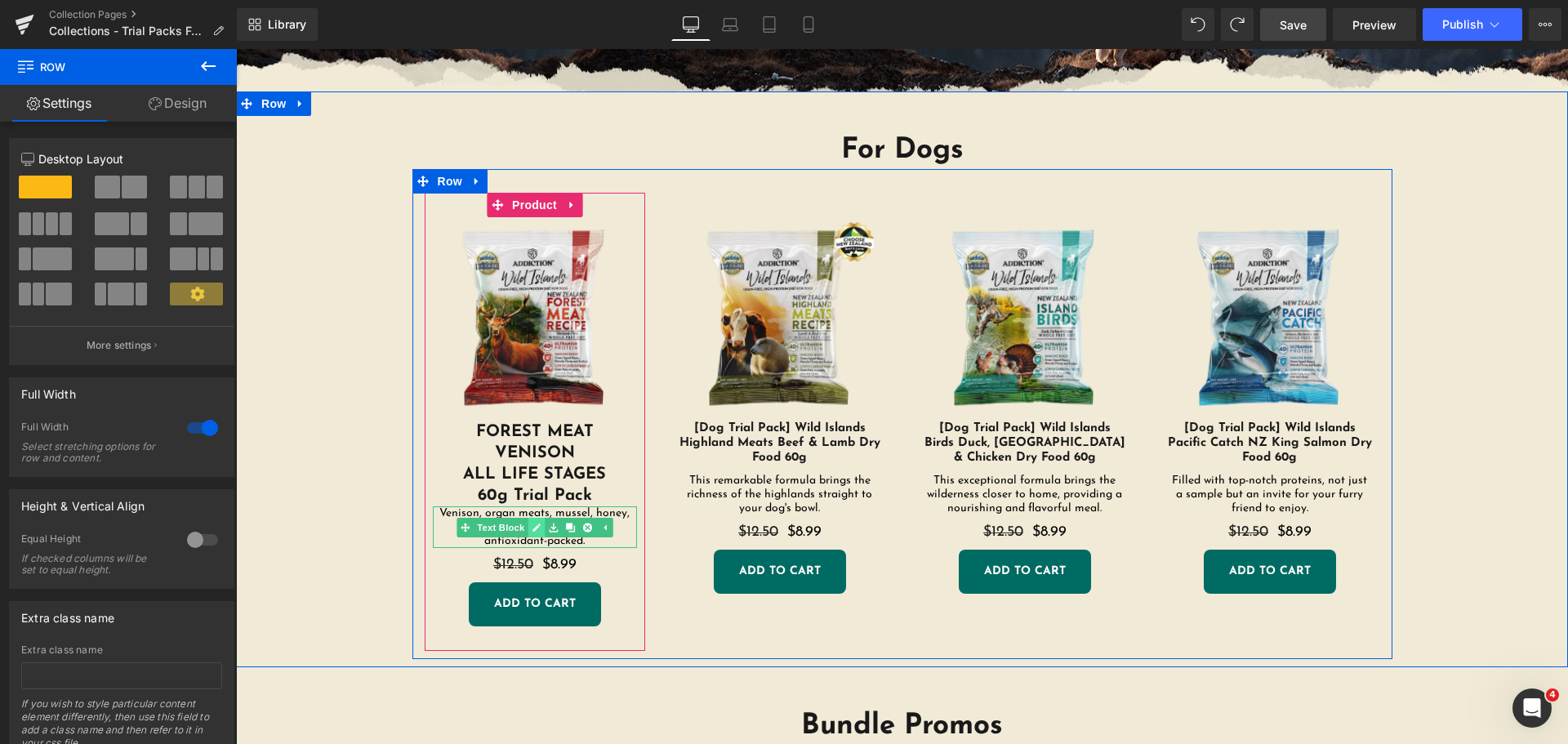
click at [534, 526] on icon at bounding box center [536, 527] width 8 height 8
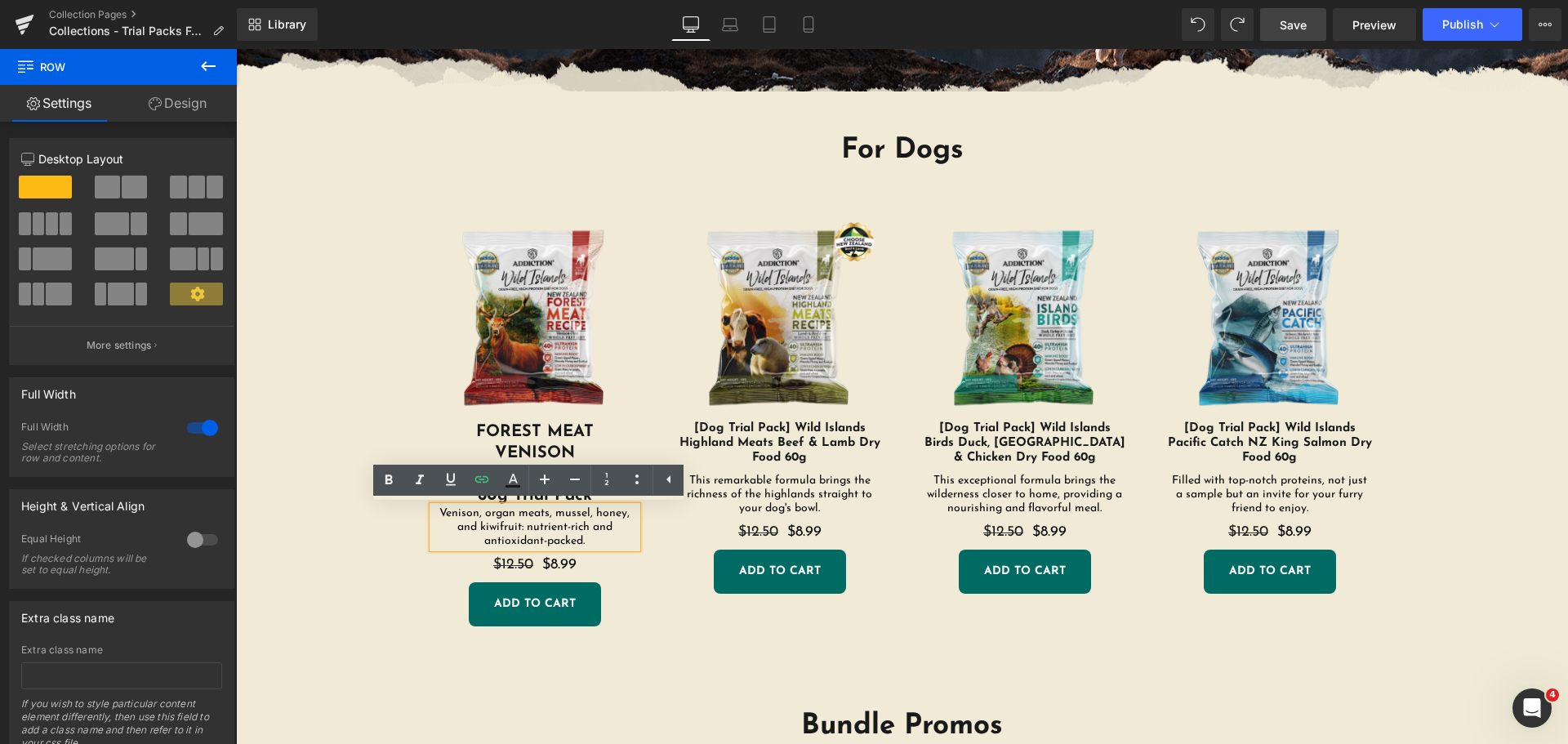
click at [372, 617] on div "For Dogs Heading Sale Off (P) Image FOREST MEAT VENISON ALL LIFE STAGES 60g Tri…" at bounding box center [902, 388] width 1250 height 544
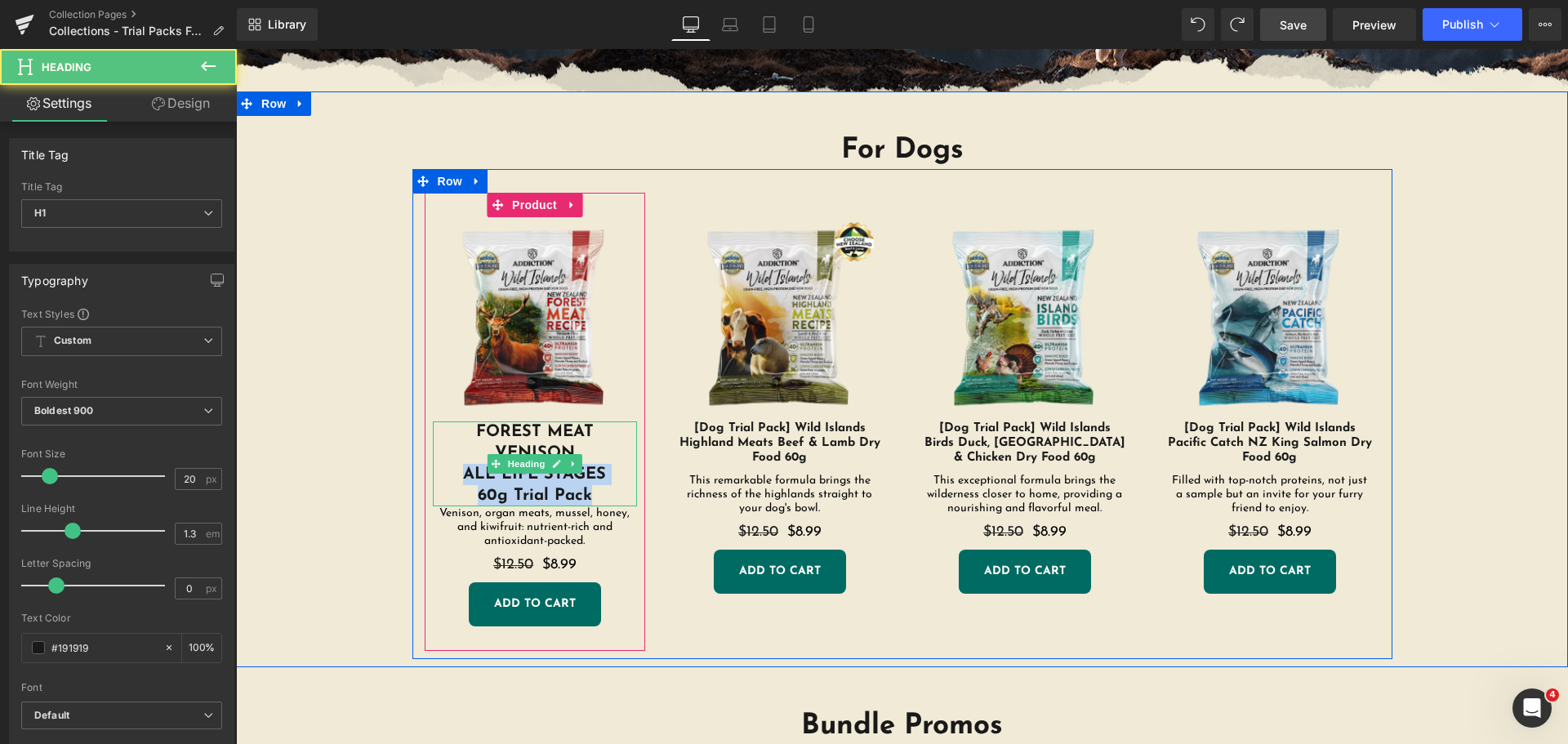
drag, startPoint x: 607, startPoint y: 492, endPoint x: 457, endPoint y: 470, distance: 151.6
click at [457, 470] on div "FOREST MEAT VENISON ALL LIFE STAGES 60g Trial Pack" at bounding box center [534, 464] width 204 height 85
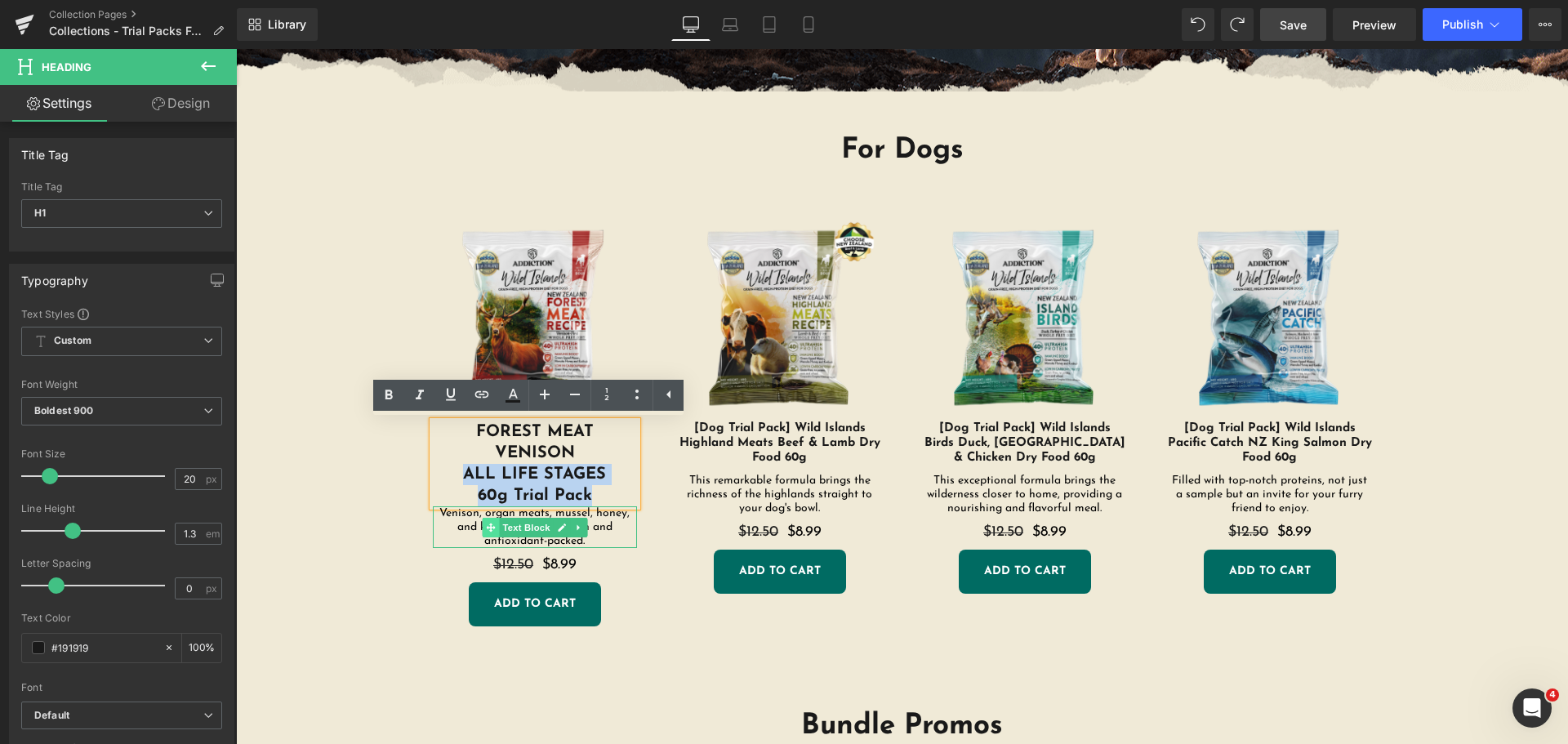
click at [452, 520] on div "Venison, organ meats, mussel, honey, and kiwifruit: nutrient-rich and antioxida…" at bounding box center [534, 527] width 204 height 41
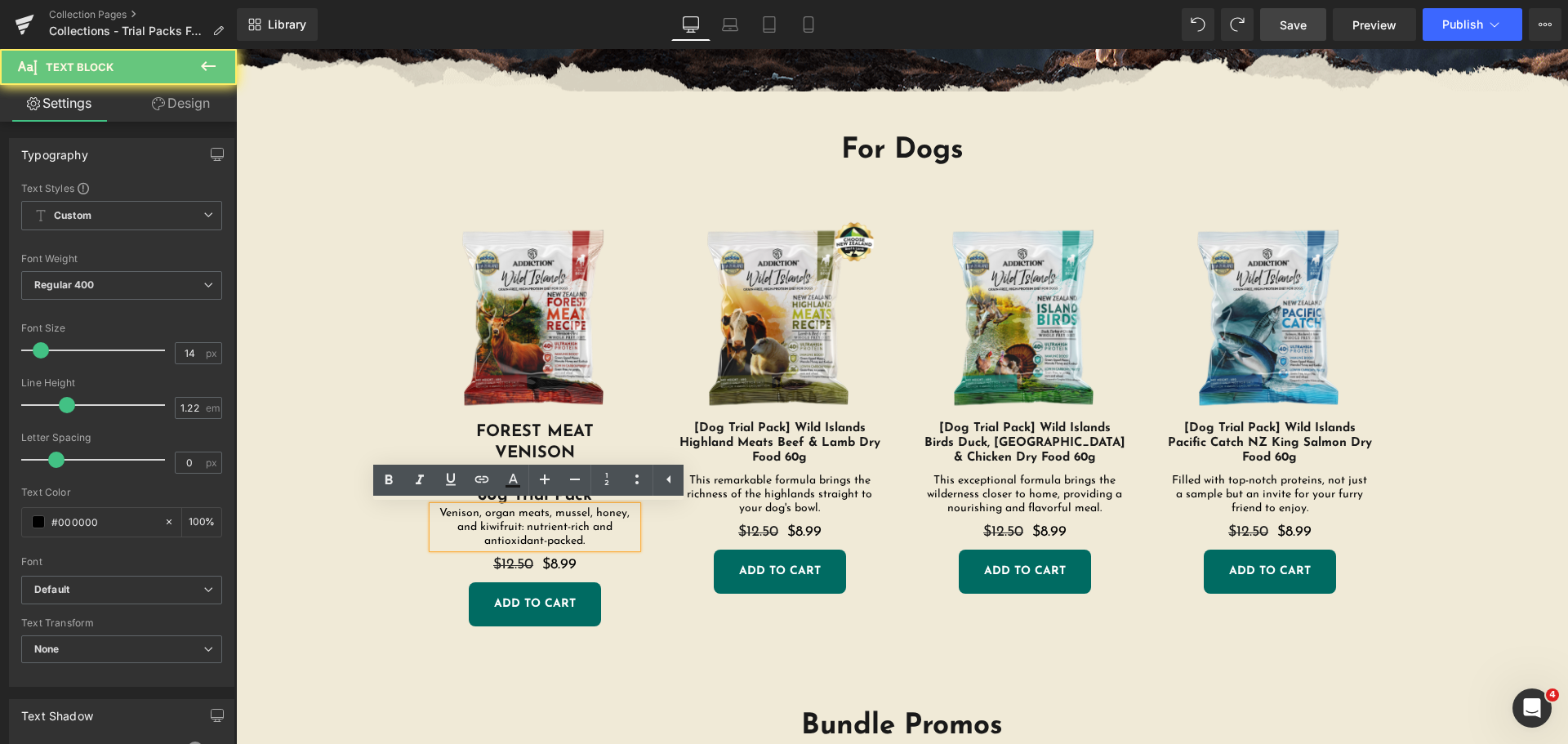
click at [452, 520] on p "Venison, organ meats, mussel, honey, and kiwifruit: nutrient-rich and antioxida…" at bounding box center [534, 527] width 204 height 41
click at [390, 609] on div "For Dogs Heading Sale Off (P) Image FOREST MEAT VENISON ALL LIFE STAGES 60g Tri…" at bounding box center [902, 388] width 1250 height 544
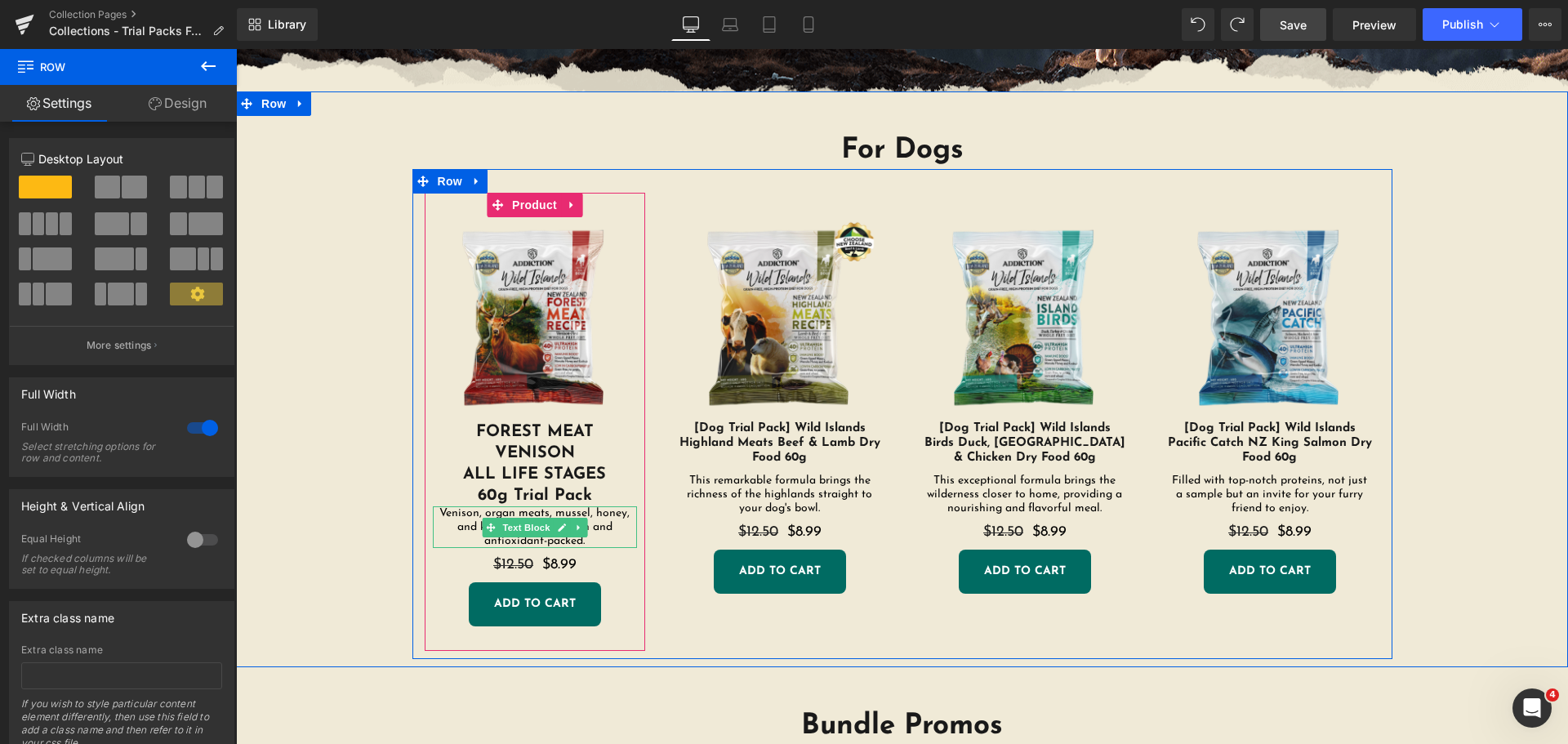
click at [440, 525] on p "Venison, organ meats, mussel, honey, and kiwifruit: nutrient-rich and antioxida…" at bounding box center [534, 527] width 204 height 41
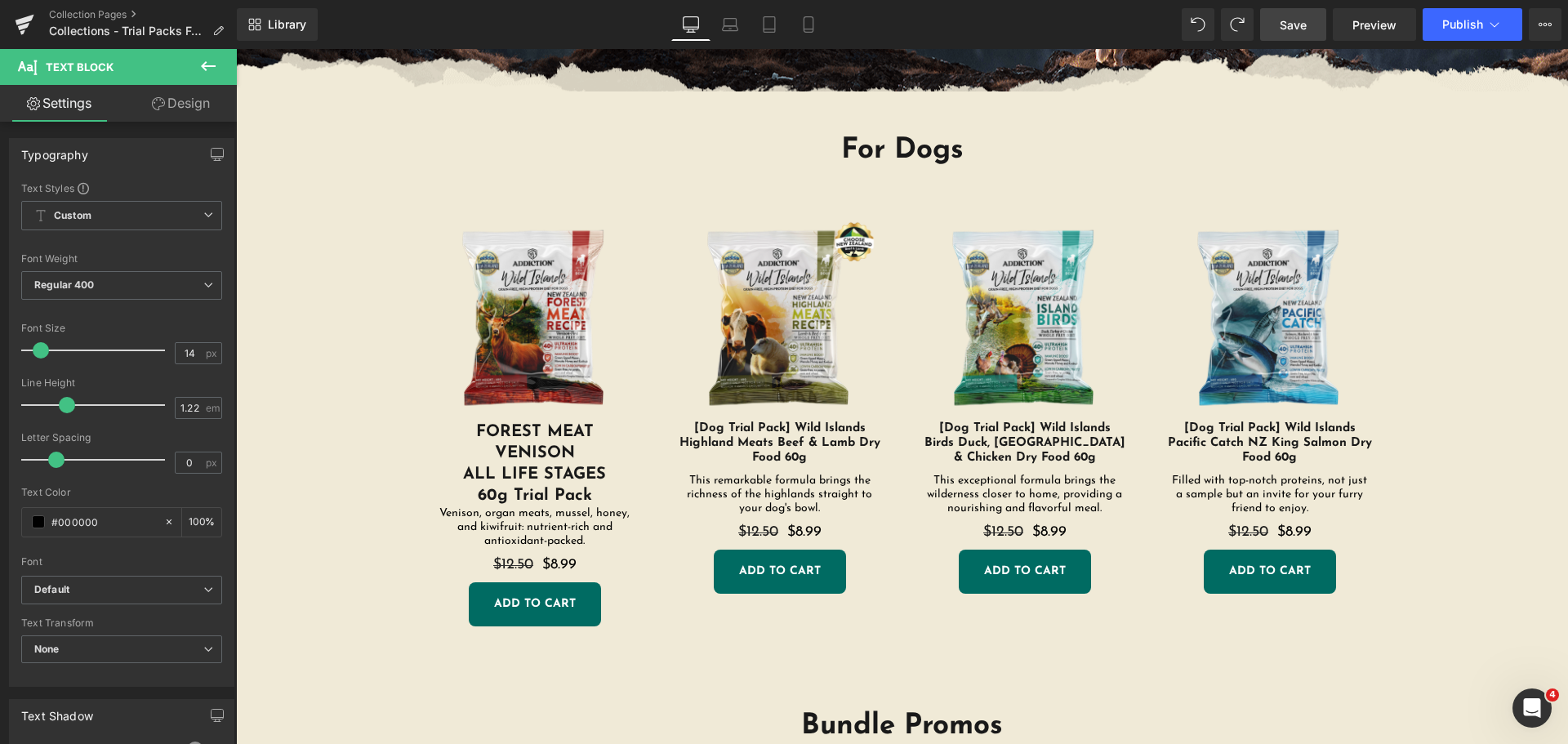
click at [202, 101] on link "Design" at bounding box center [181, 103] width 119 height 37
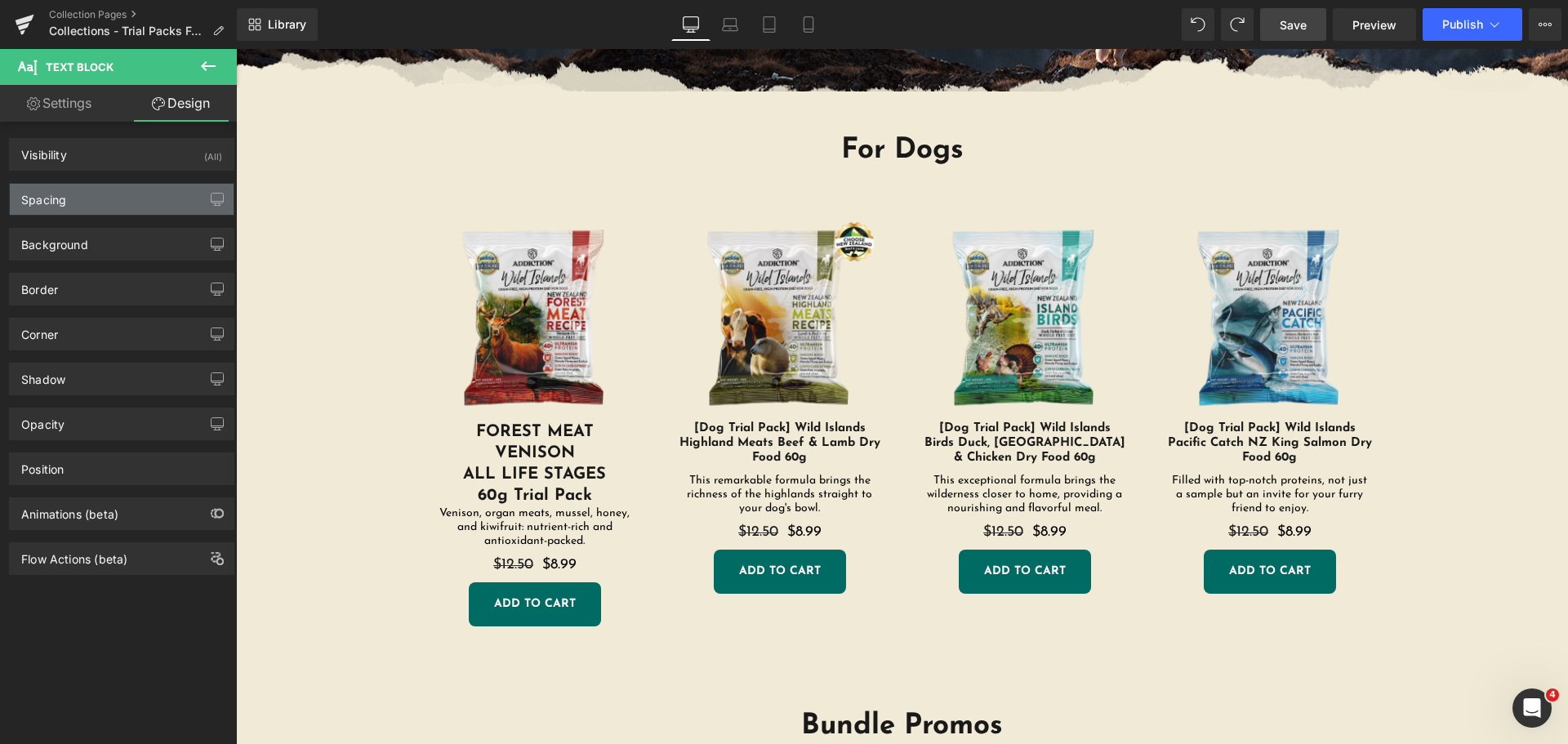
click at [111, 193] on div "Spacing" at bounding box center [121, 199] width 224 height 31
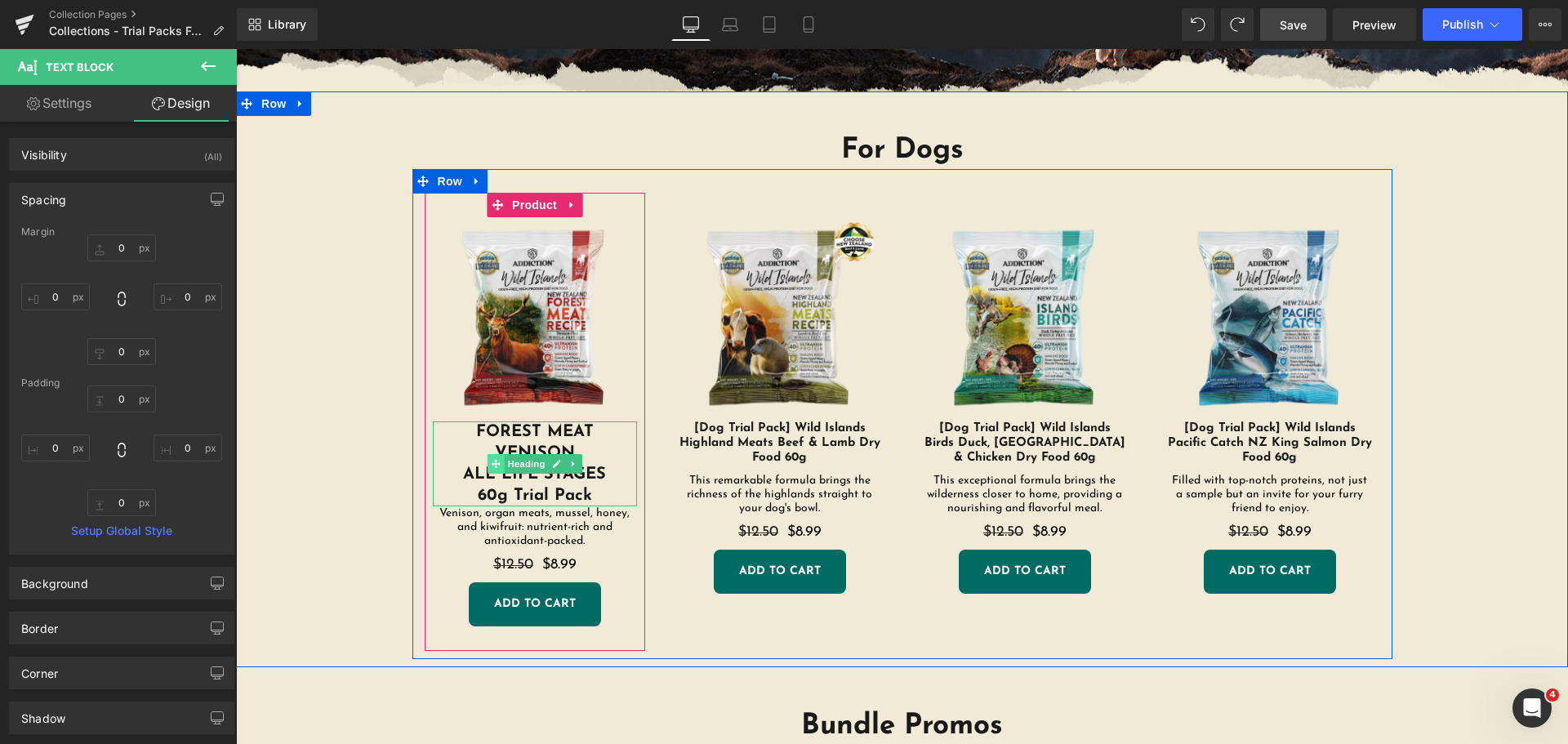
click at [493, 463] on icon at bounding box center [496, 463] width 9 height 10
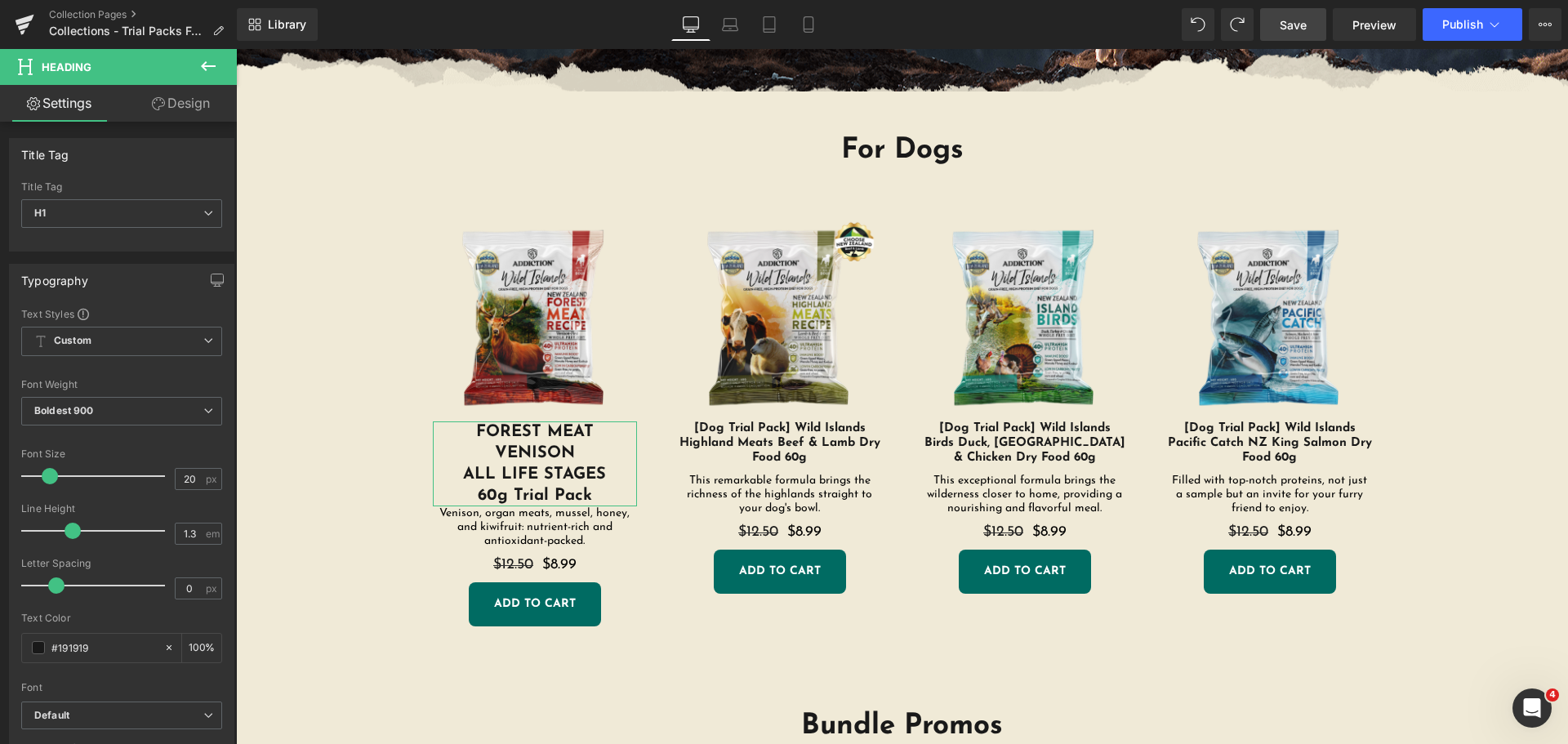
click at [200, 115] on link "Design" at bounding box center [181, 103] width 119 height 37
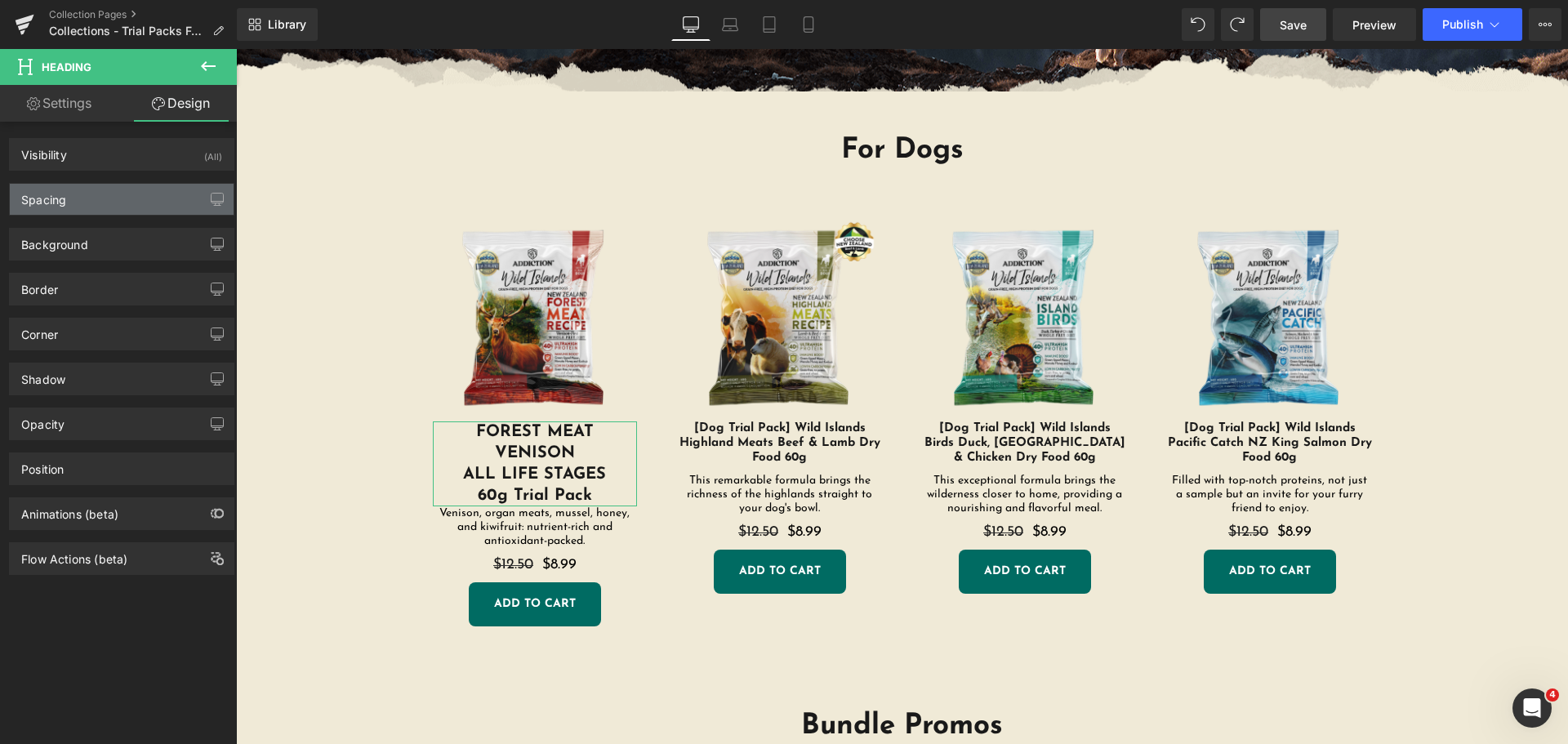
click at [91, 202] on div "Spacing" at bounding box center [121, 199] width 224 height 31
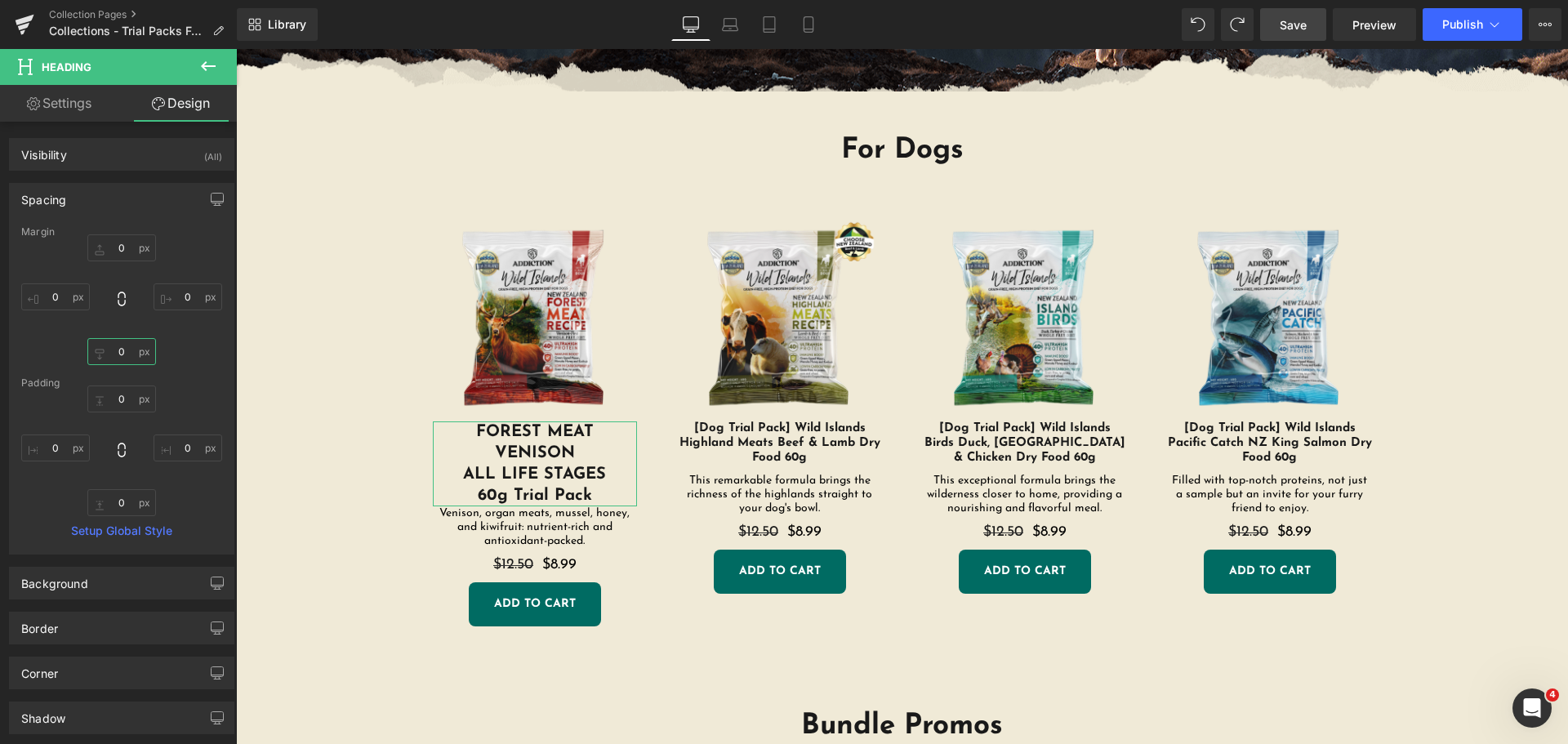
click at [118, 355] on input "0" at bounding box center [121, 352] width 68 height 27
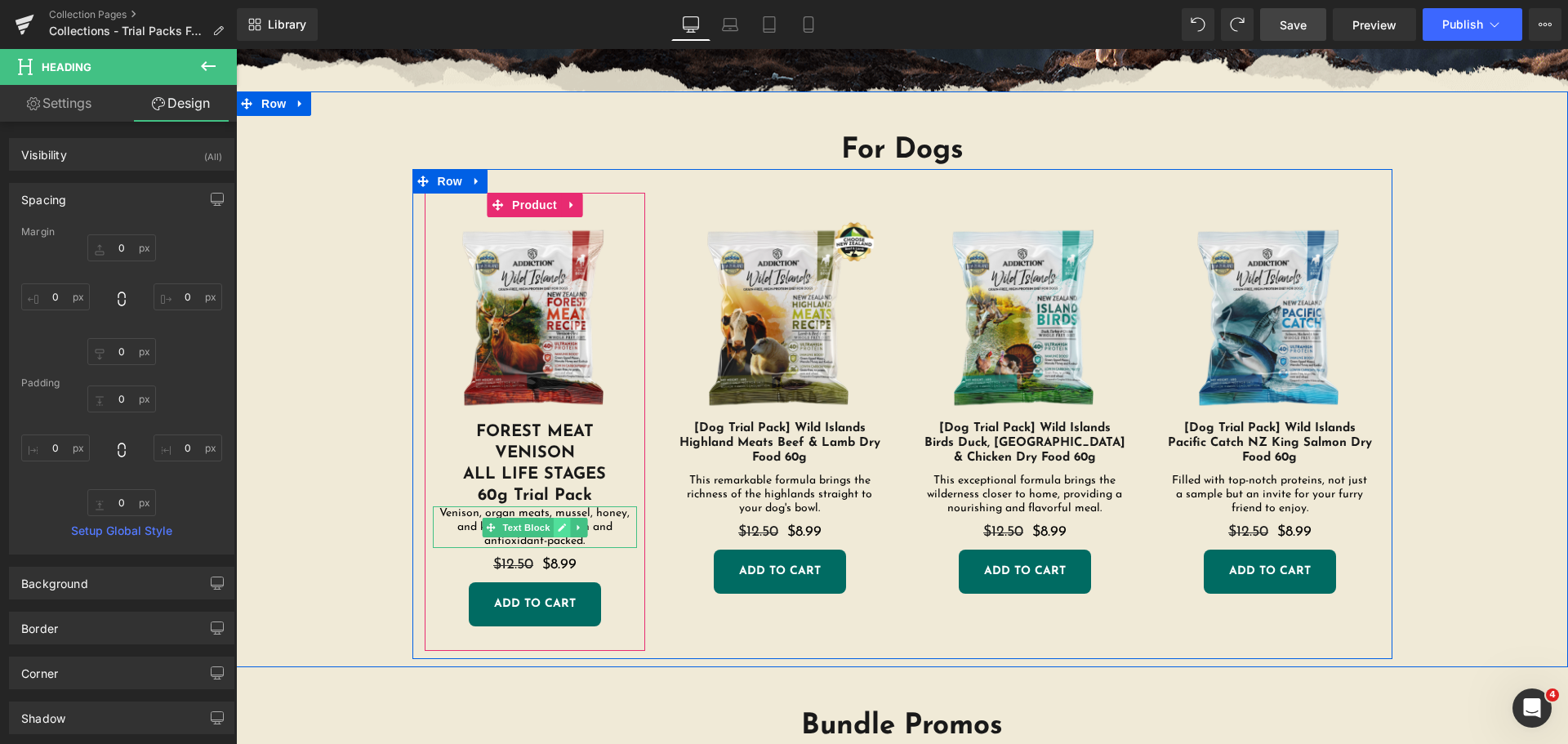
click at [553, 534] on link at bounding box center [561, 528] width 17 height 20
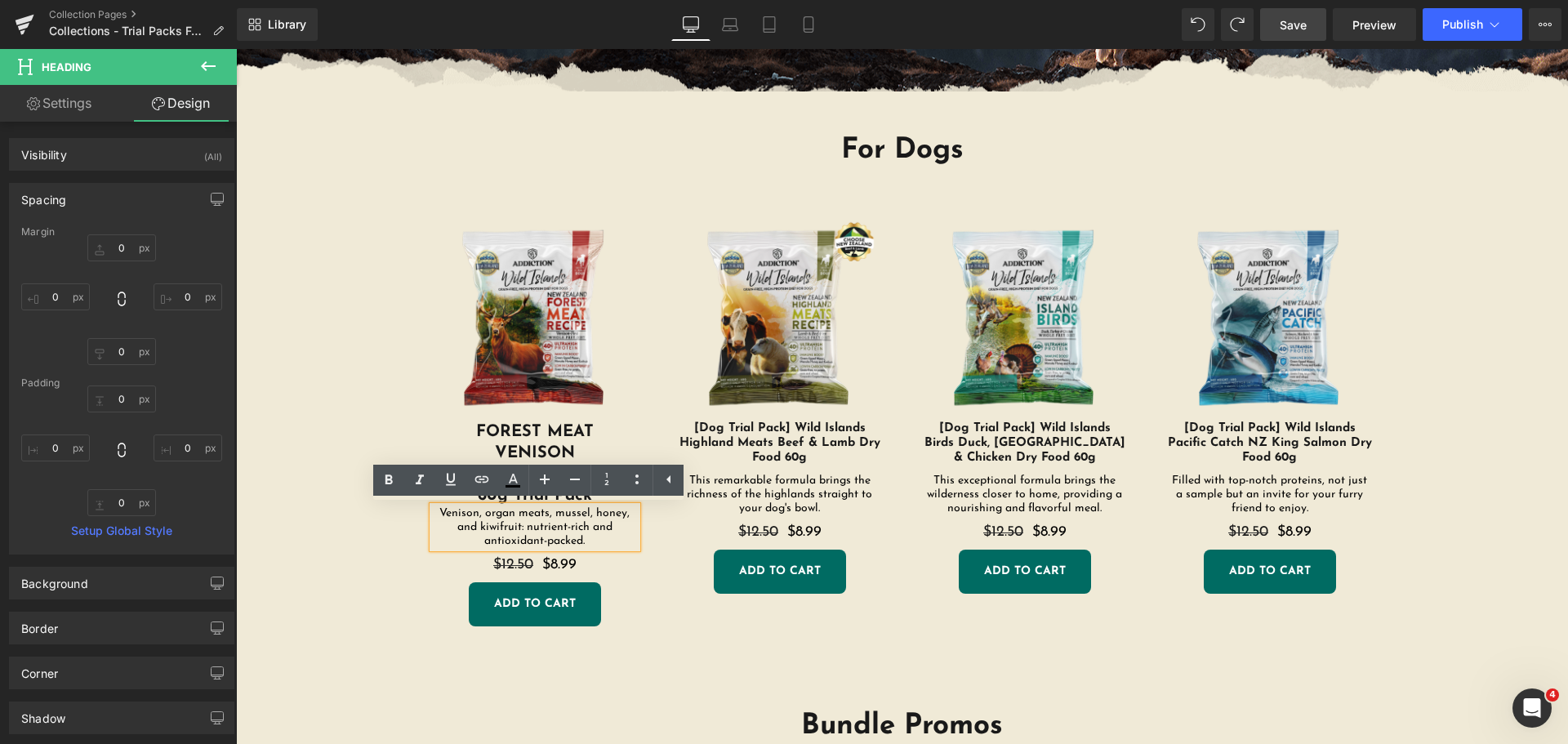
click at [361, 420] on div "For Dogs Heading Sale Off (P) Image FOREST MEAT VENISON ALL LIFE STAGES 60g Tri…" at bounding box center [902, 388] width 1250 height 544
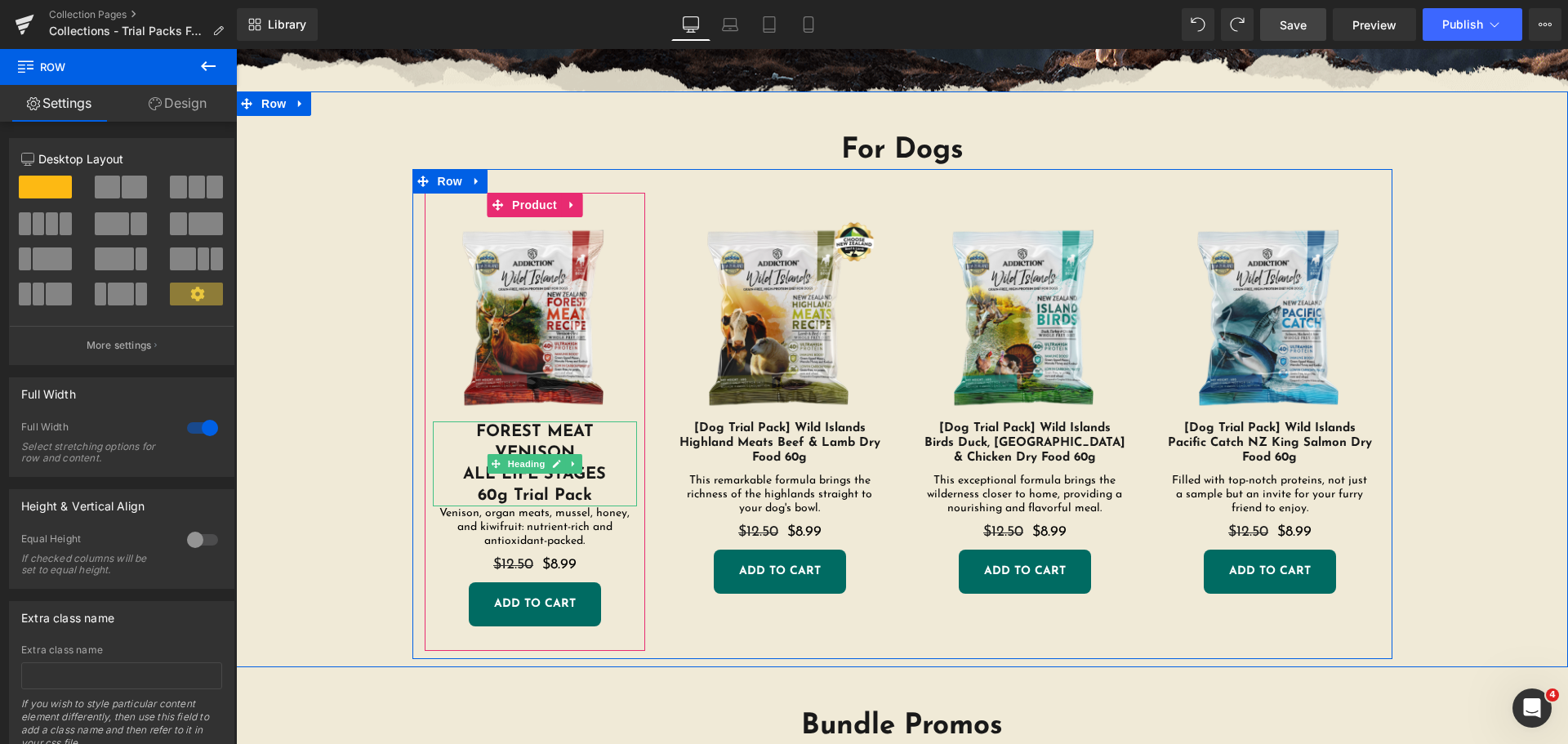
click at [528, 474] on h1 "ALL LIFE STAGES" at bounding box center [534, 475] width 204 height 22
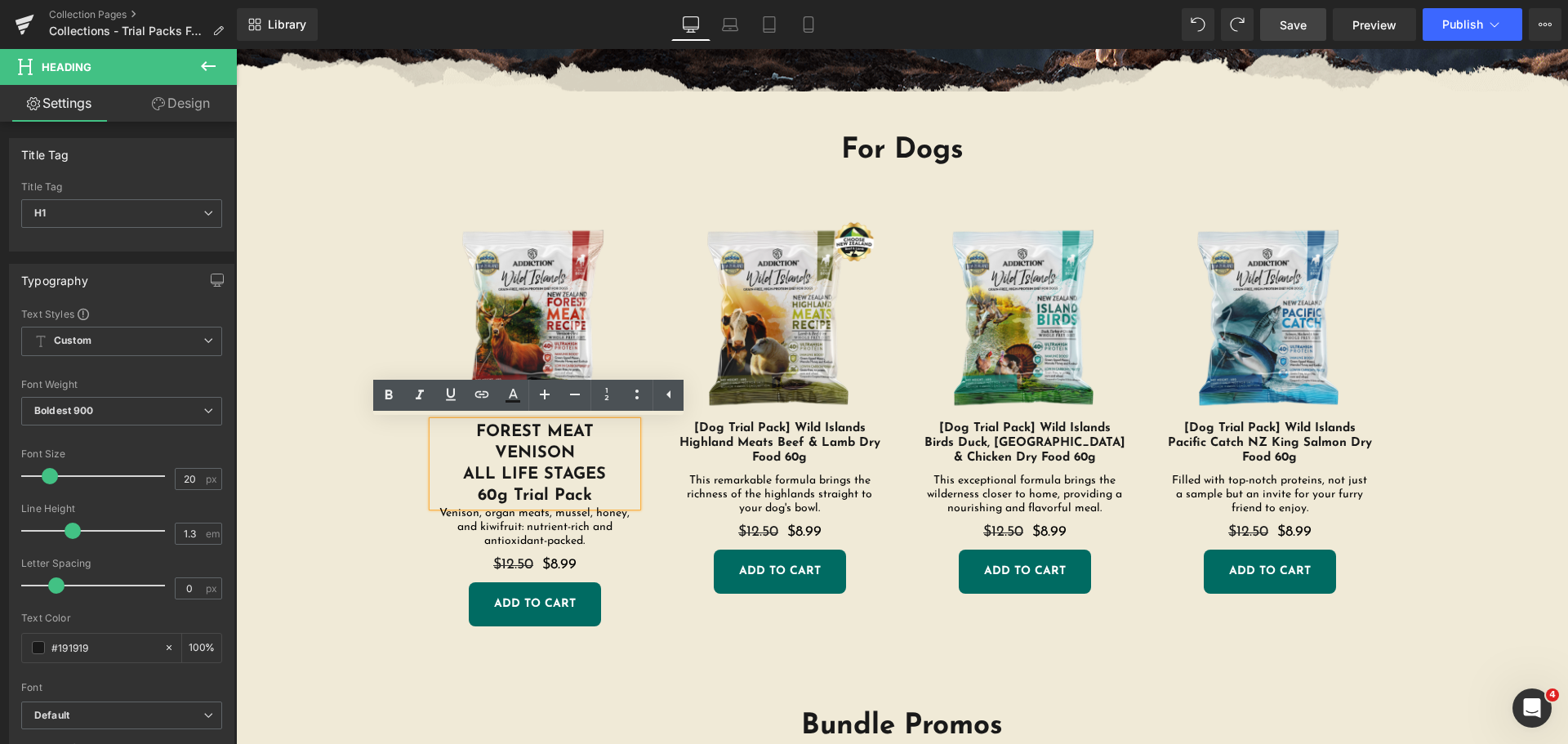
click at [156, 91] on link "Design" at bounding box center [181, 103] width 119 height 37
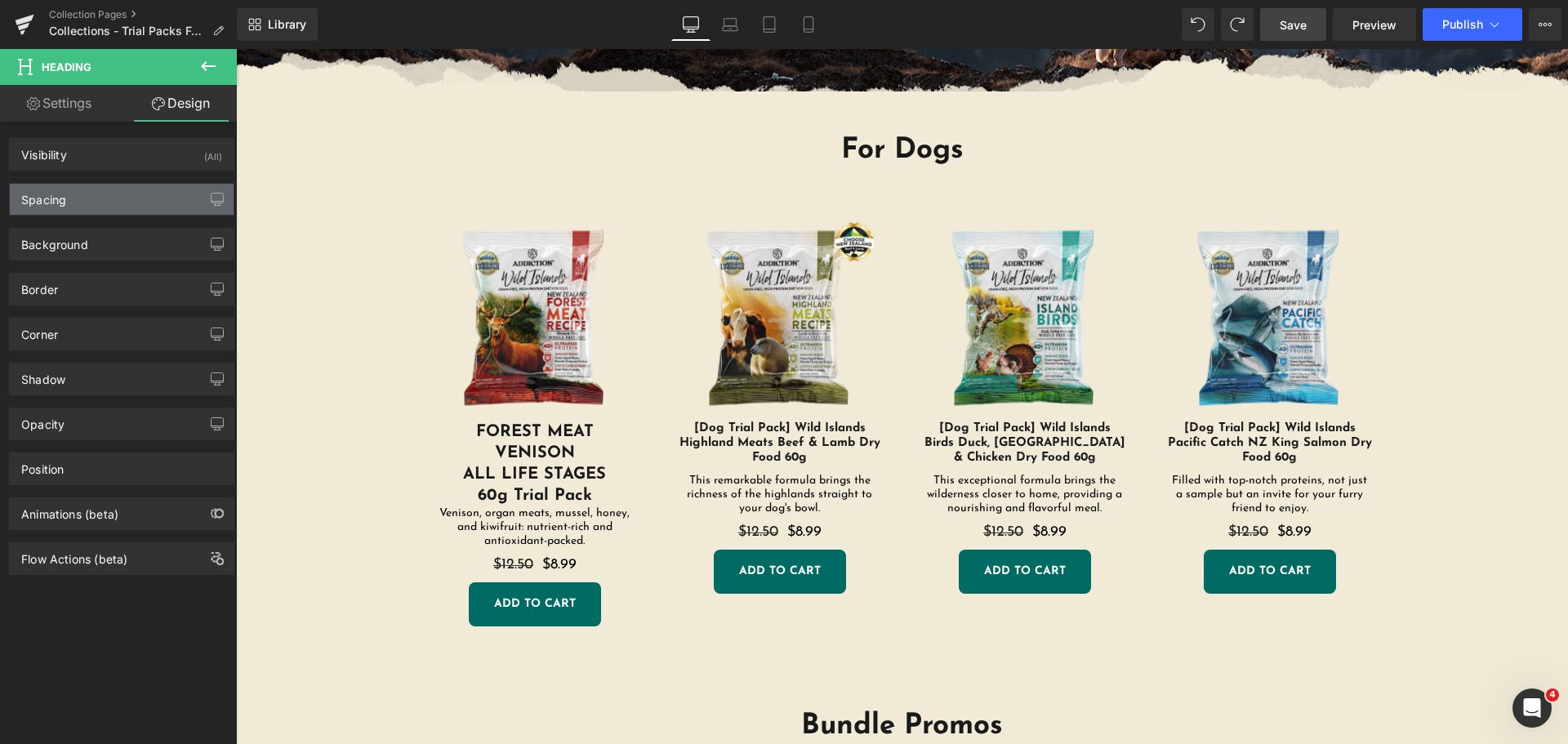
click at [103, 200] on div "Spacing" at bounding box center [121, 199] width 224 height 31
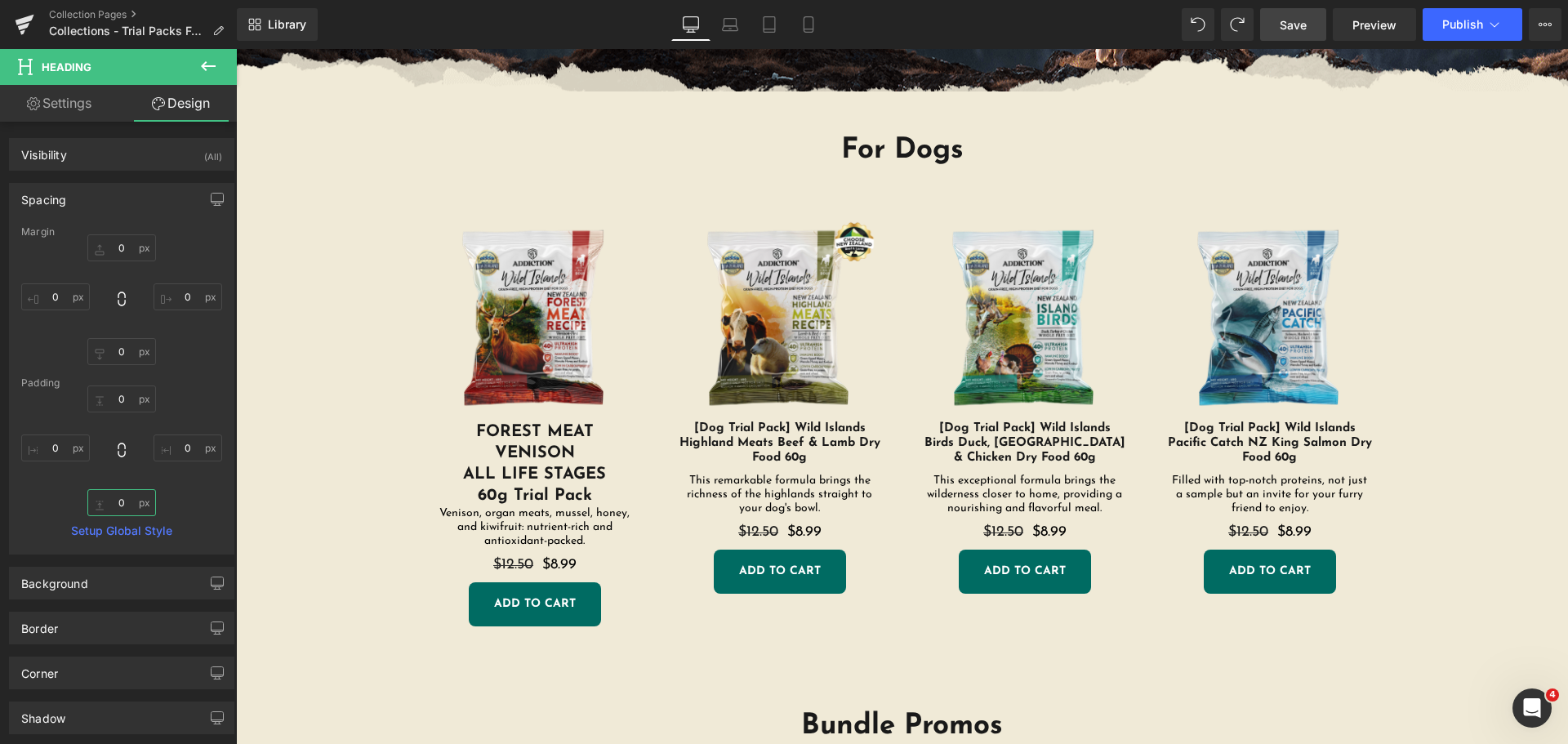
click at [94, 505] on input "0" at bounding box center [121, 503] width 68 height 27
click at [120, 502] on input "0" at bounding box center [121, 503] width 68 height 27
click at [121, 506] on input "2" at bounding box center [121, 503] width 68 height 27
drag, startPoint x: 121, startPoint y: 503, endPoint x: 99, endPoint y: 503, distance: 22.0
click at [99, 503] on input "4" at bounding box center [121, 503] width 68 height 27
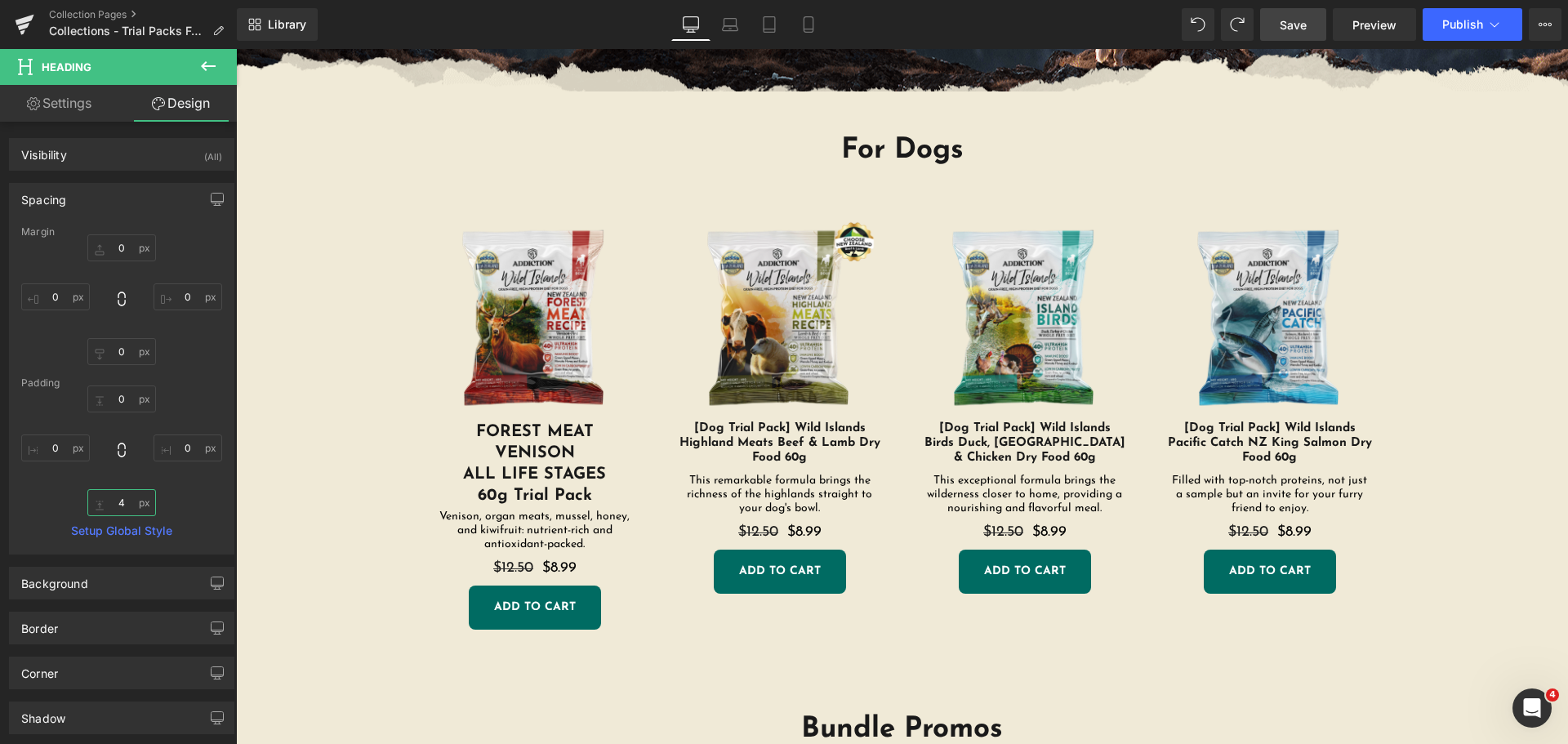
type input "5"
drag, startPoint x: 120, startPoint y: 505, endPoint x: 132, endPoint y: 504, distance: 12.0
click at [123, 504] on input "5" at bounding box center [121, 503] width 68 height 27
type input "6"
drag, startPoint x: 129, startPoint y: 505, endPoint x: 111, endPoint y: 504, distance: 18.0
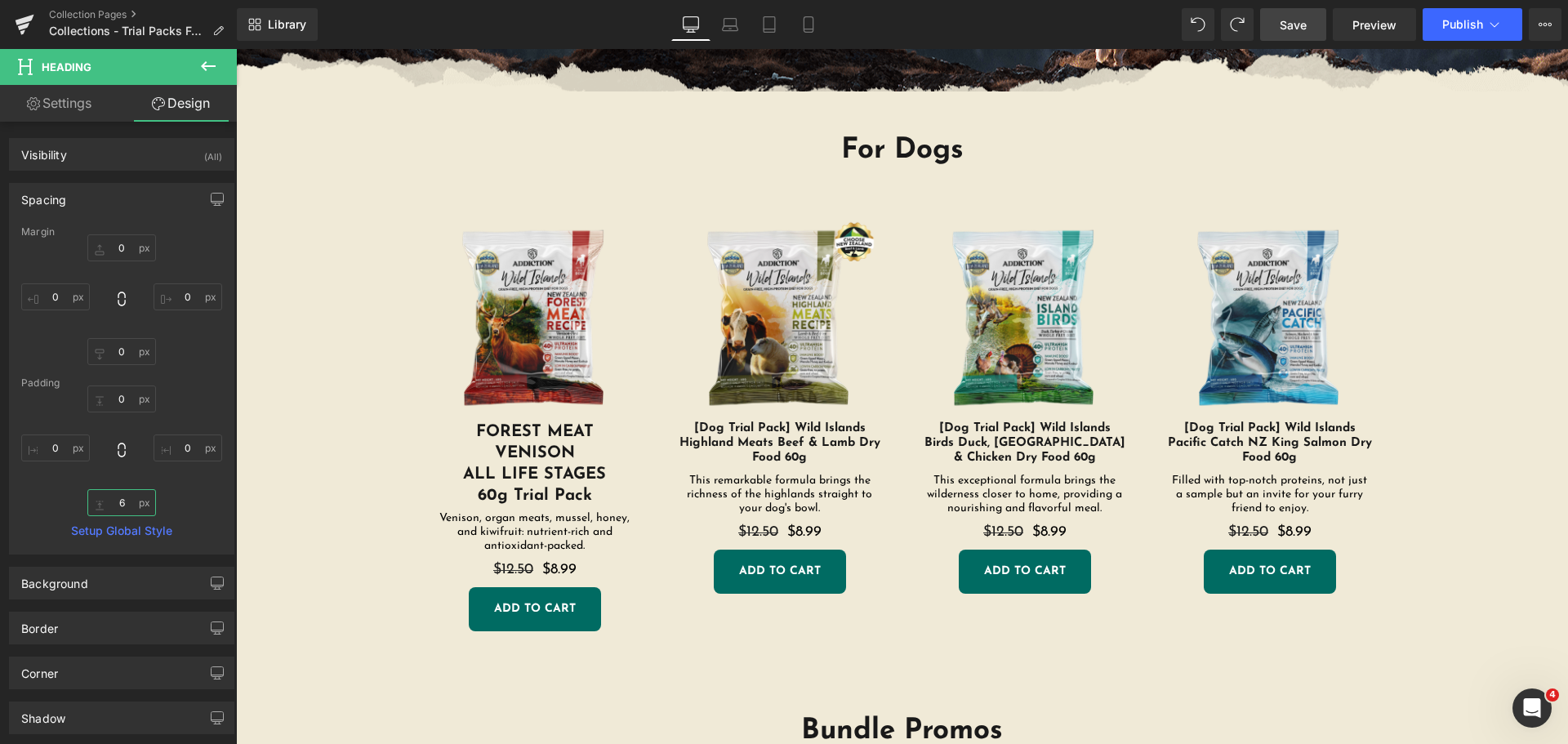
click at [111, 504] on input "6" at bounding box center [121, 503] width 68 height 27
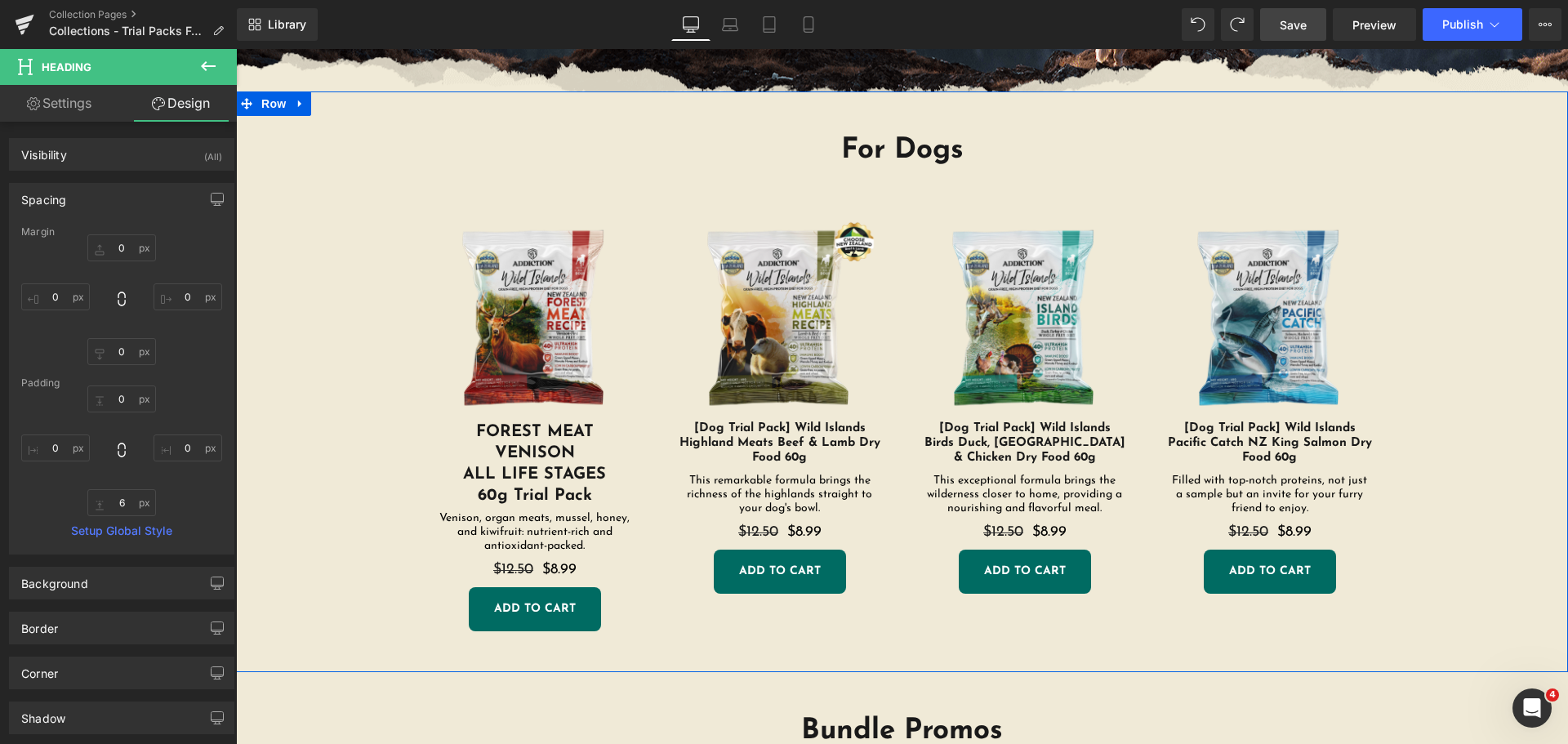
click at [367, 542] on div "For Dogs Heading Sale Off (P) Image FOREST MEAT VENISON ALL LIFE STAGES 60g Tri…" at bounding box center [902, 390] width 1250 height 549
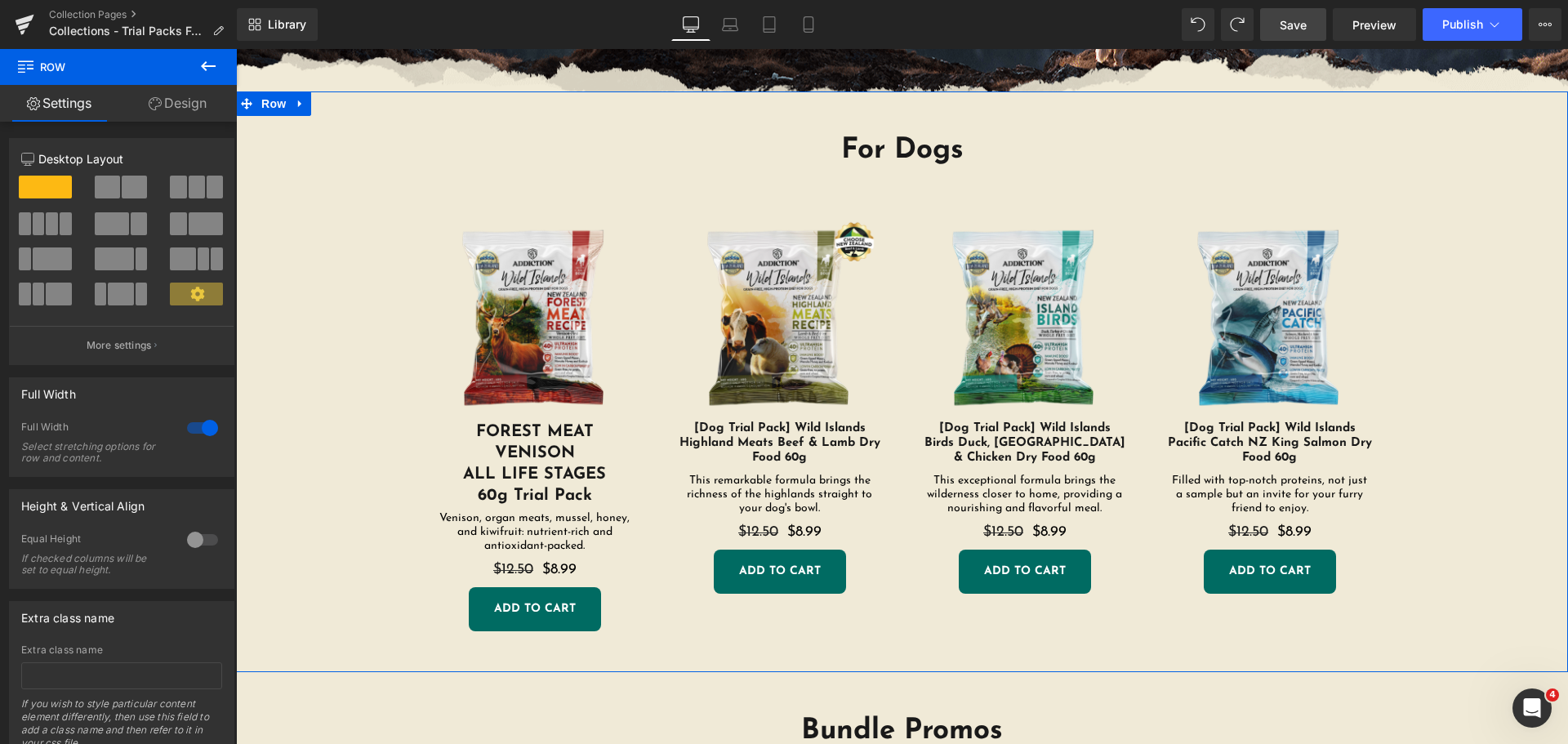
click at [729, 668] on div "For Dogs Heading Sale Off (P) Image FOREST MEAT VENISON ALL LIFE STAGES 60g Tri…" at bounding box center [901, 382] width 1332 height 582
click at [182, 111] on link "Design" at bounding box center [178, 103] width 119 height 37
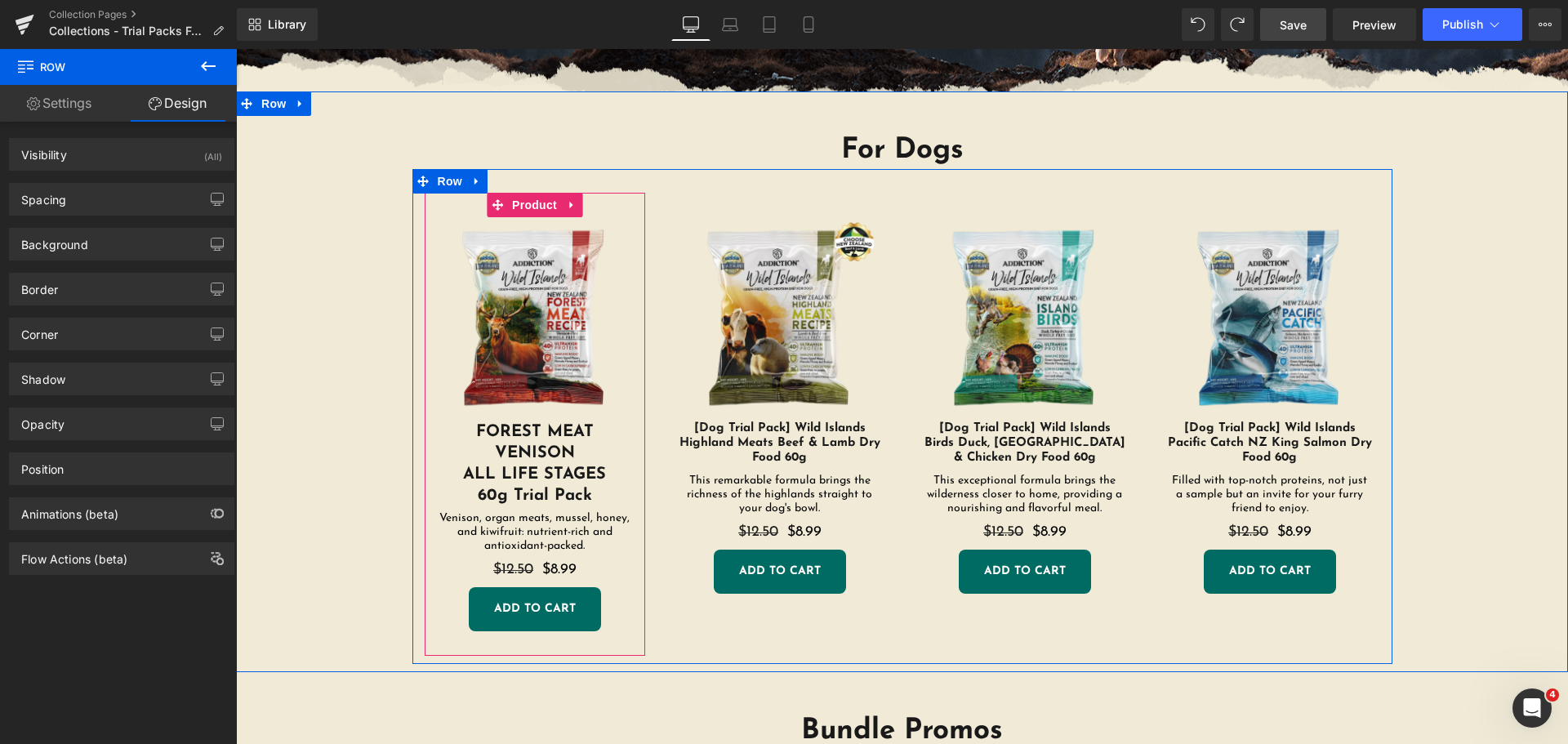
click at [555, 475] on link at bounding box center [556, 467] width 17 height 20
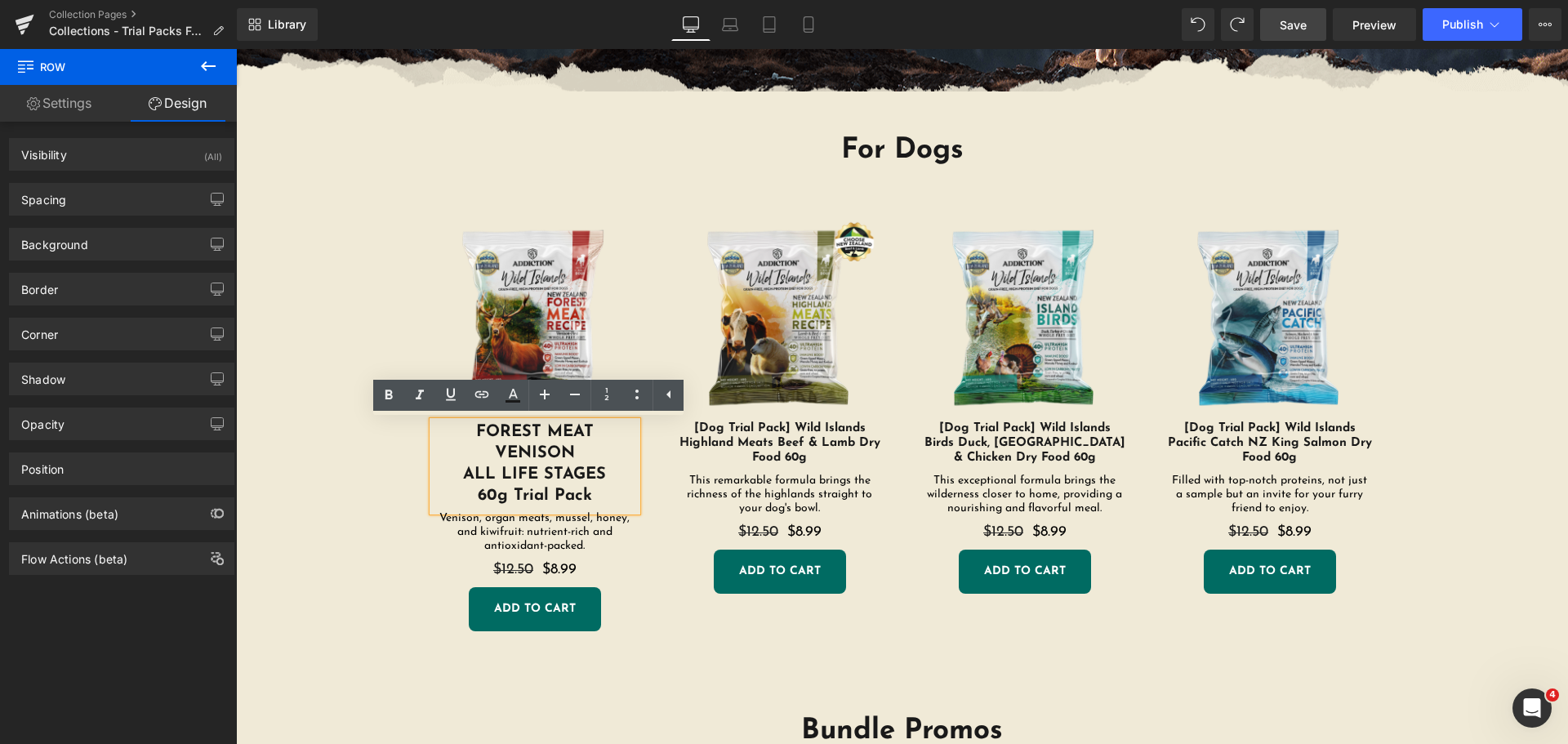
click at [445, 450] on h1 "VENISON" at bounding box center [534, 453] width 204 height 22
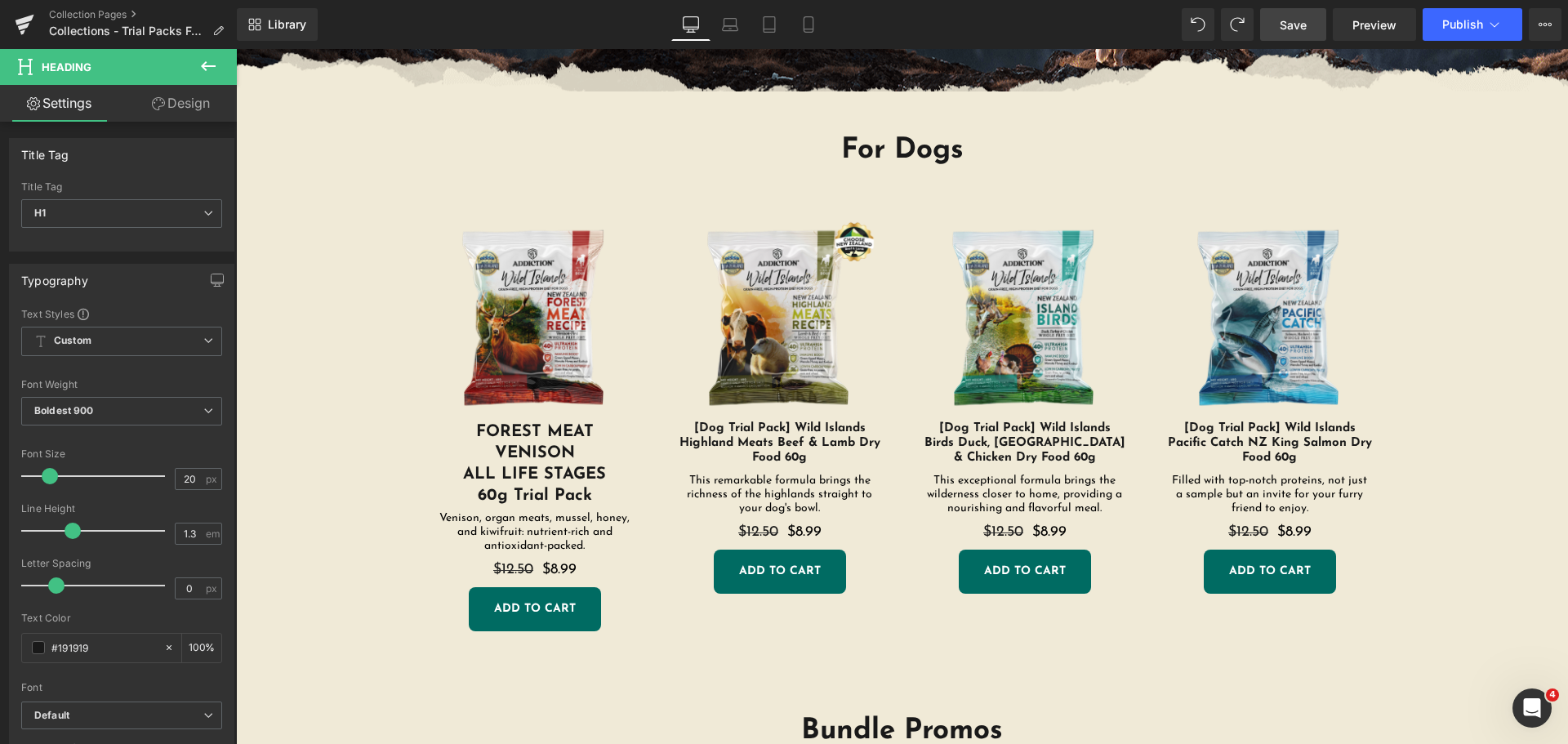
click at [176, 103] on link "Design" at bounding box center [181, 103] width 119 height 37
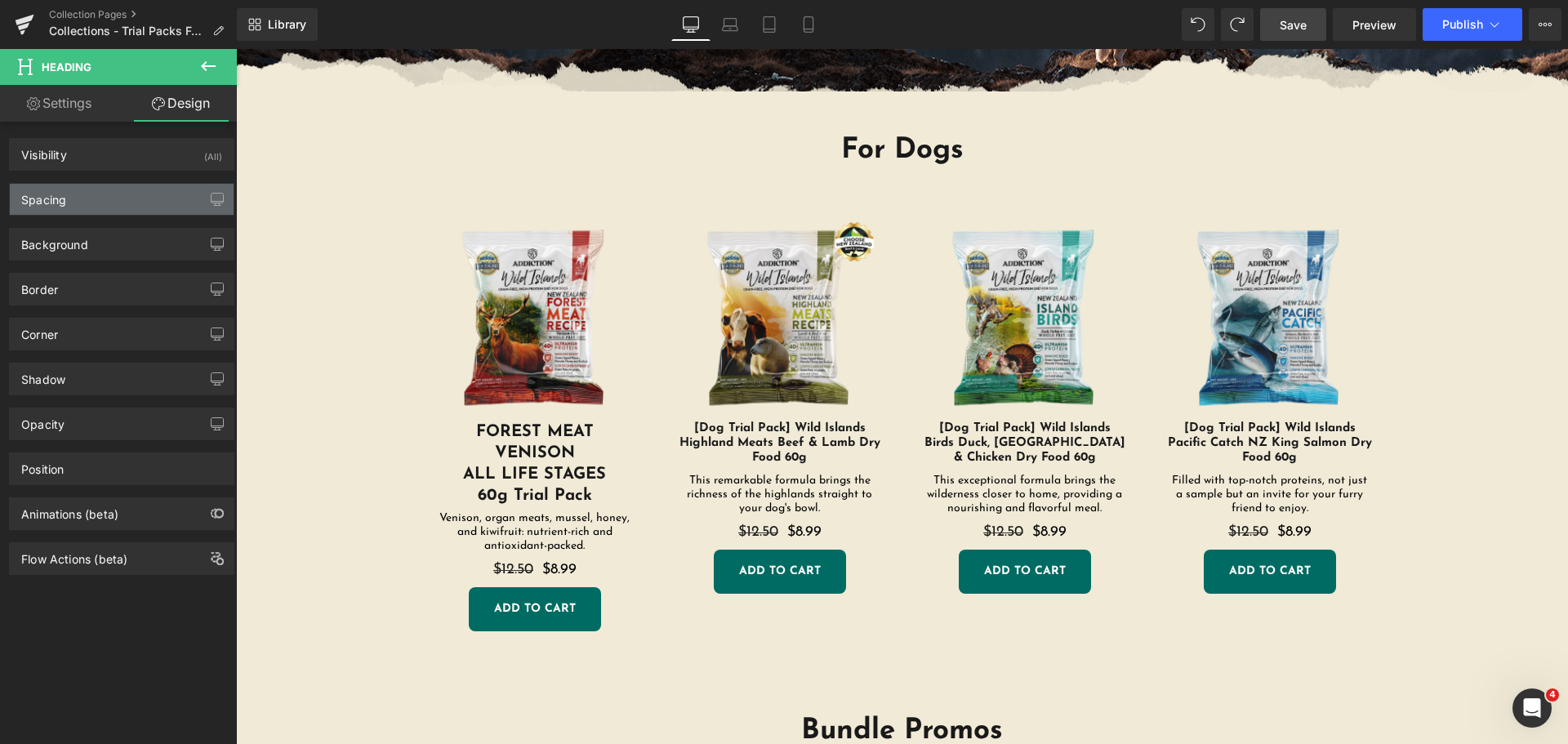
click at [146, 197] on div "Spacing" at bounding box center [121, 199] width 224 height 31
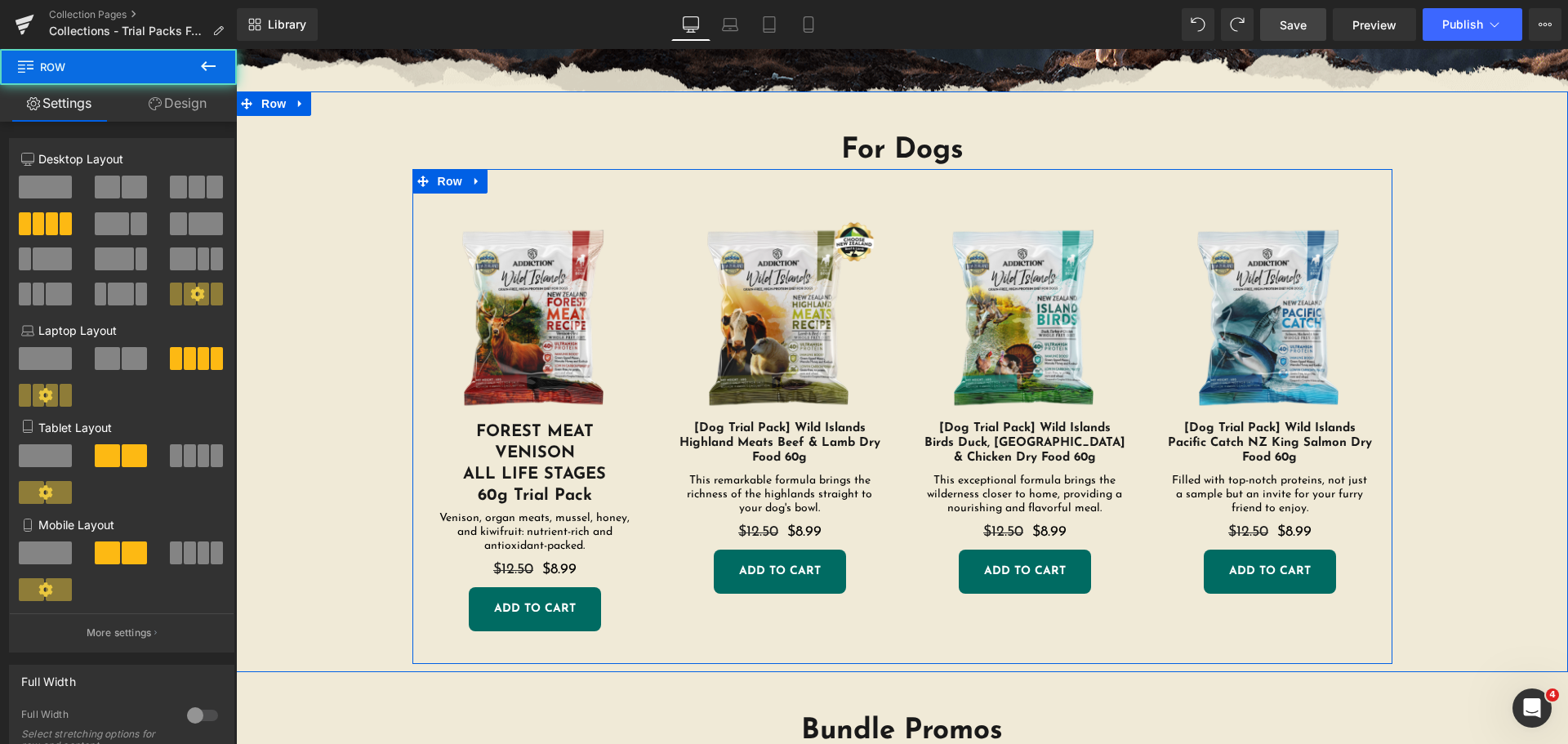
click at [668, 644] on div "Sale Off (P) Image FOREST MEAT VENISON ALL LIFE STAGES 60g Trial Pack Heading V…" at bounding box center [903, 417] width 981 height 495
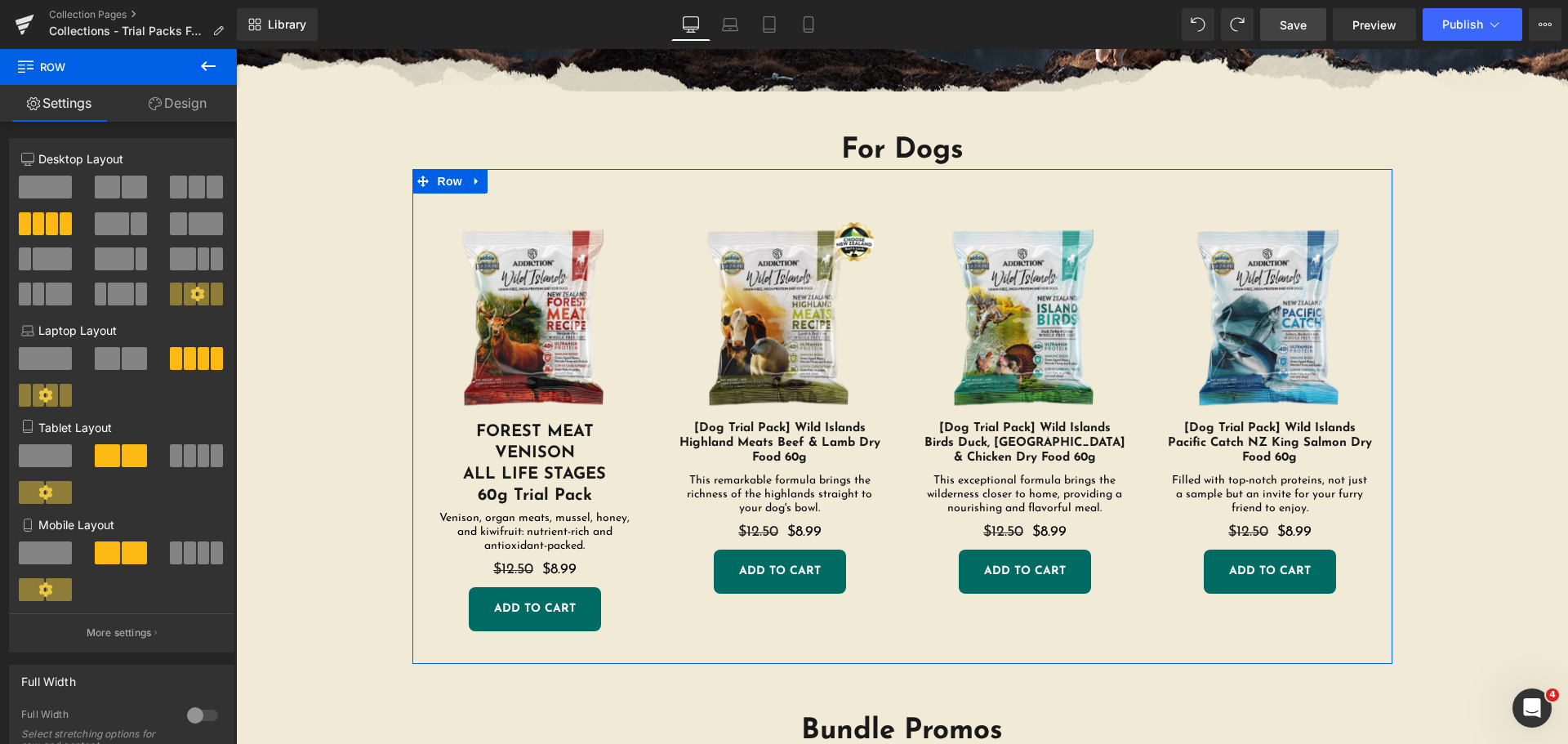
click at [165, 98] on link "Design" at bounding box center [178, 103] width 119 height 37
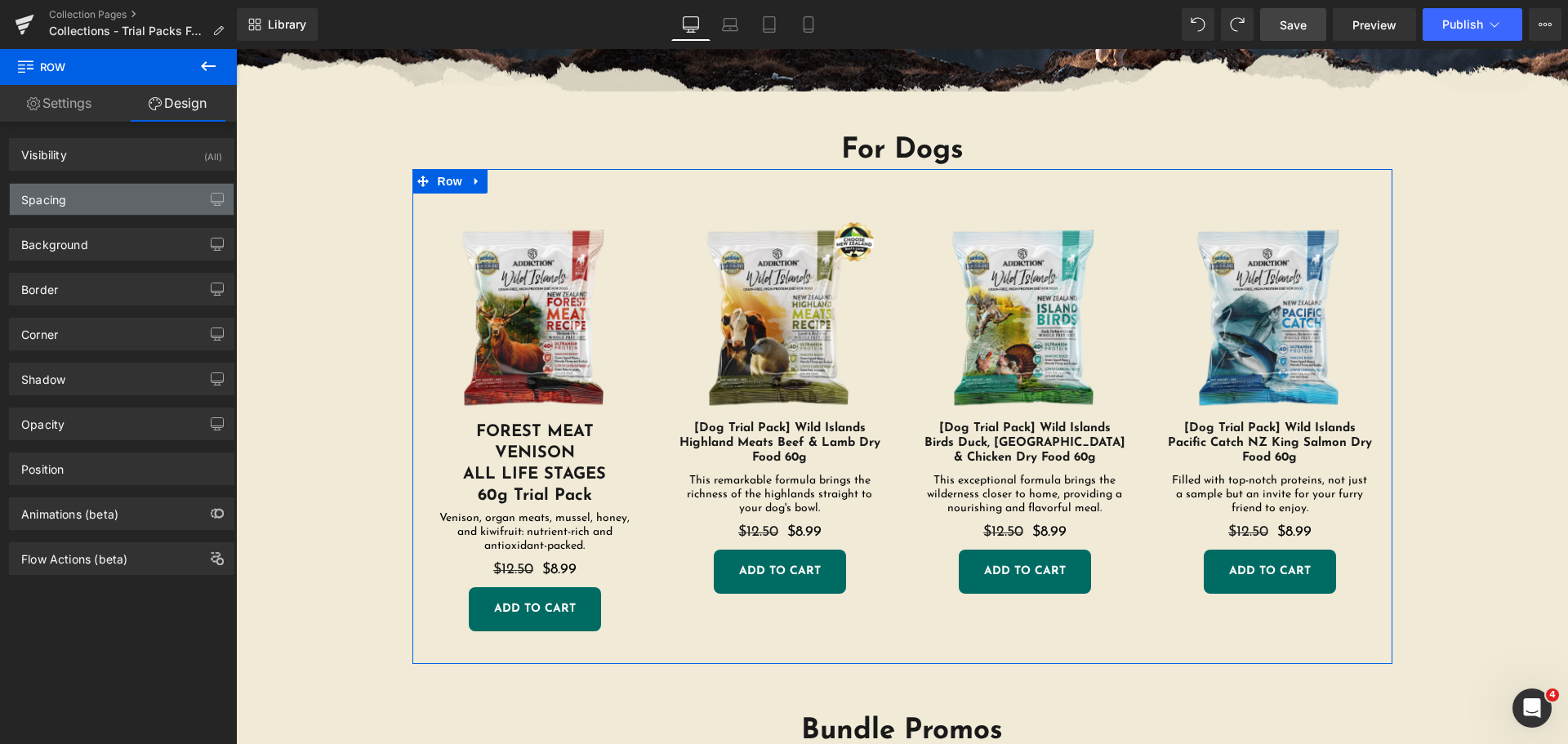
click at [104, 206] on div "Spacing" at bounding box center [121, 199] width 224 height 31
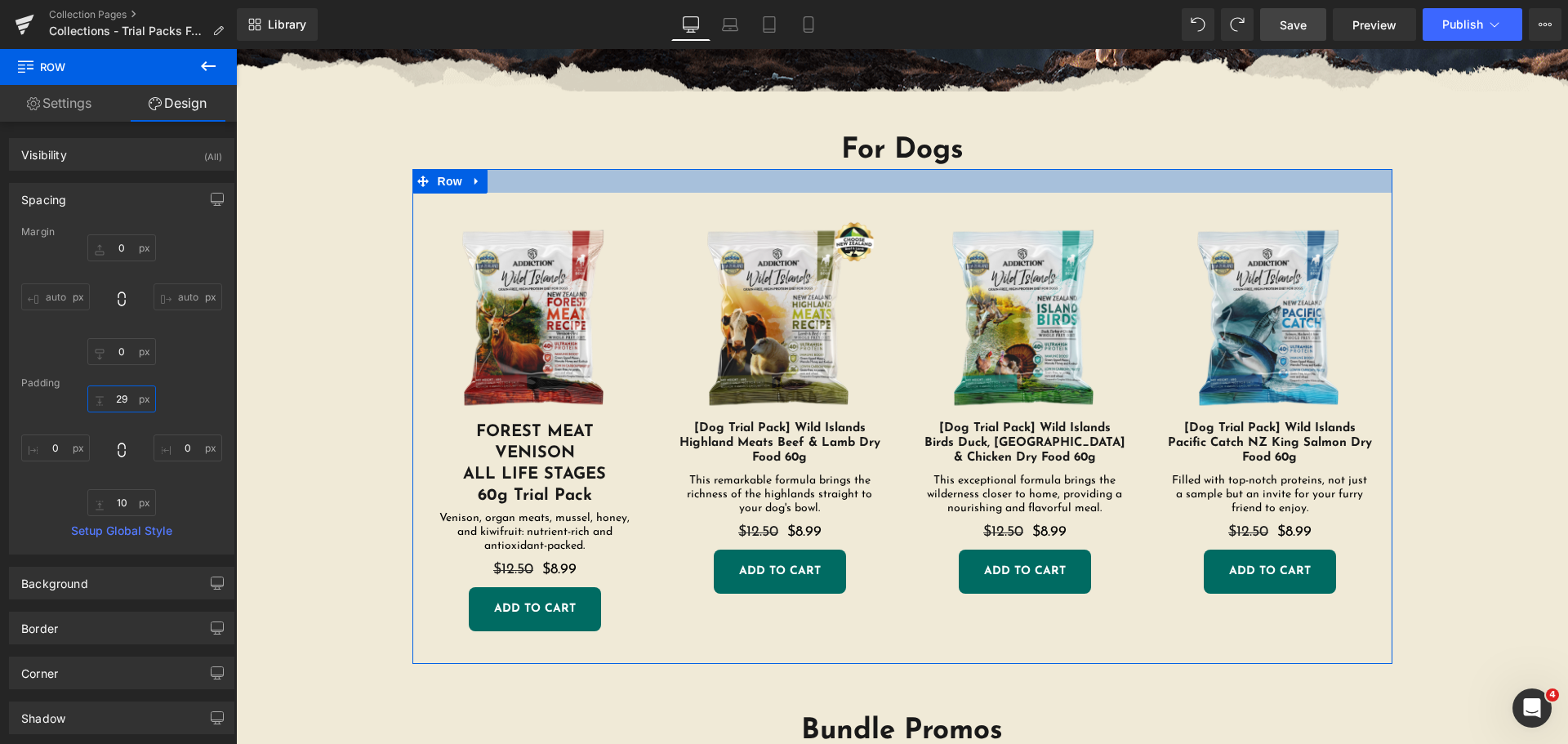
click at [122, 398] on input "text" at bounding box center [121, 399] width 68 height 27
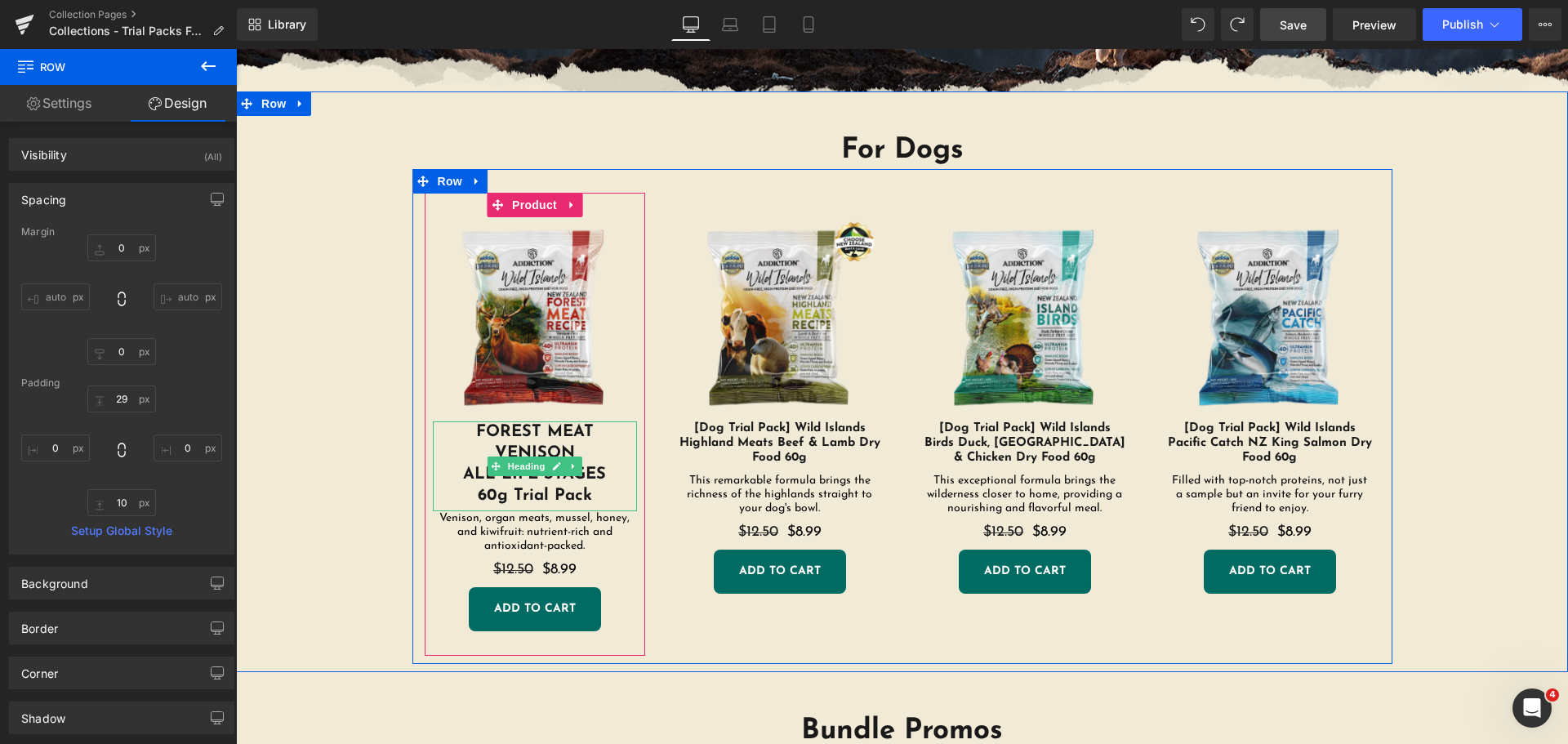
click at [522, 439] on h1 "FOREST MEAT" at bounding box center [534, 433] width 204 height 22
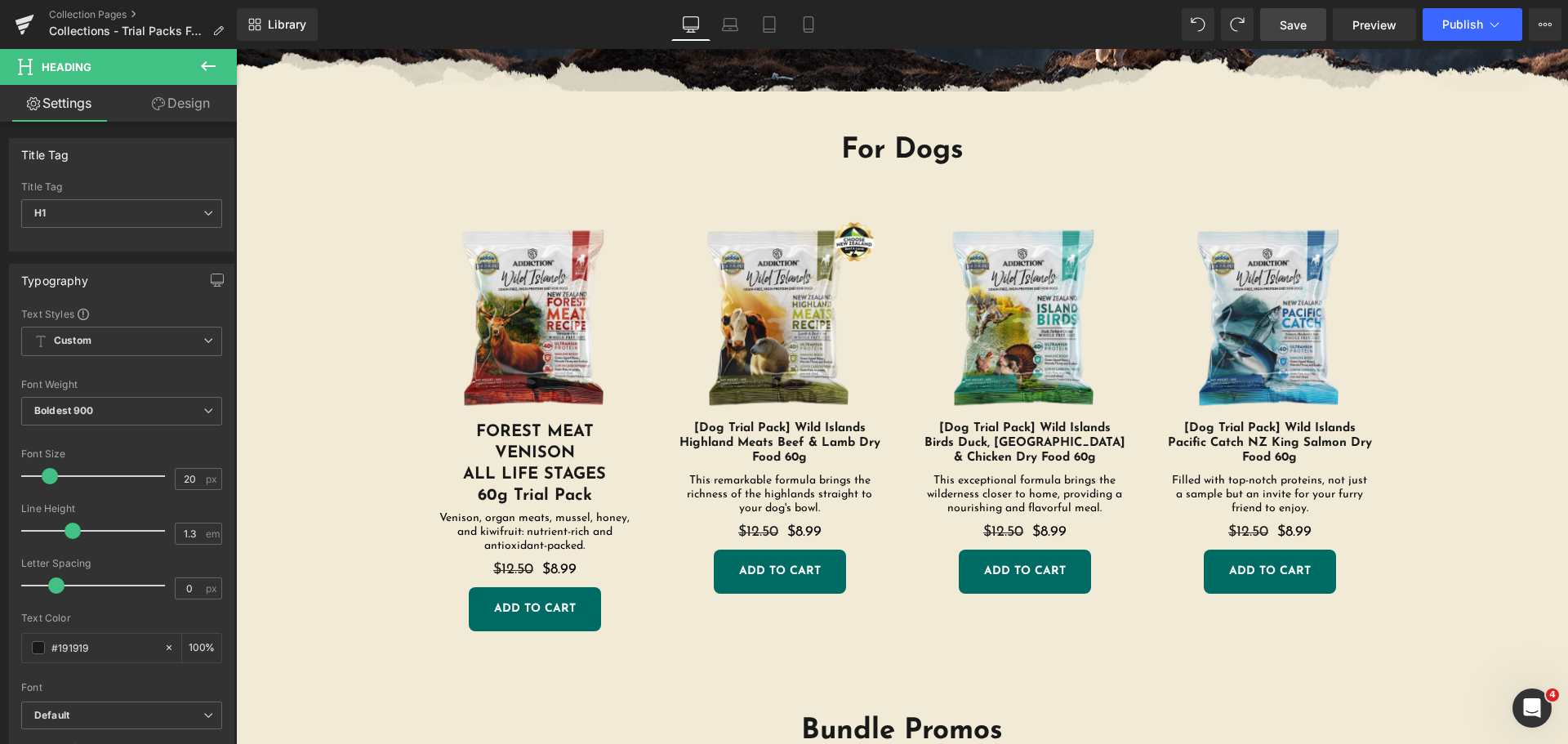
click at [181, 112] on link "Design" at bounding box center [181, 103] width 119 height 37
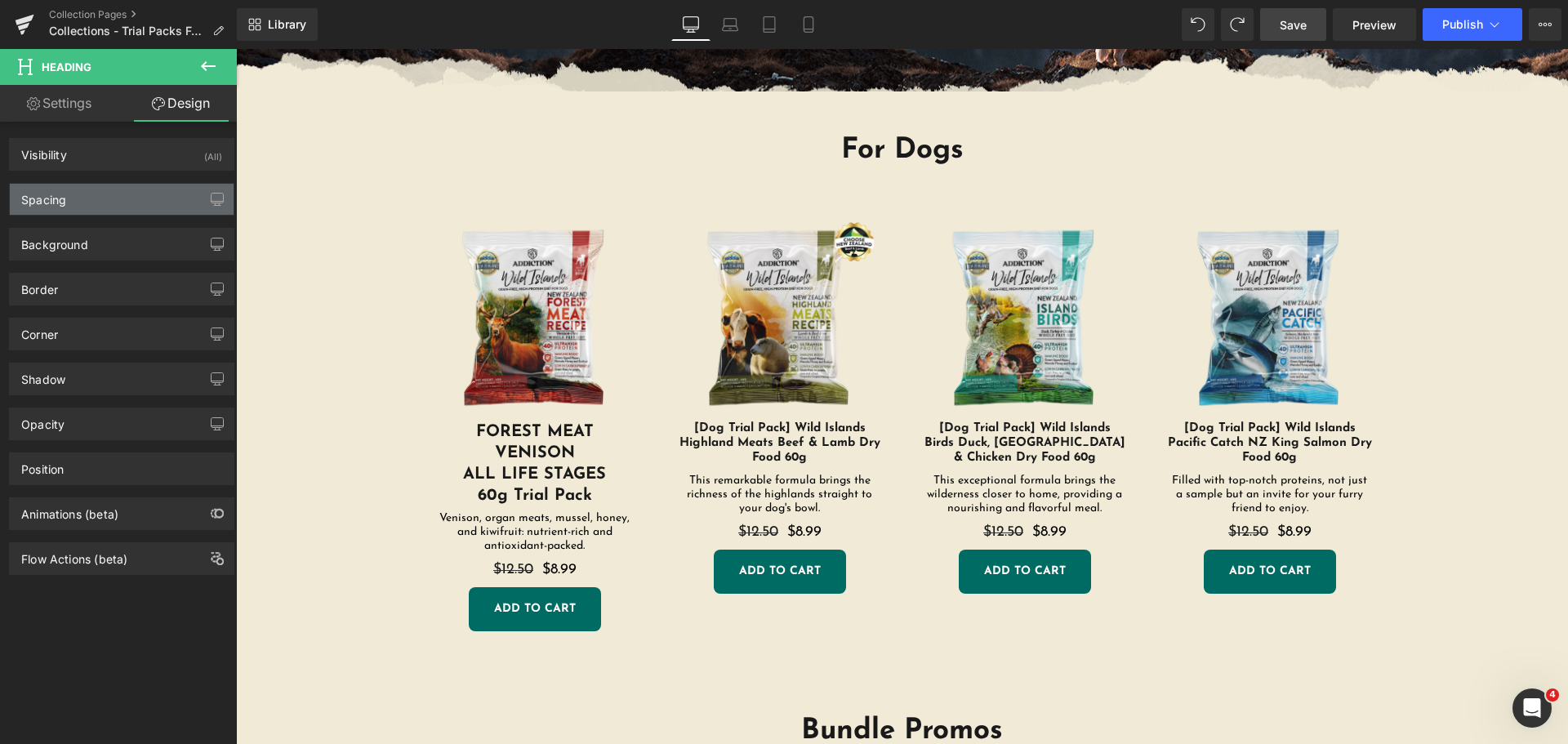
click at [141, 202] on div "Spacing" at bounding box center [121, 199] width 224 height 31
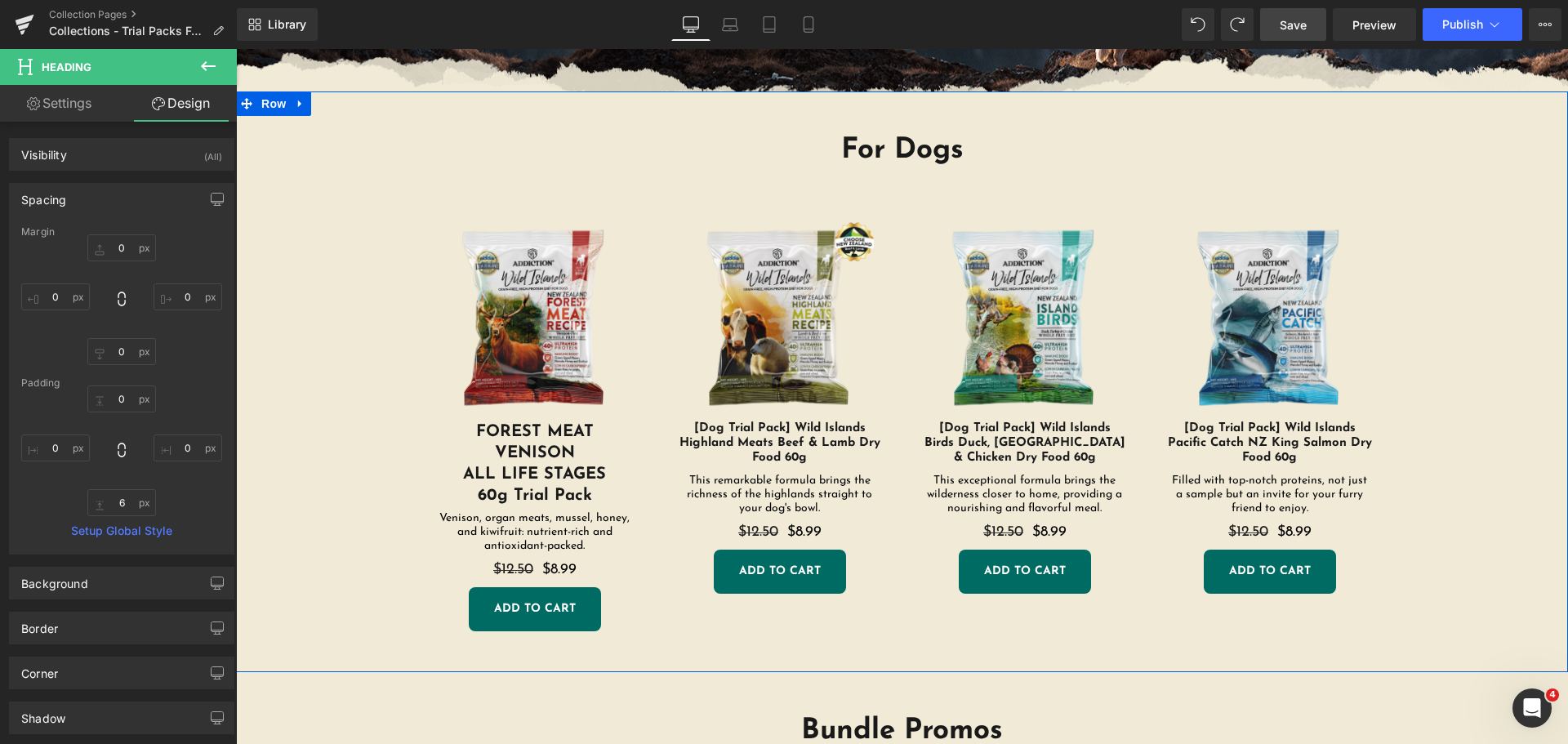
click at [351, 475] on div "For Dogs Heading Sale Off (P) Image FOREST MEAT VENISON ALL LIFE STAGES 60g Tri…" at bounding box center [902, 390] width 1250 height 549
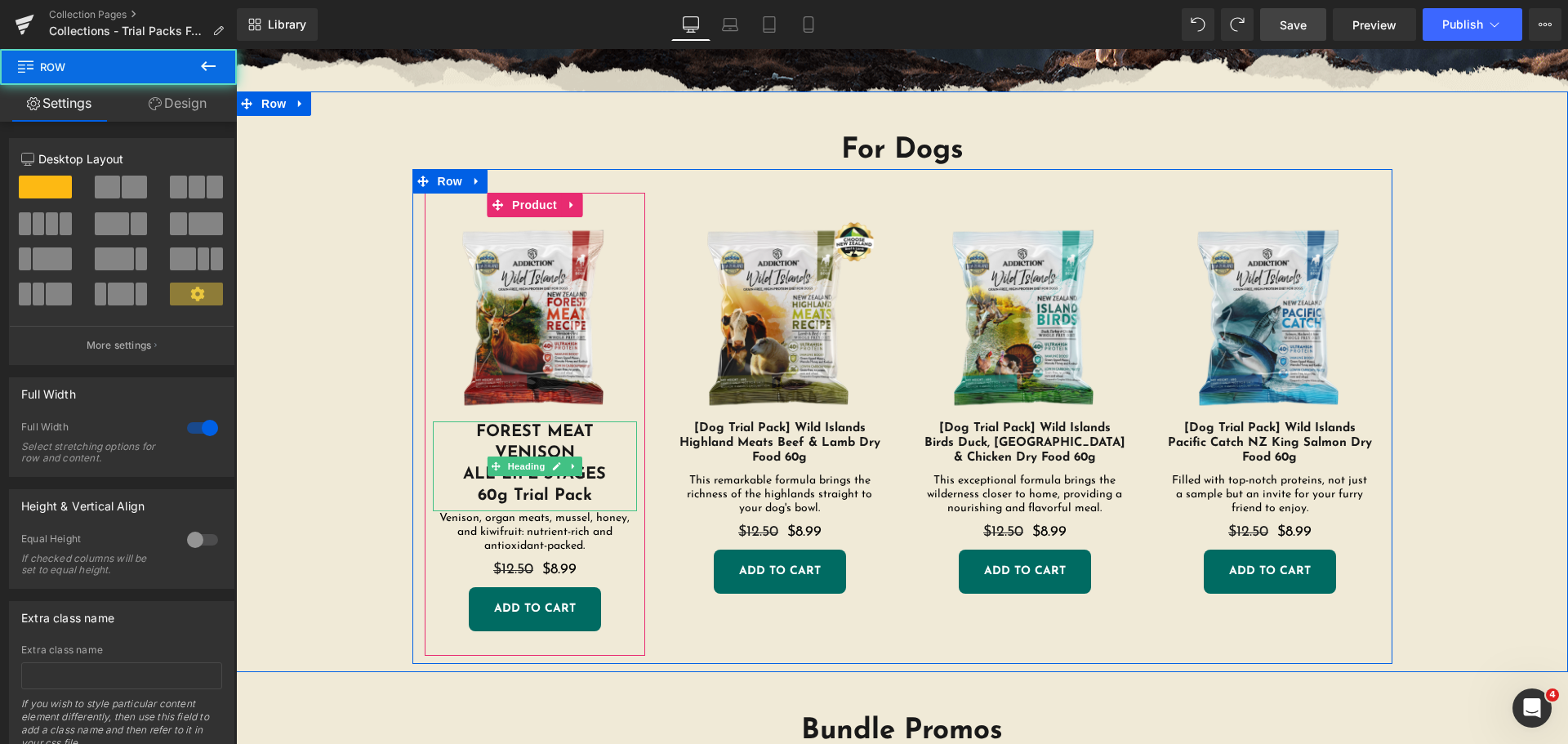
click at [551, 439] on h1 "FOREST MEAT" at bounding box center [534, 433] width 204 height 22
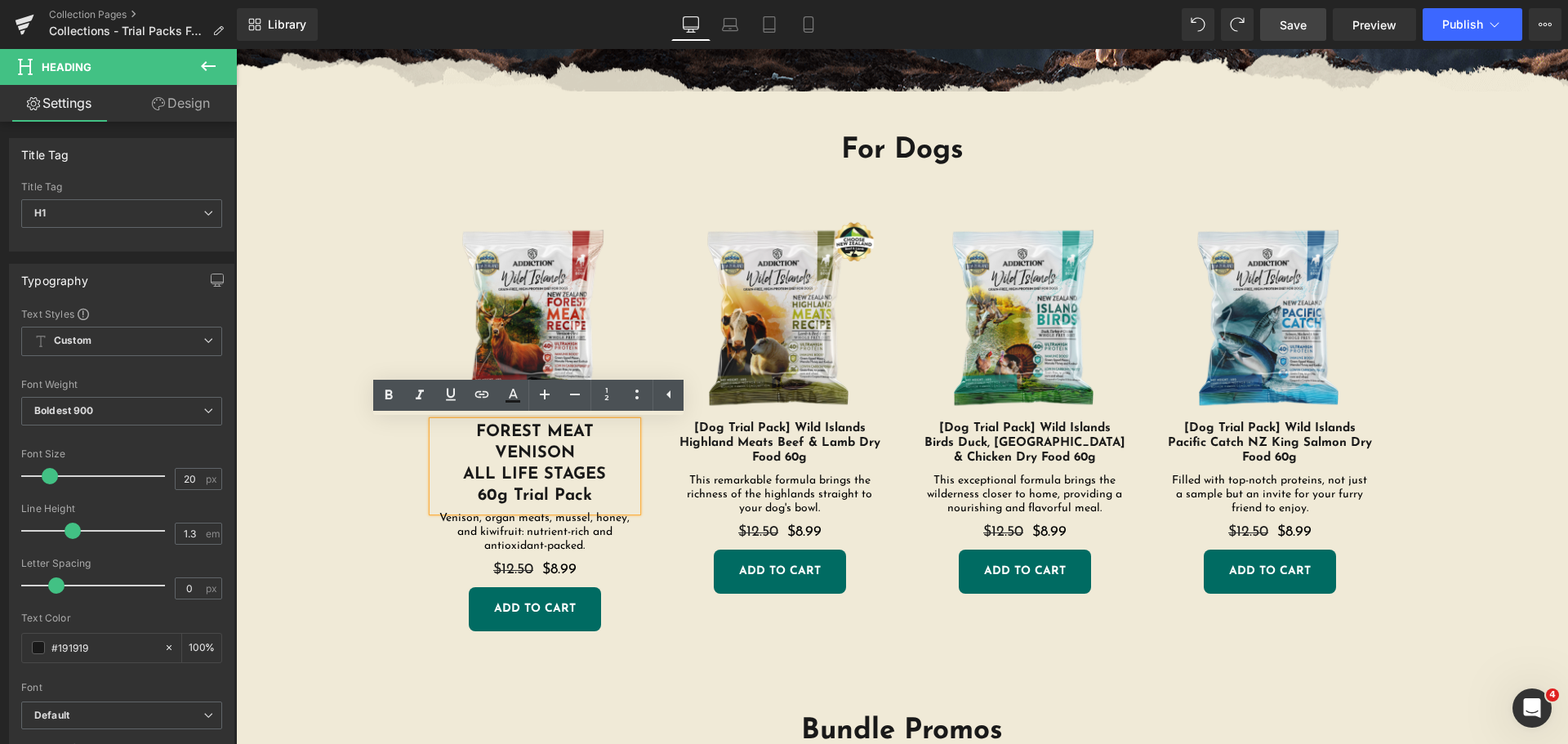
click at [545, 470] on h1 "ALL LIFE STAGES" at bounding box center [534, 475] width 204 height 22
click at [357, 483] on div "For Dogs Heading Sale Off (P) Image FOREST MEAT VENISON ALL LIFE STAGES 60g Tri…" at bounding box center [902, 390] width 1250 height 549
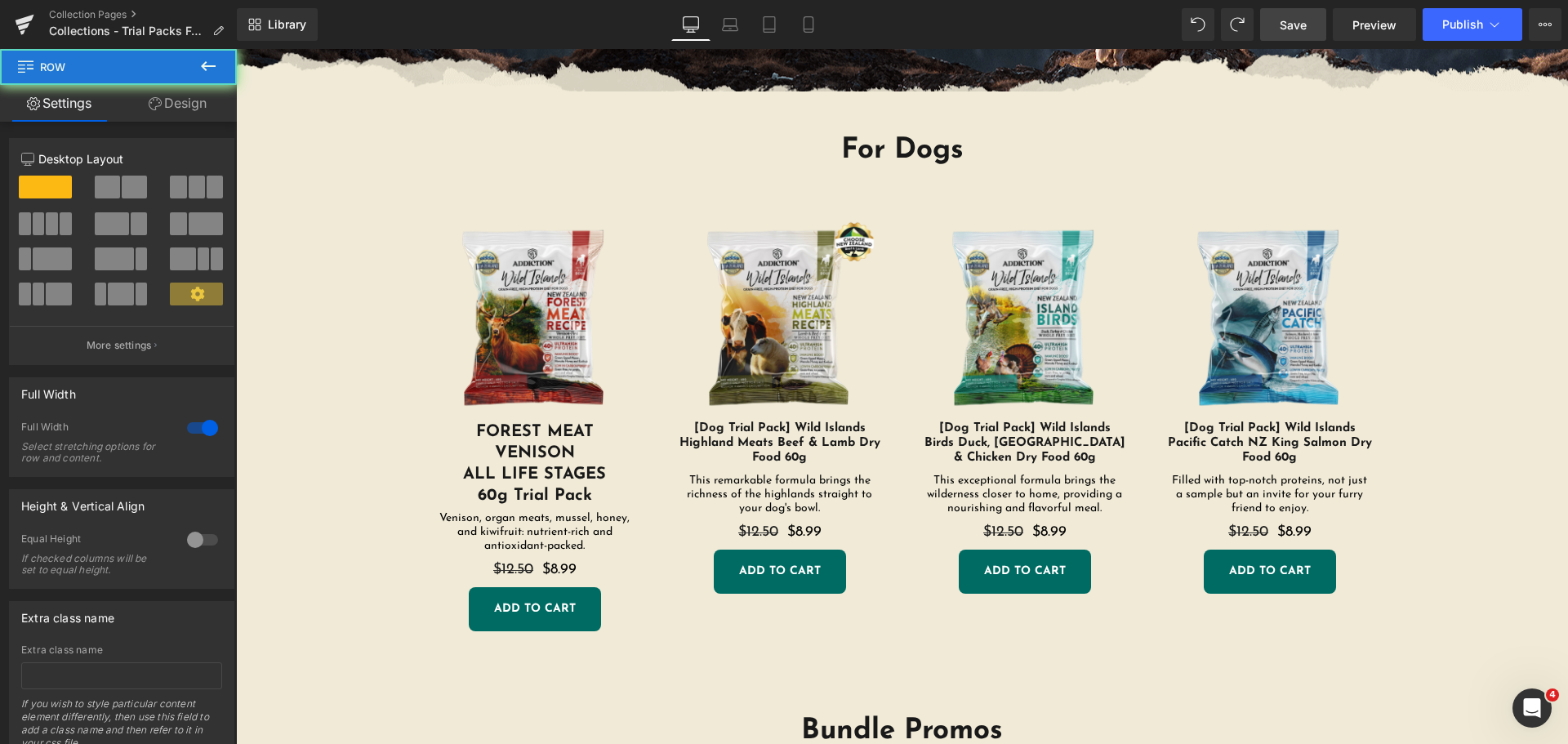
click at [577, 472] on h1 "ALL LIFE STAGES" at bounding box center [534, 475] width 204 height 22
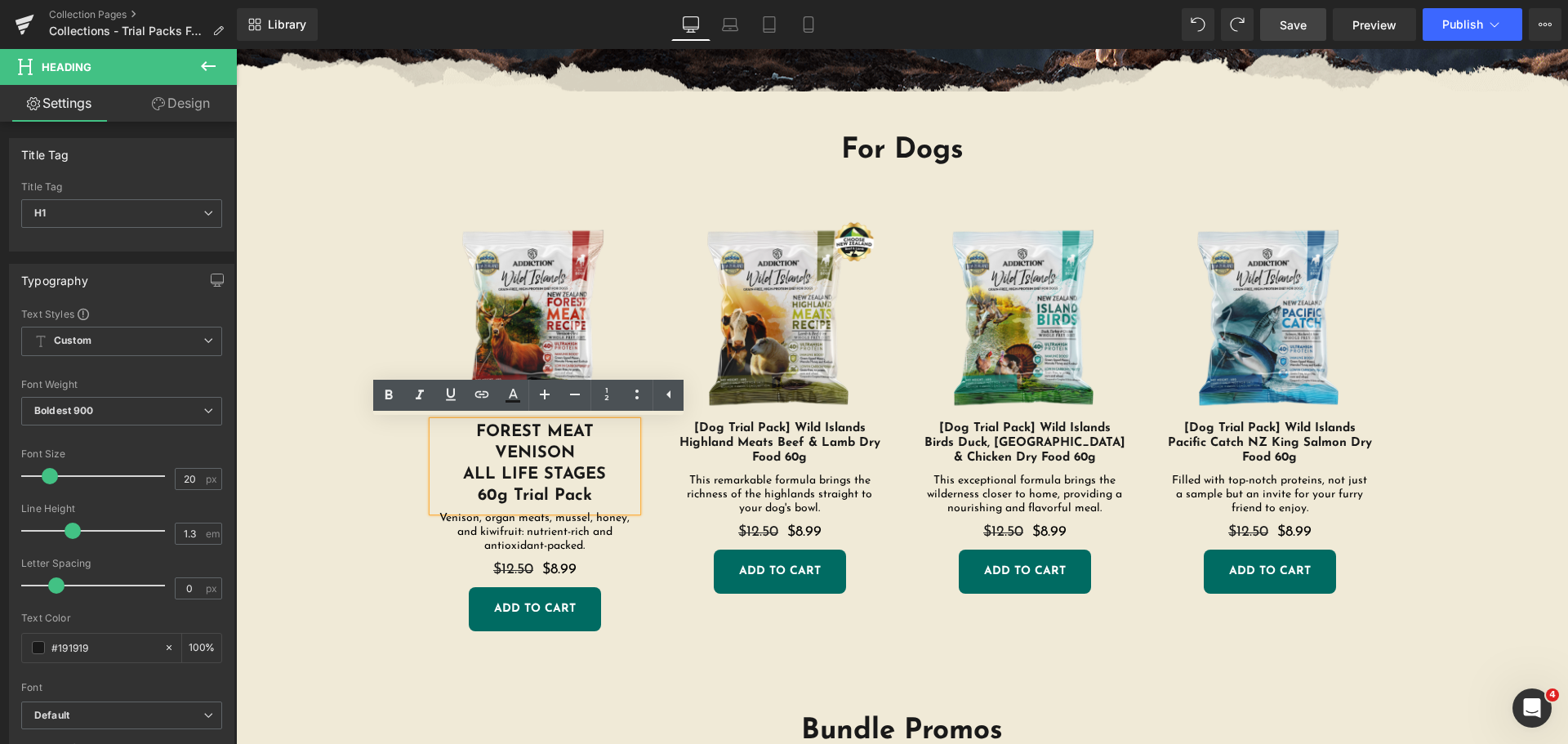
drag, startPoint x: 281, startPoint y: 497, endPoint x: 482, endPoint y: 444, distance: 207.9
click at [282, 497] on div "For Dogs Heading Sale Off (P) Image FOREST MEAT VENISON ALL LIFE STAGES 60g Tri…" at bounding box center [902, 390] width 1250 height 549
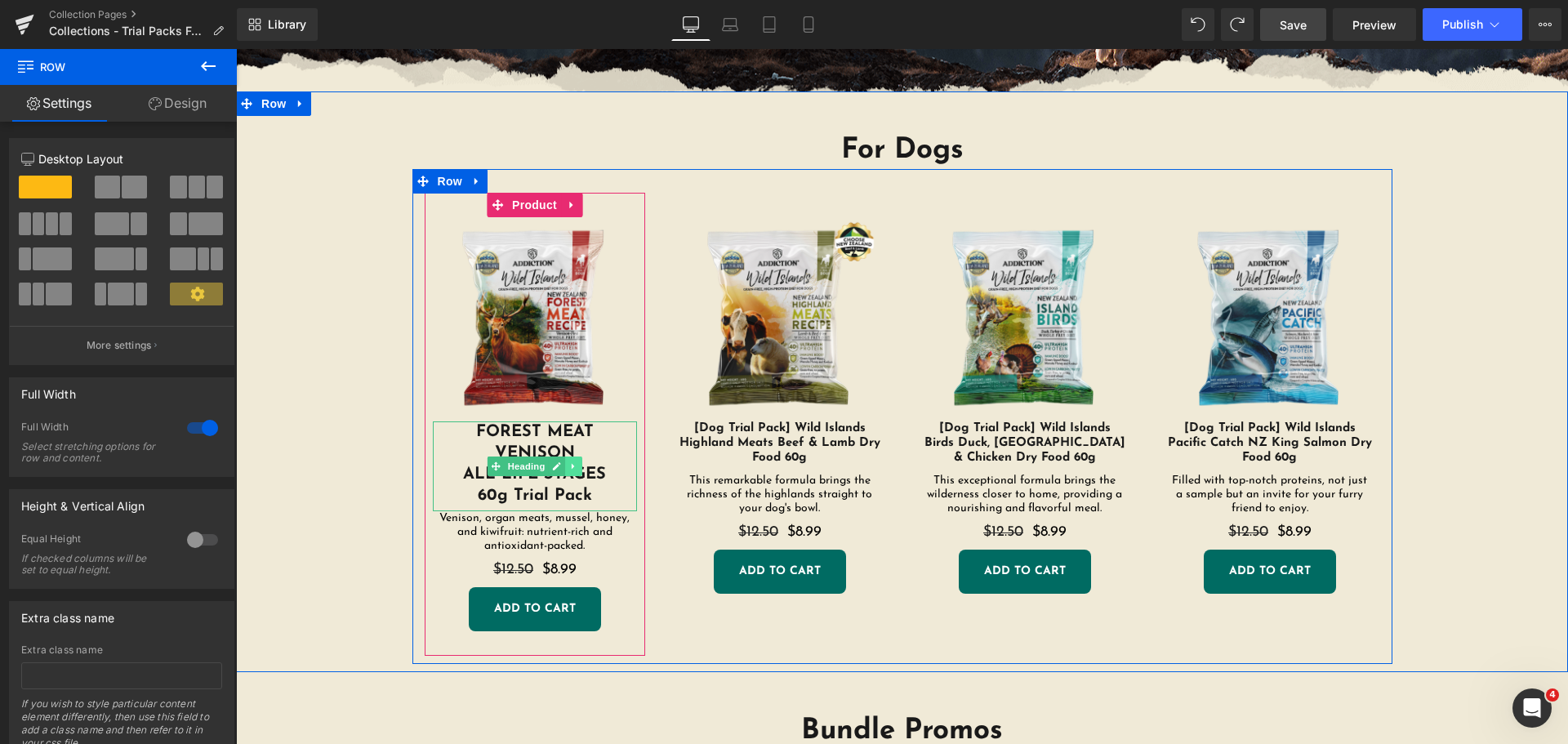
click at [569, 467] on icon at bounding box center [574, 466] width 9 height 10
click at [560, 466] on icon at bounding box center [565, 467] width 9 height 9
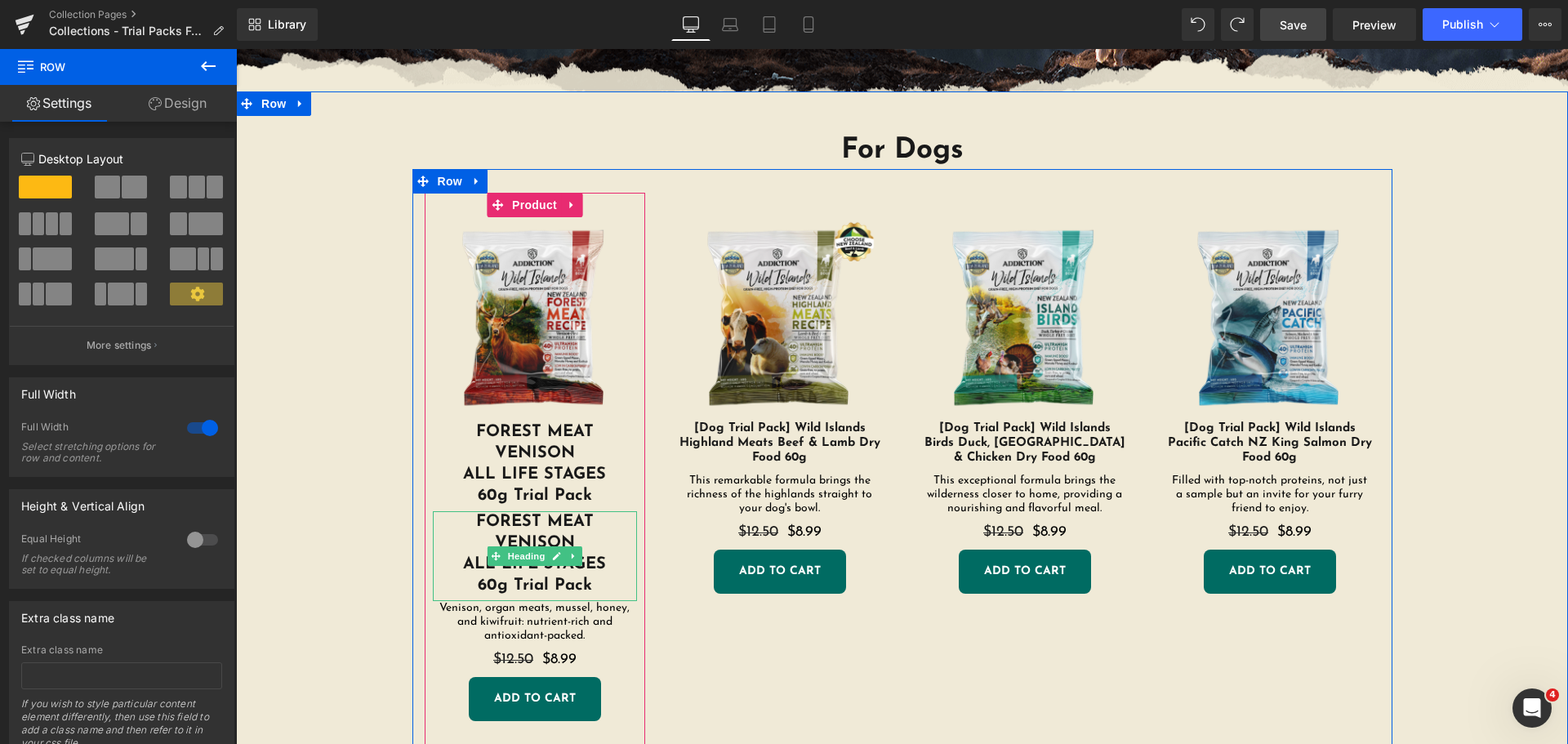
click at [538, 528] on h1 "FOREST MEAT" at bounding box center [534, 522] width 204 height 22
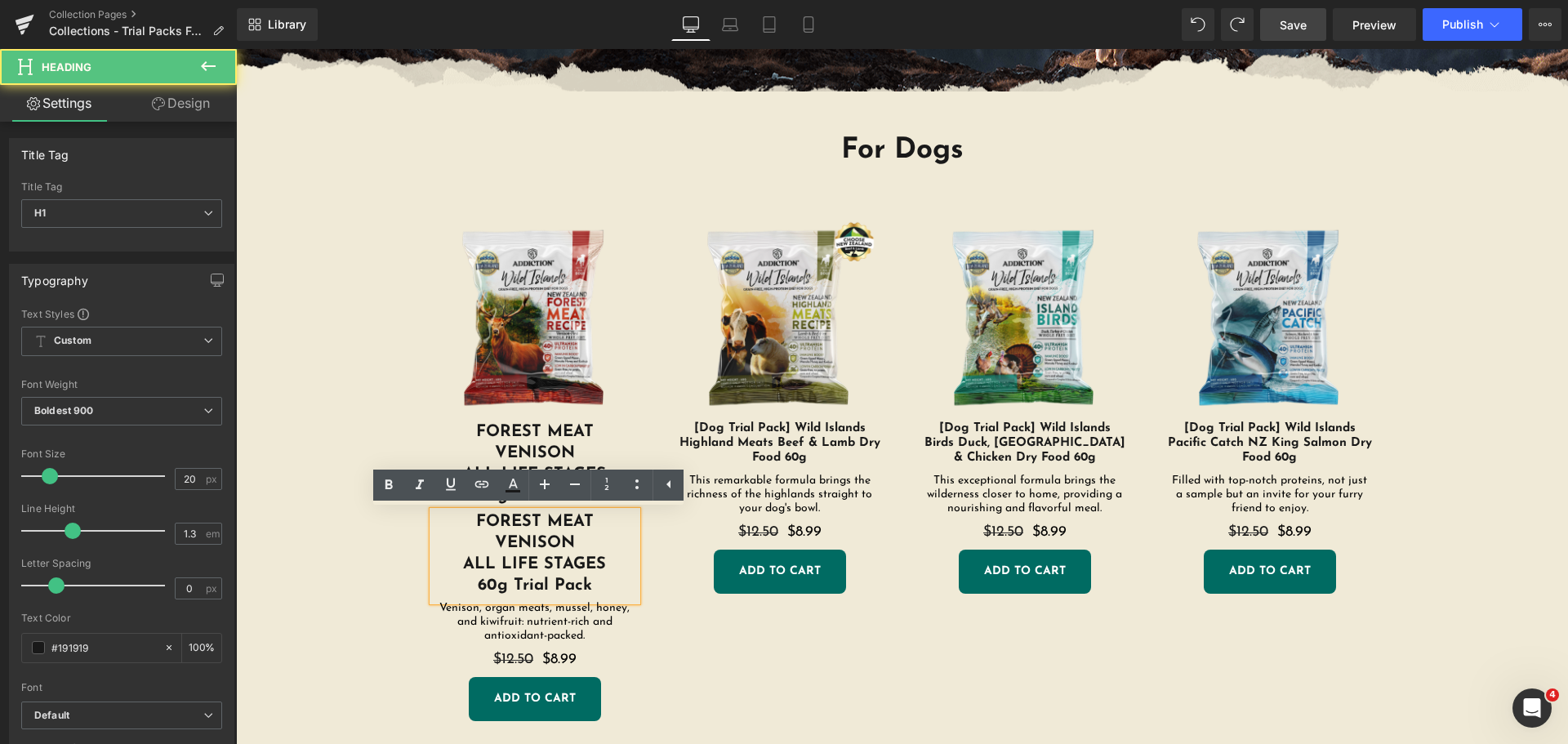
click at [508, 549] on h1 "VENISON" at bounding box center [534, 543] width 204 height 22
click at [327, 520] on div "For Dogs Heading Sale Off (P) Image FOREST MEAT VENISON ALL LIFE STAGES 60g Tri…" at bounding box center [902, 435] width 1250 height 639
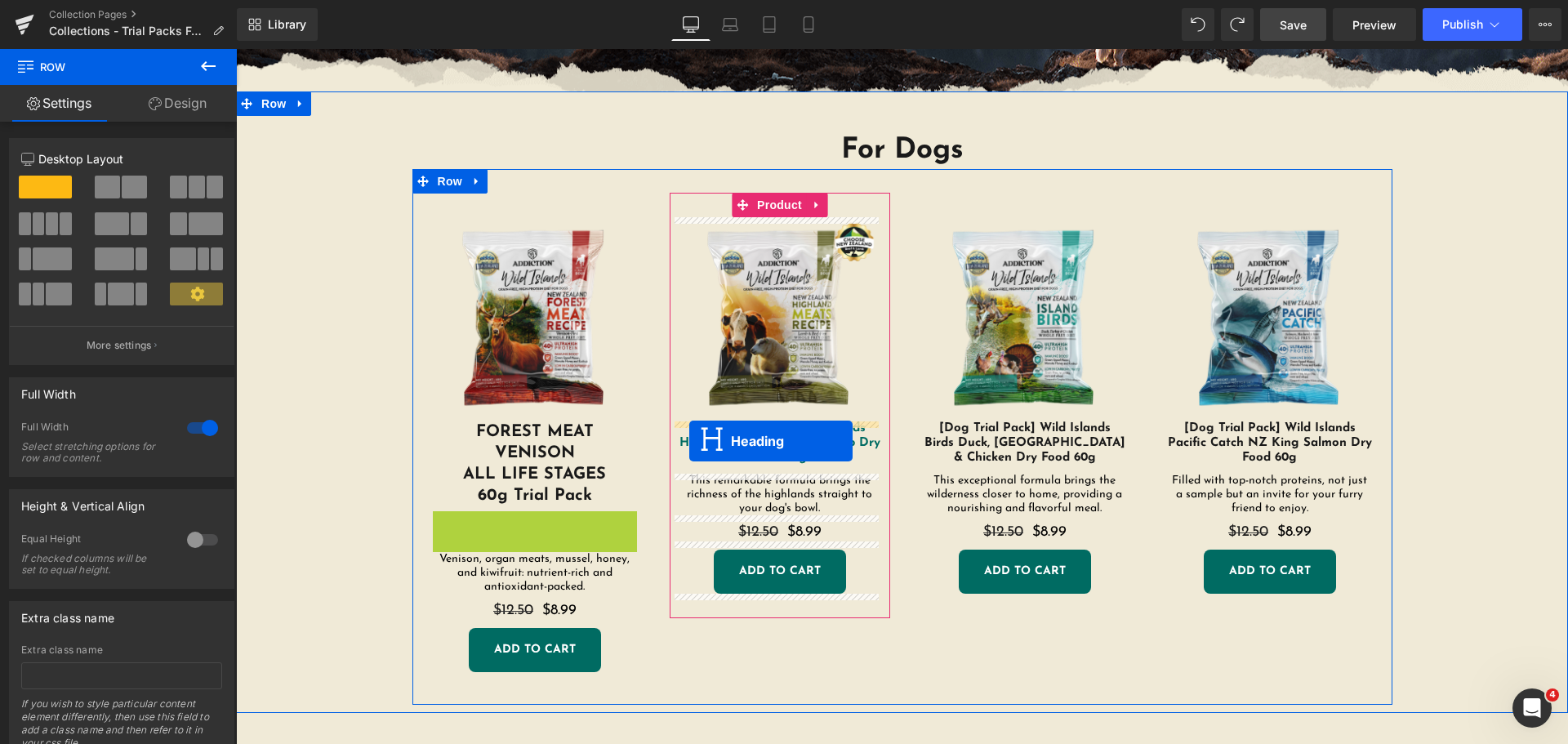
drag, startPoint x: 486, startPoint y: 558, endPoint x: 689, endPoint y: 437, distance: 236.3
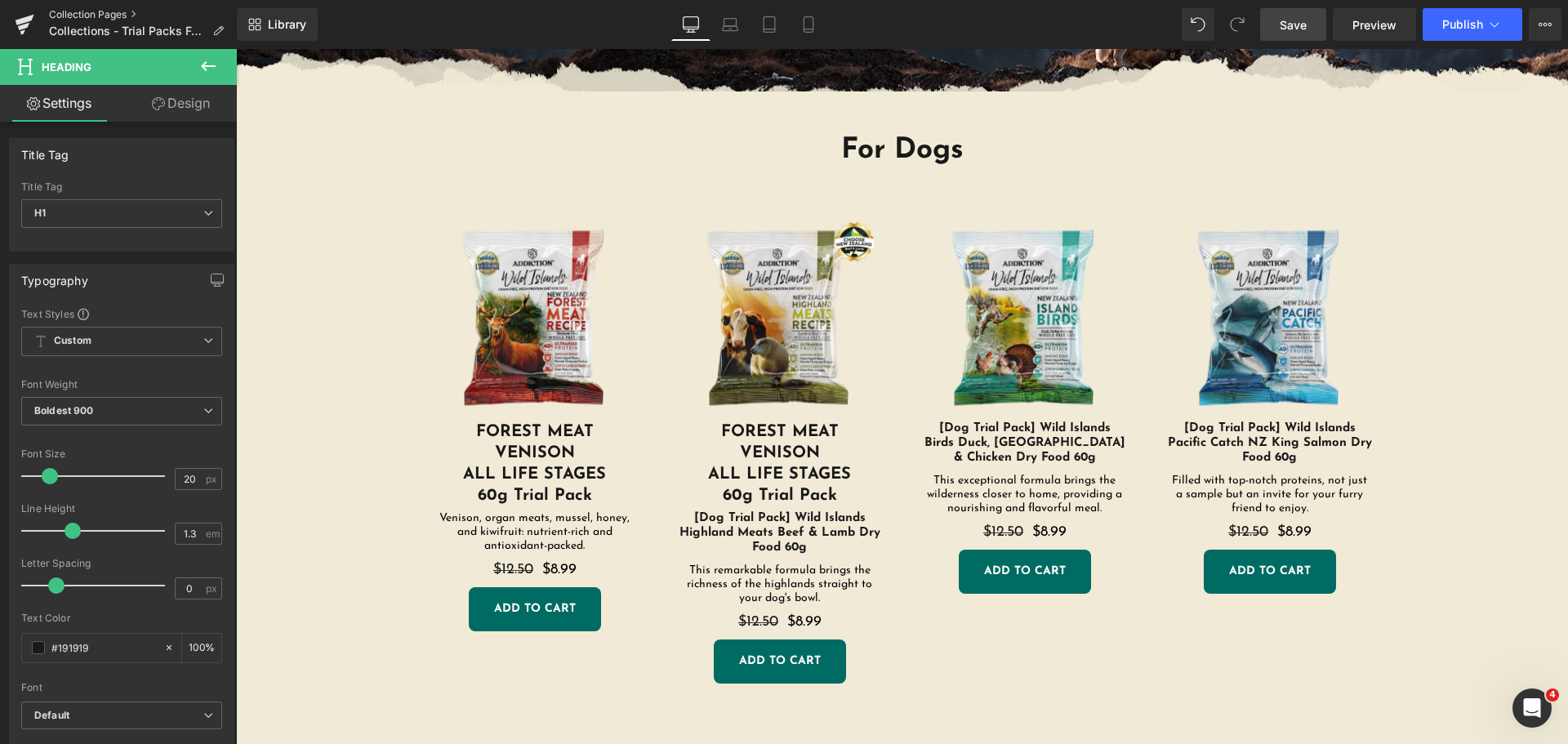
click at [108, 13] on link "Collection Pages" at bounding box center [142, 14] width 188 height 13
drag, startPoint x: 87, startPoint y: 13, endPoint x: 31, endPoint y: 20, distance: 56.4
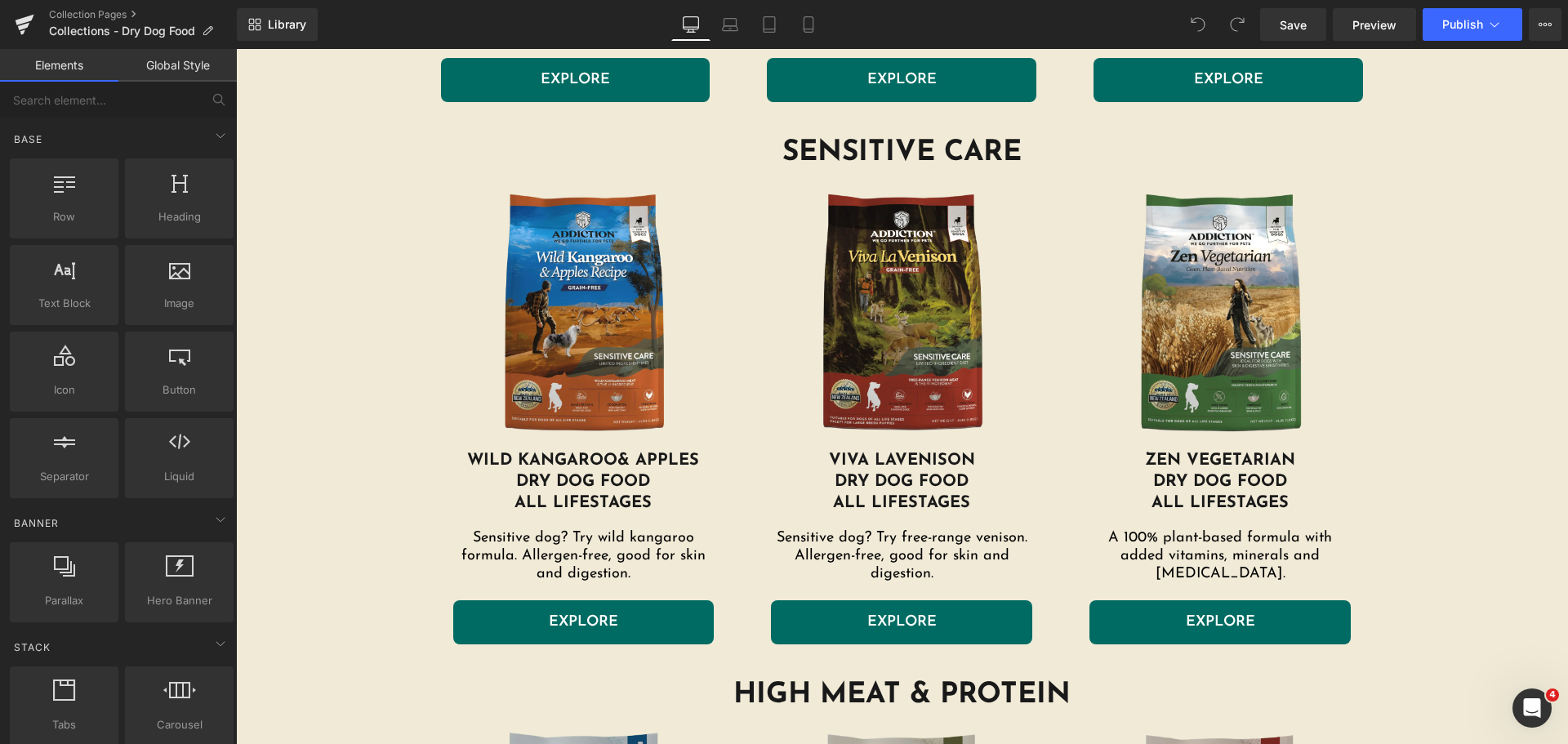
scroll to position [1225, 0]
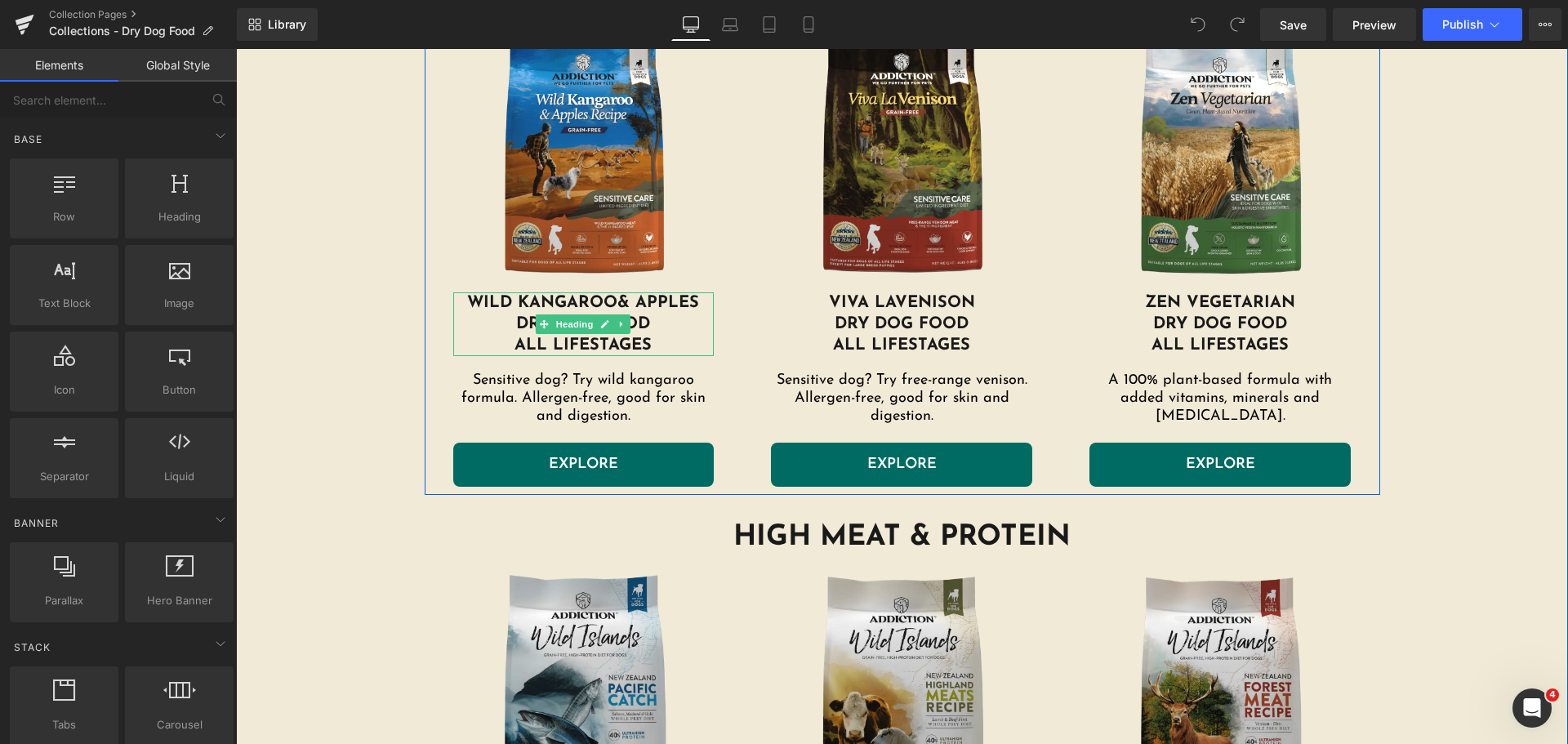
click at [597, 331] on link at bounding box center [605, 325] width 17 height 20
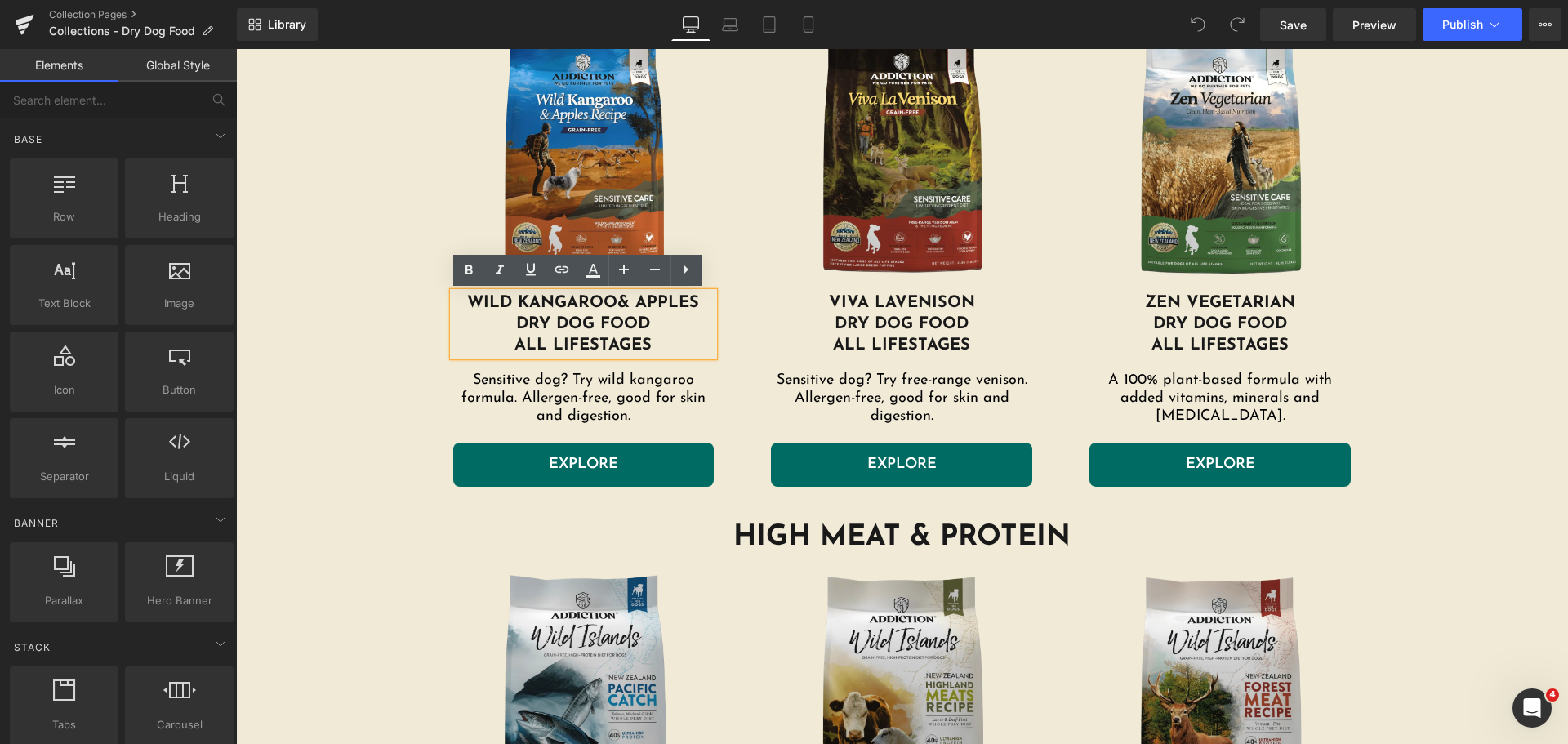
click at [757, 286] on div "Image viva la venison dry dog food all lifestages Heading Sensitive dog? Try fr…" at bounding box center [901, 255] width 318 height 464
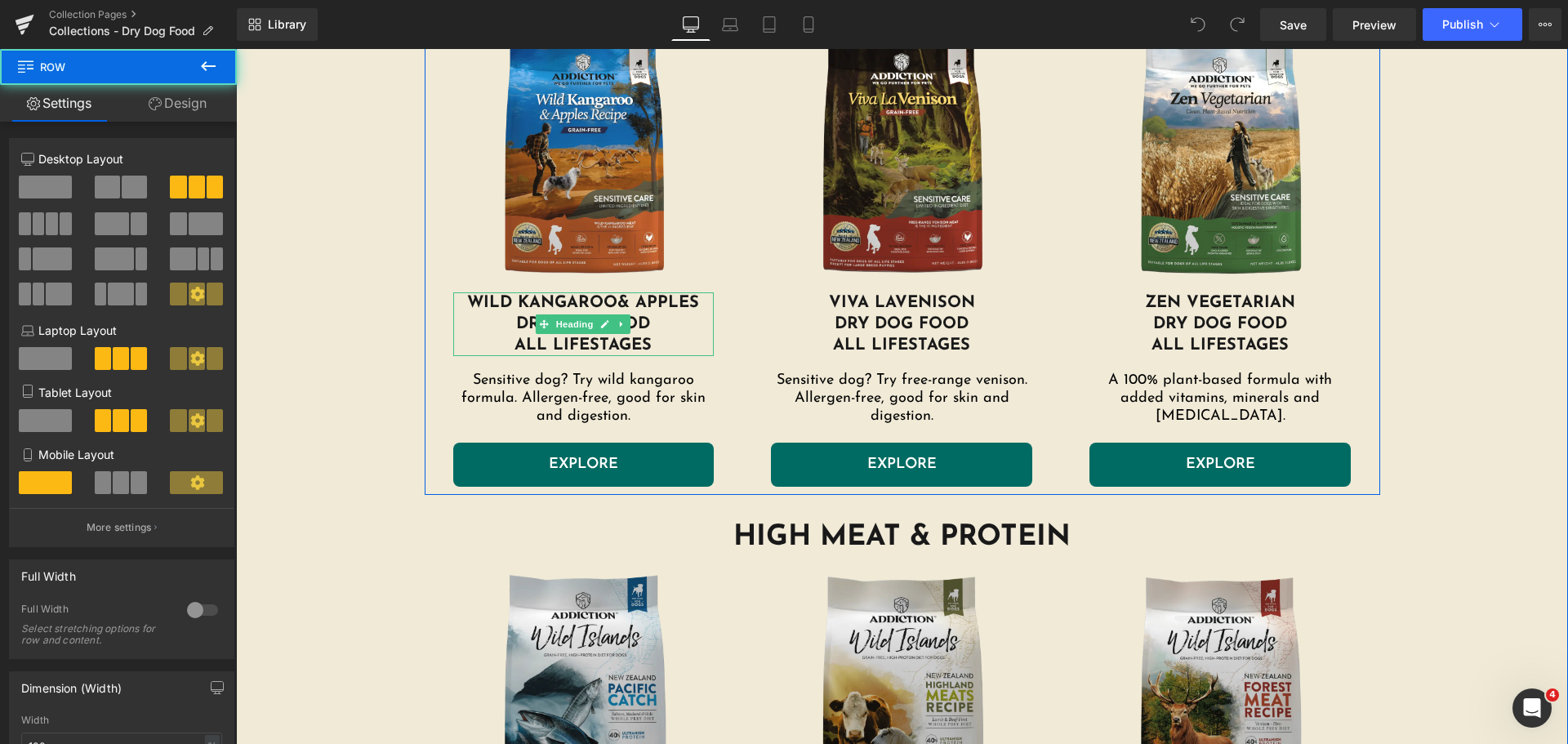
click at [611, 310] on h1 "wild kangaroo & apples dry dog food all lifestages" at bounding box center [584, 324] width 262 height 64
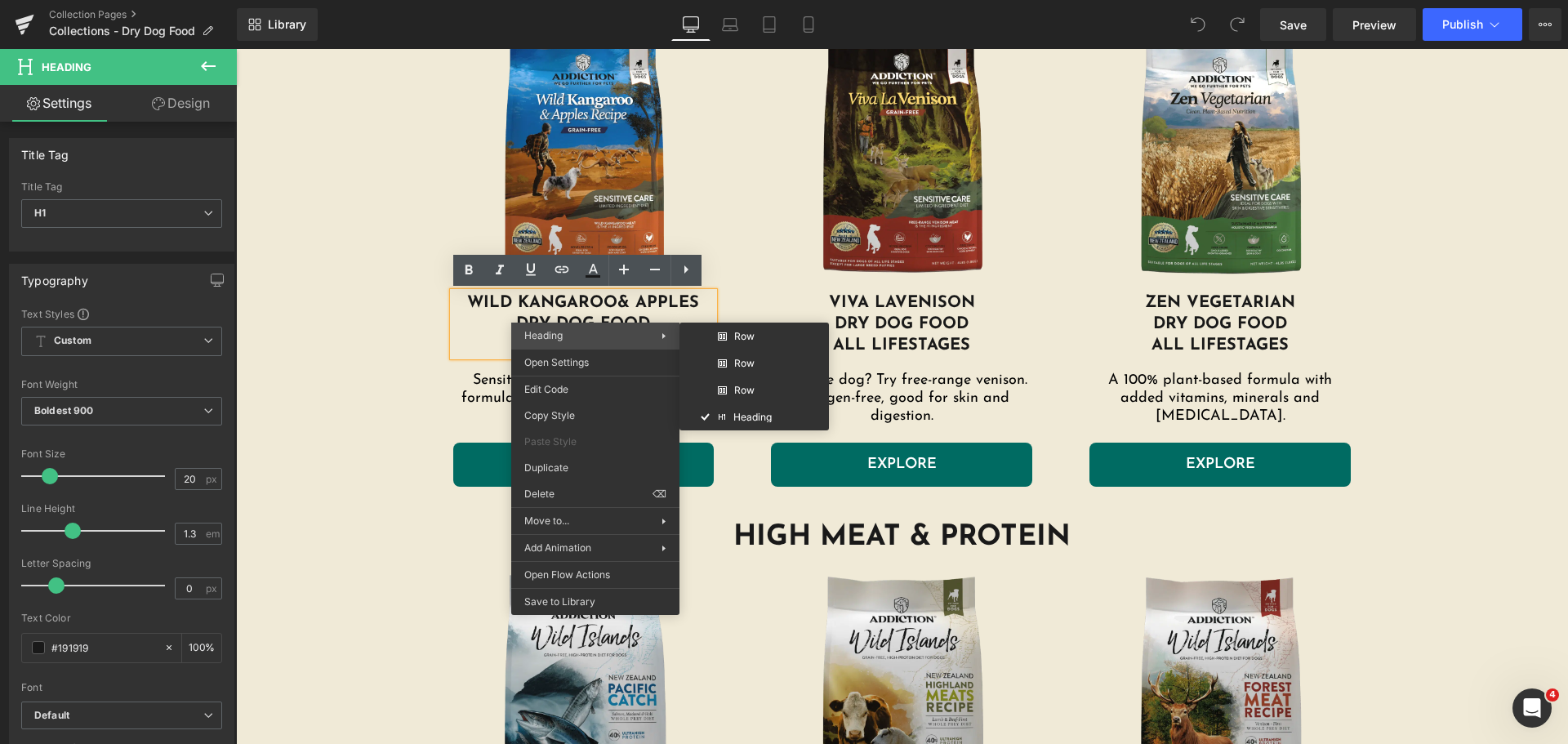
click at [590, 335] on span "Heading" at bounding box center [593, 336] width 138 height 14
